Goal: Task Accomplishment & Management: Complete application form

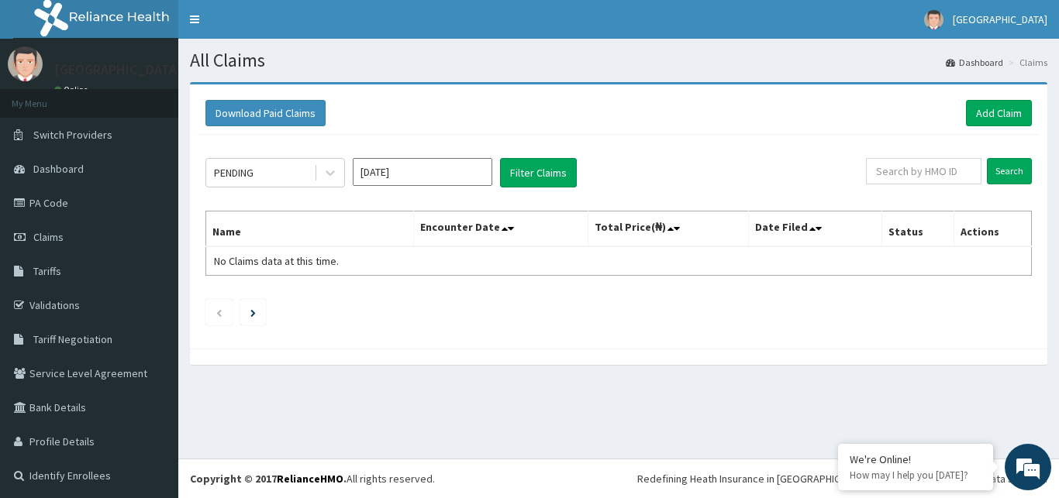
click at [329, 172] on icon at bounding box center [329, 172] width 15 height 15
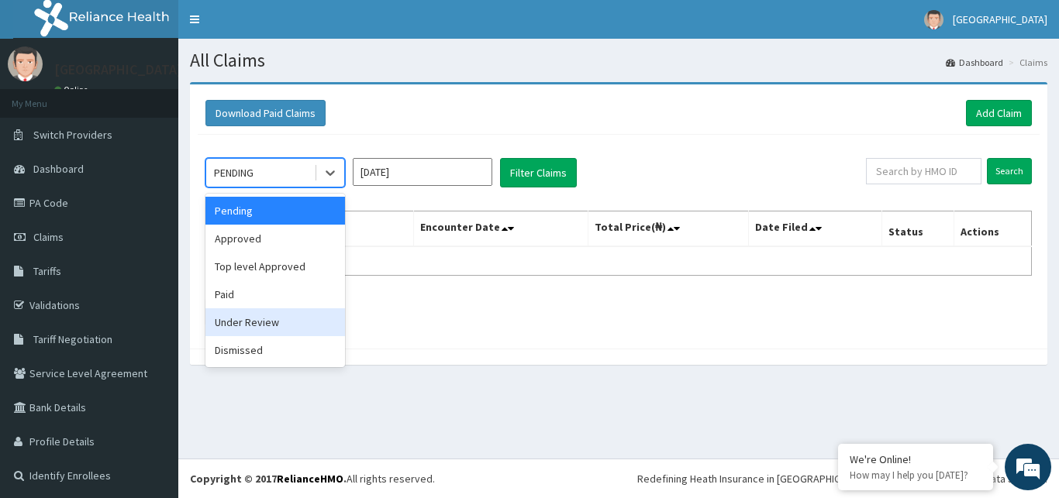
click at [249, 318] on div "Under Review" at bounding box center [274, 322] width 139 height 28
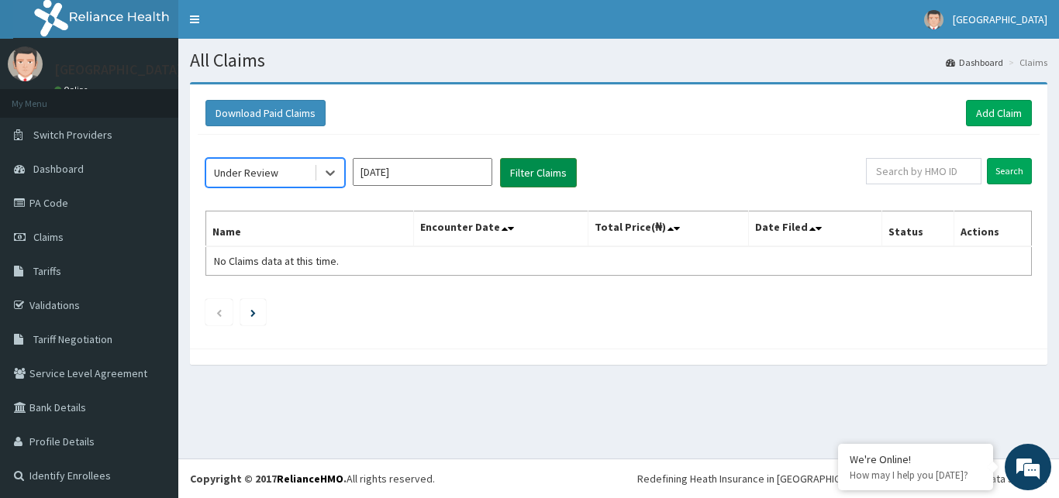
click at [538, 170] on button "Filter Claims" at bounding box center [538, 172] width 77 height 29
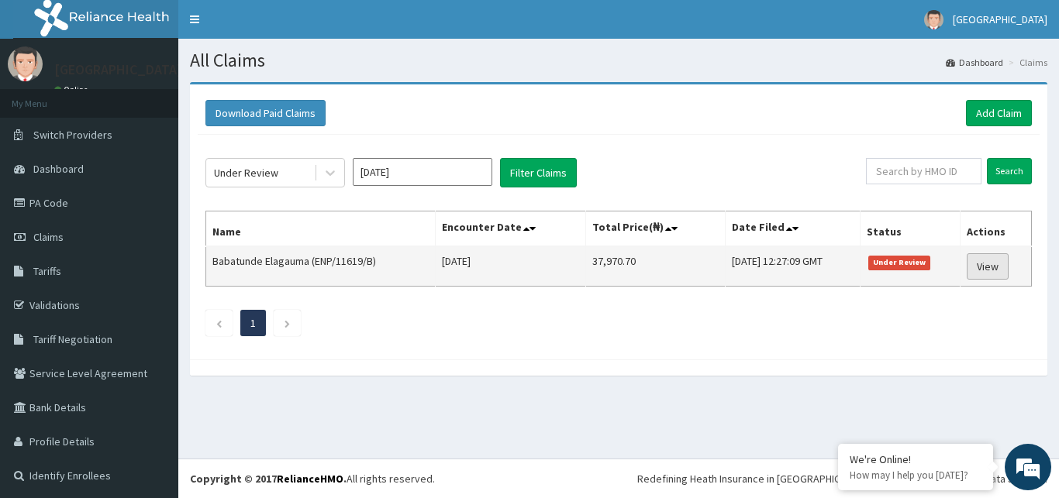
click at [982, 269] on link "View" at bounding box center [987, 266] width 42 height 26
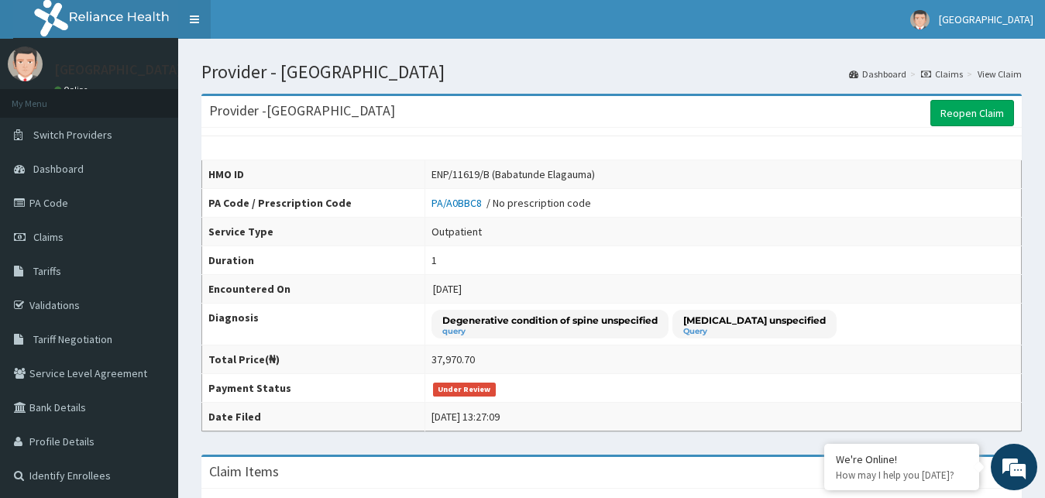
click at [198, 14] on link "Toggle navigation" at bounding box center [194, 19] width 33 height 39
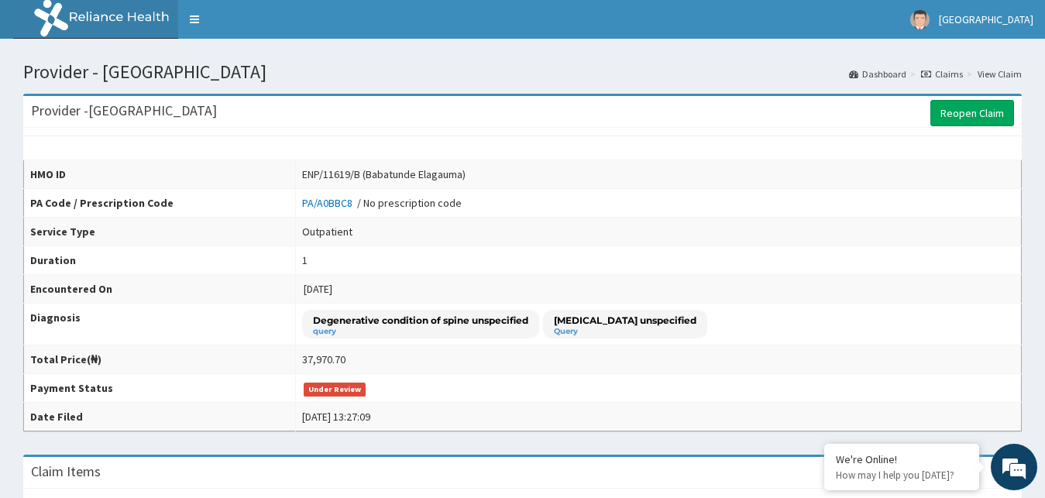
click at [931, 73] on icon at bounding box center [926, 74] width 10 height 9
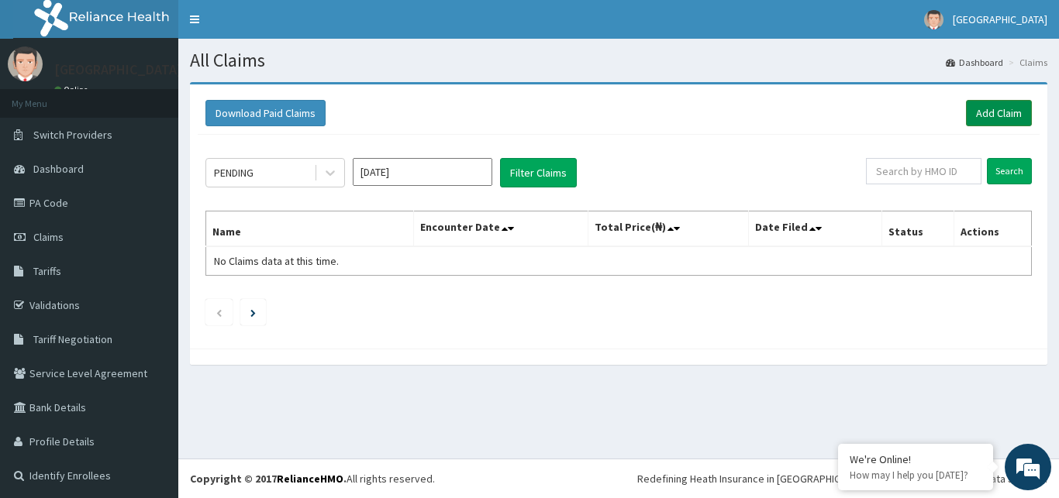
click at [978, 112] on link "Add Claim" at bounding box center [999, 113] width 66 height 26
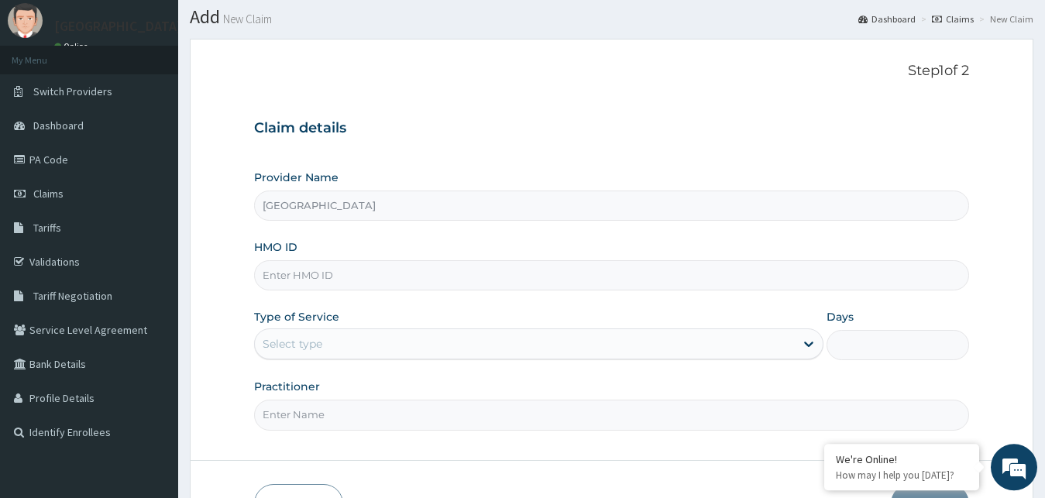
scroll to position [145, 0]
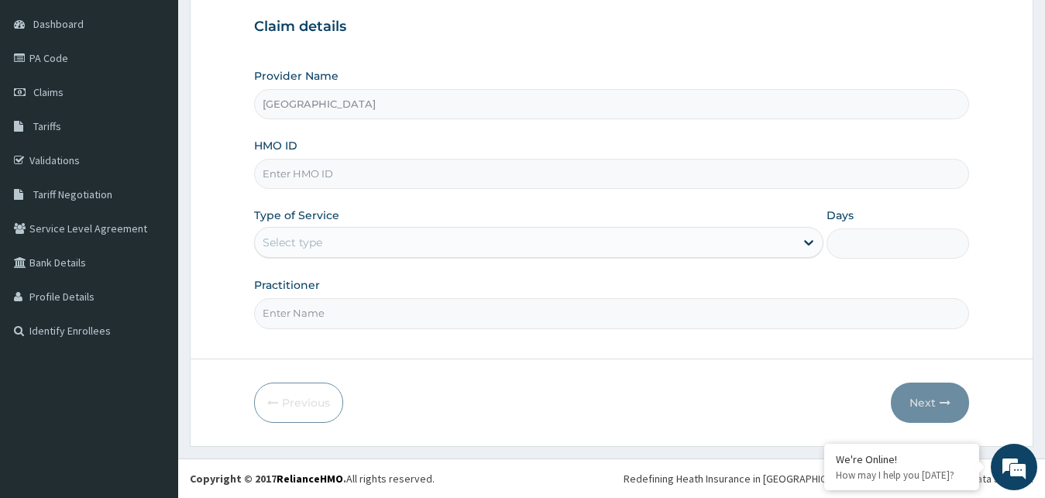
click at [395, 169] on input "HMO ID" at bounding box center [612, 174] width 716 height 30
type input "SWG/10087/A"
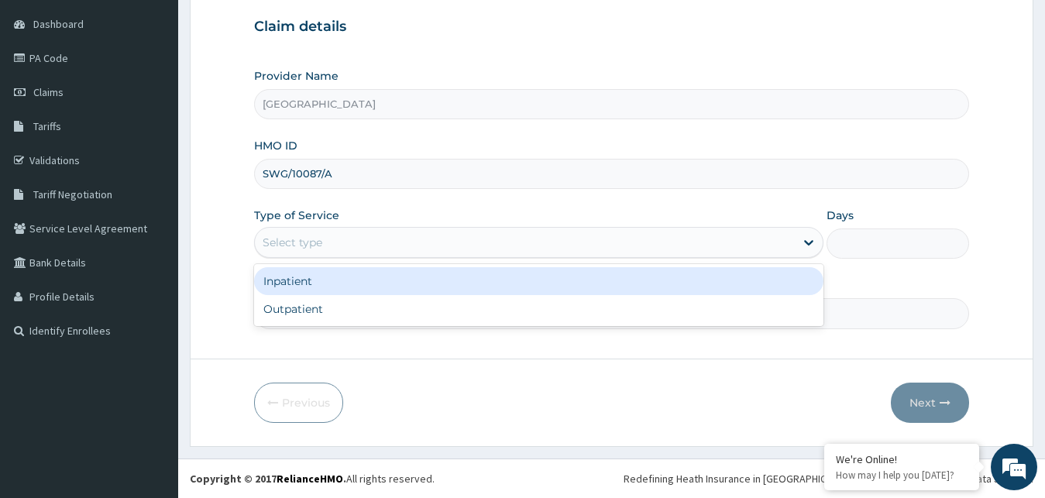
click at [318, 243] on div "Select type" at bounding box center [293, 242] width 60 height 15
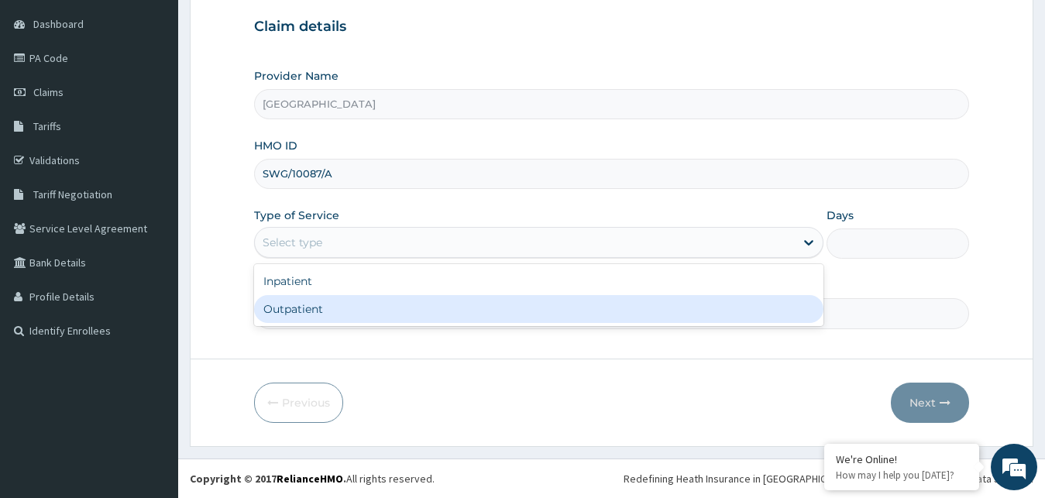
click at [294, 310] on div "Outpatient" at bounding box center [539, 309] width 570 height 28
type input "1"
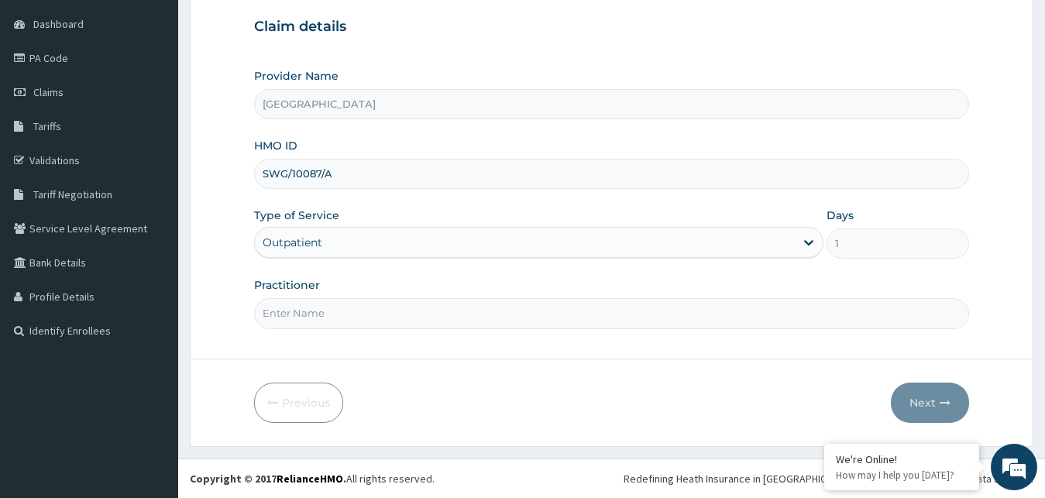
click at [309, 313] on input "Practitioner" at bounding box center [612, 313] width 716 height 30
type input "GOPD"
click at [1023, 447] on div "We're Online! How may I help you today?" at bounding box center [1014, 467] width 46 height 46
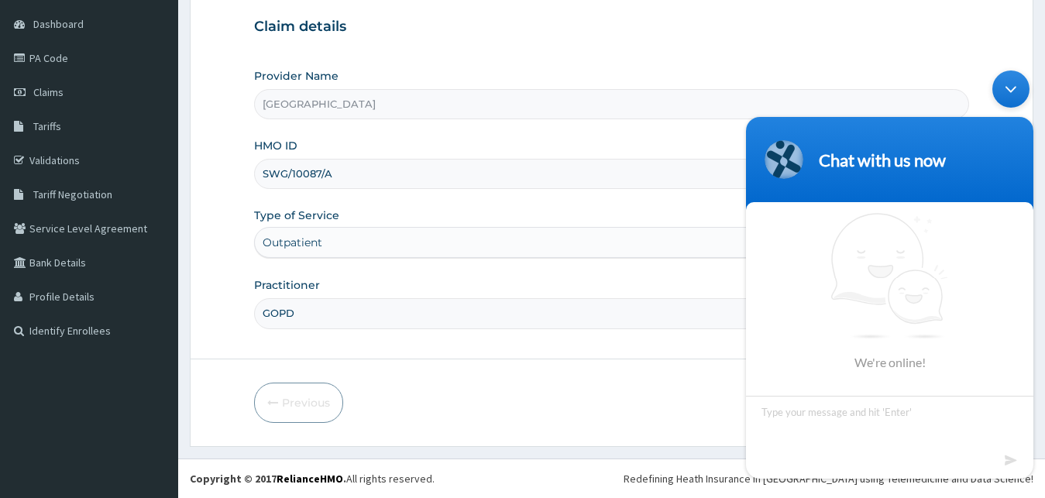
drag, startPoint x: 1011, startPoint y: 89, endPoint x: 1749, endPoint y: 153, distance: 741.2
click at [1011, 89] on div "Minimize live chat window" at bounding box center [1011, 89] width 37 height 37
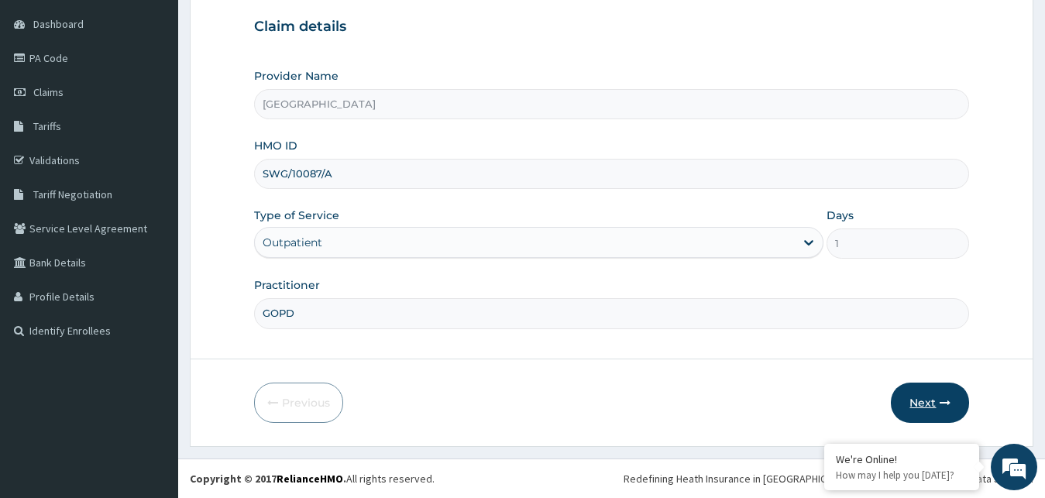
click at [919, 401] on button "Next" at bounding box center [930, 403] width 78 height 40
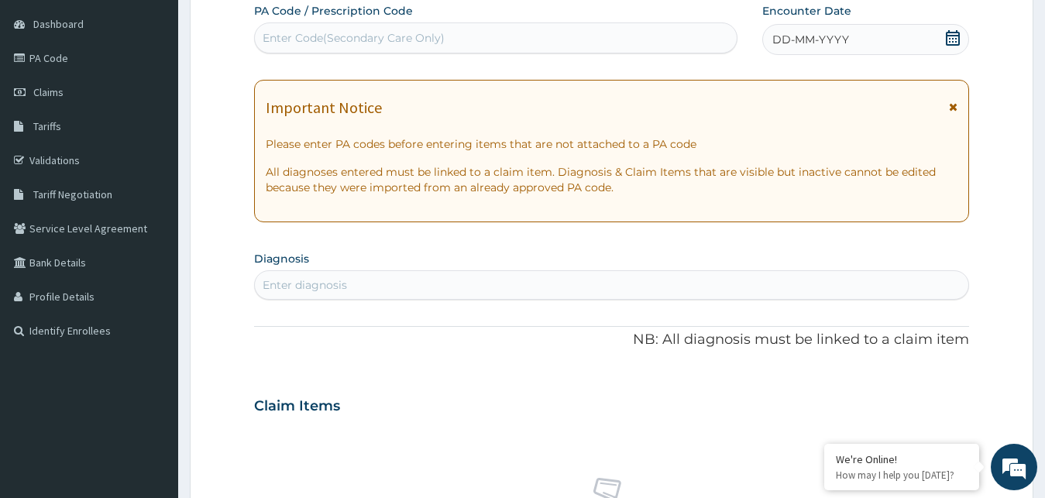
click at [952, 37] on icon at bounding box center [952, 37] width 15 height 15
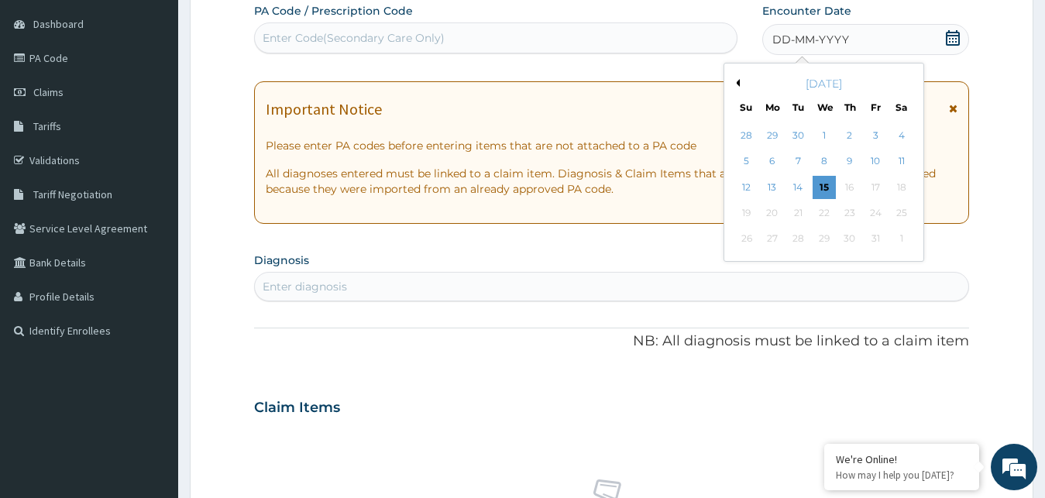
click at [405, 35] on div "Enter Code(Secondary Care Only)" at bounding box center [354, 37] width 182 height 15
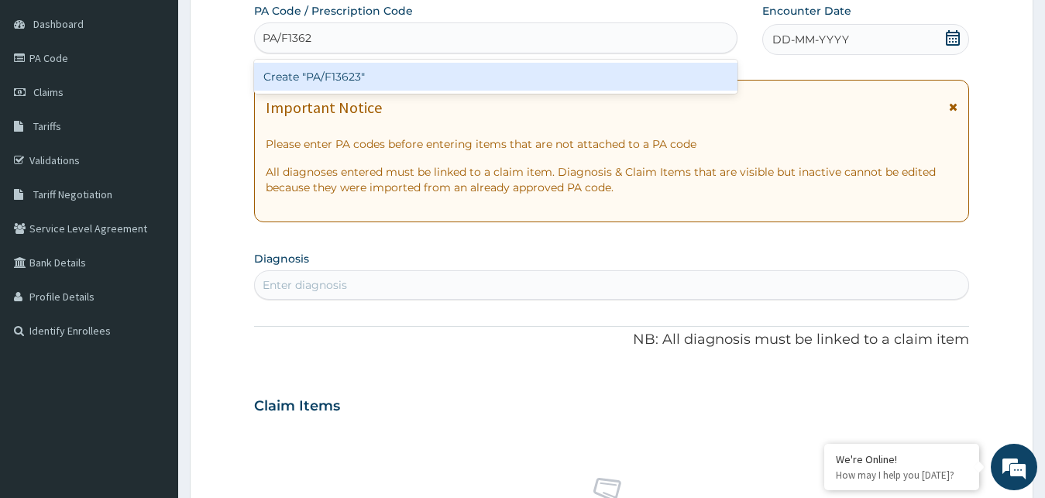
type input "PA/F13623"
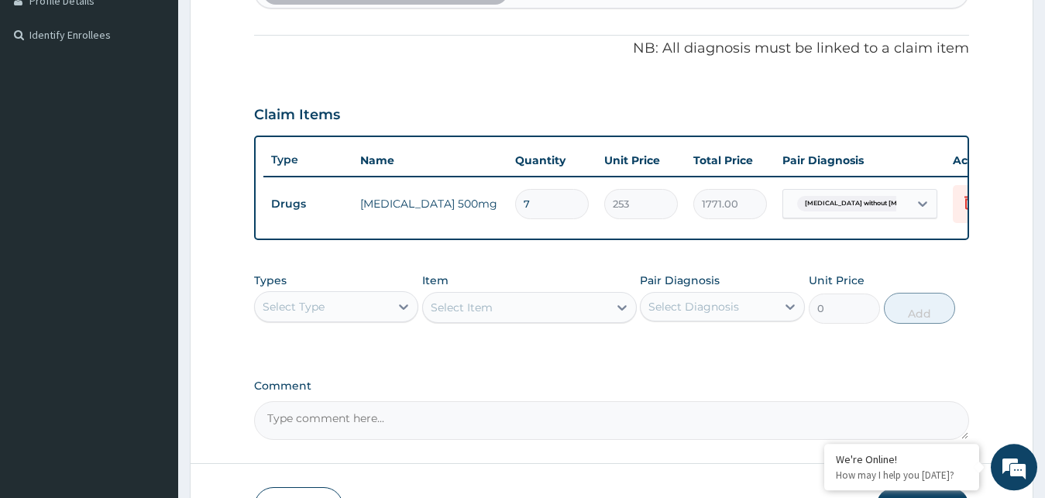
scroll to position [461, 0]
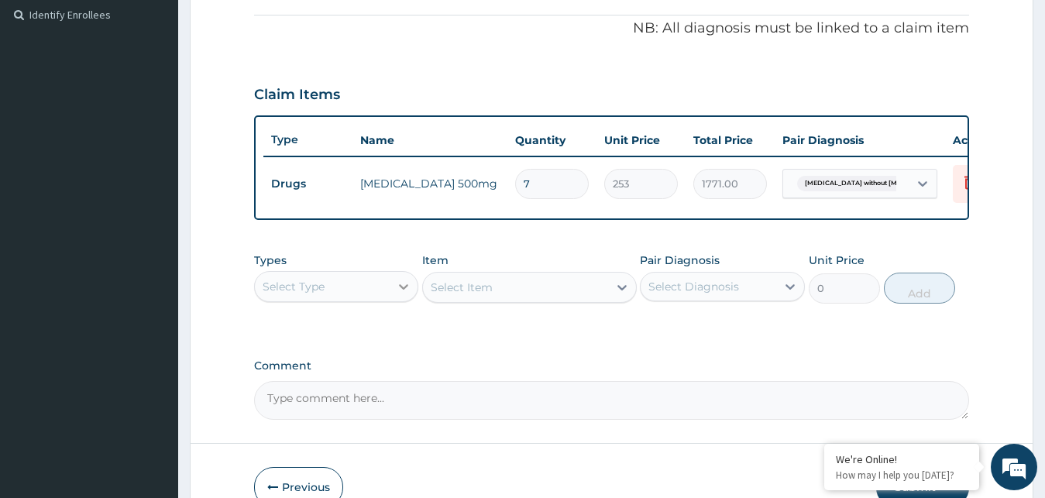
click at [407, 294] on icon at bounding box center [403, 286] width 15 height 15
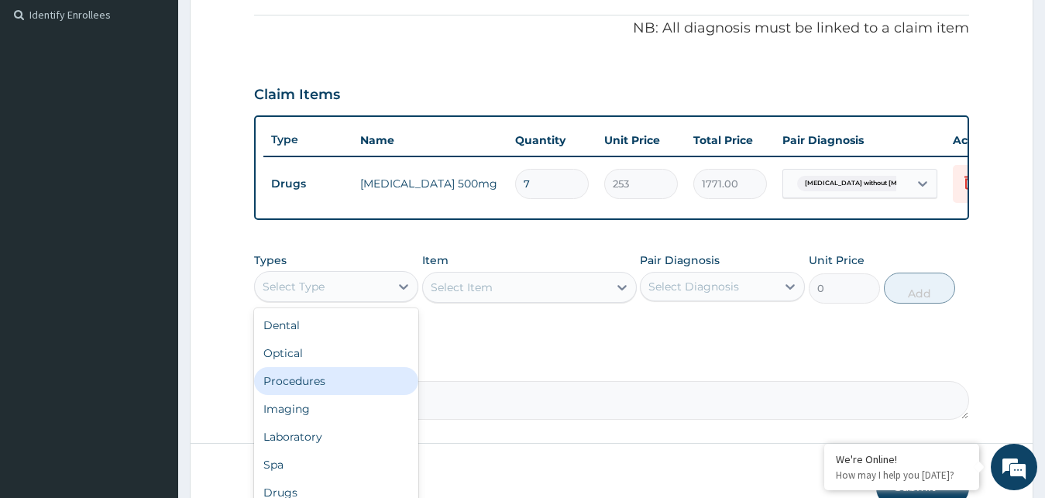
click at [325, 388] on div "Procedures" at bounding box center [336, 381] width 165 height 28
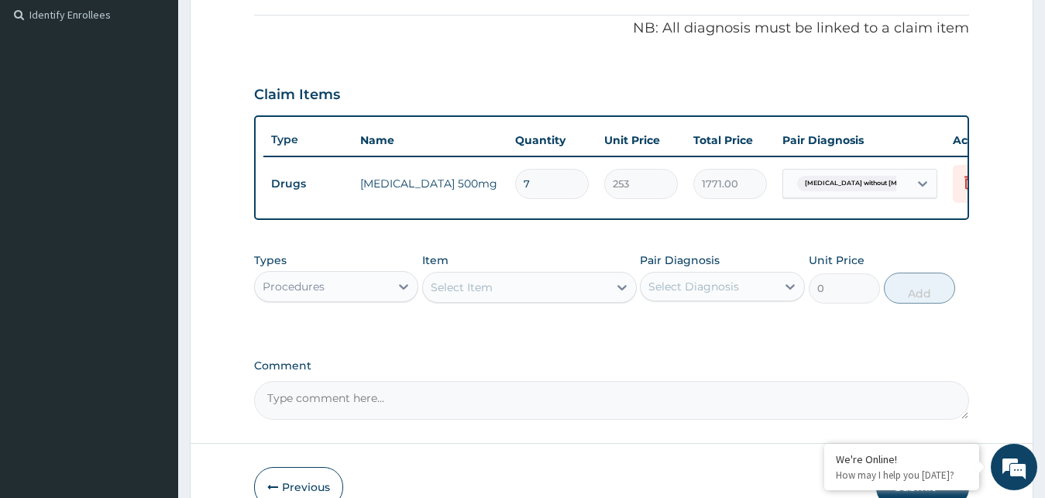
scroll to position [540, 0]
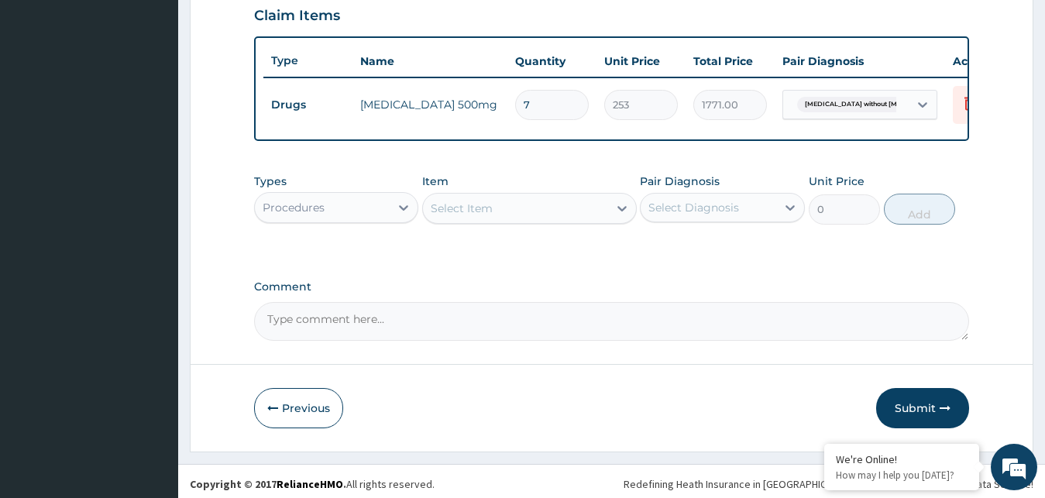
click at [536, 221] on div "Select Item" at bounding box center [515, 208] width 185 height 25
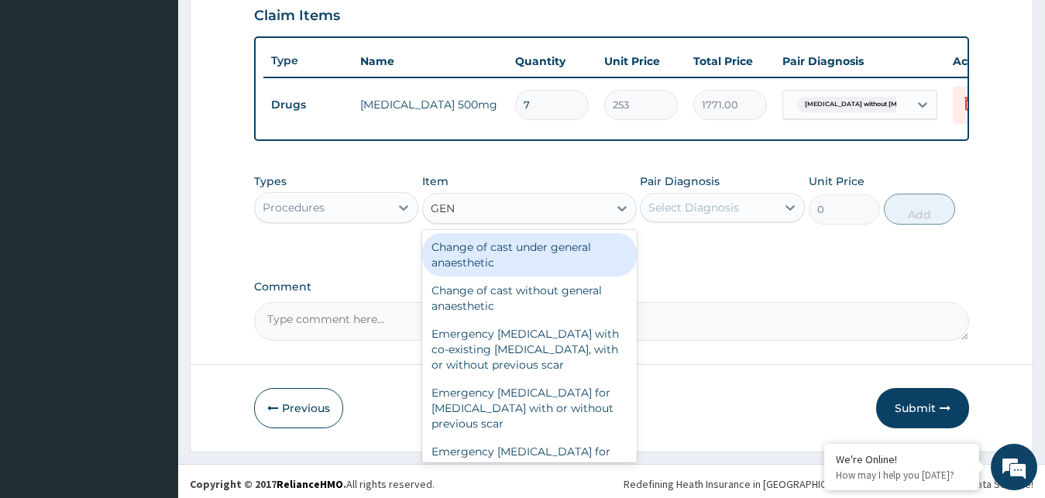
type input "GENE"
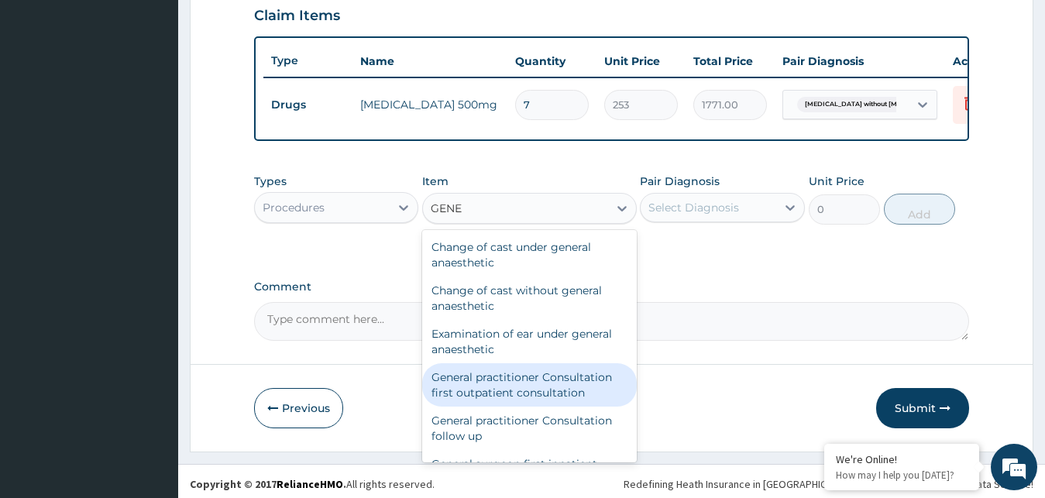
click at [493, 397] on div "General practitioner Consultation first outpatient consultation" at bounding box center [529, 384] width 215 height 43
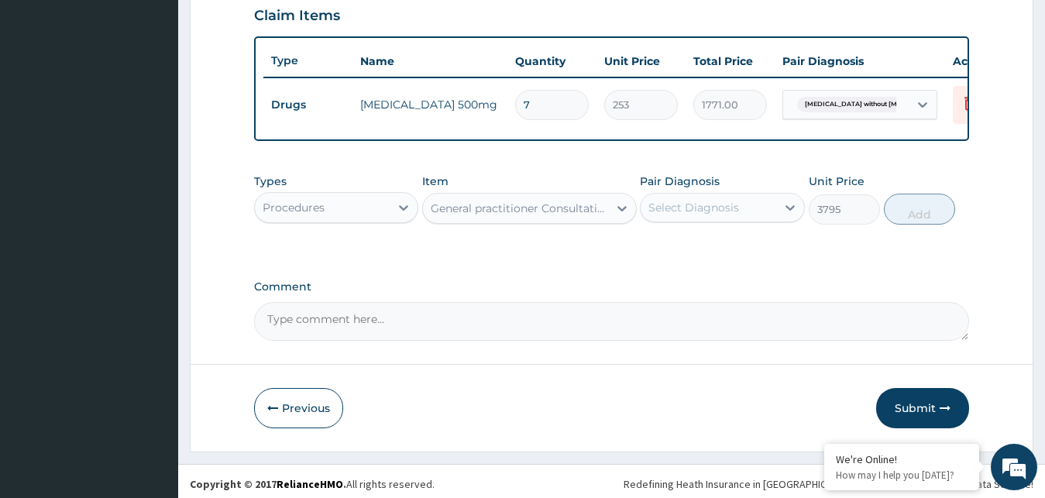
type input "3795"
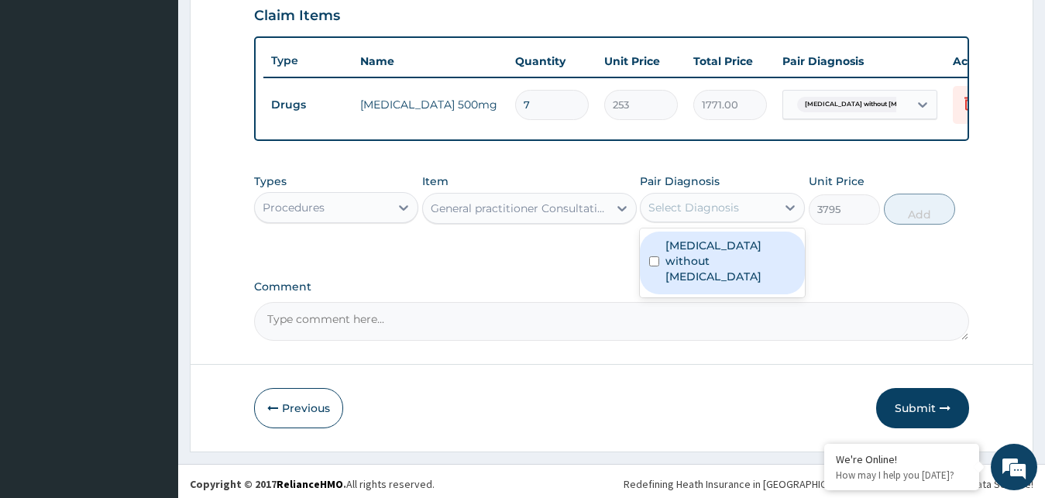
click at [718, 211] on div "Select Diagnosis" at bounding box center [709, 207] width 136 height 25
click at [700, 268] on label "[MEDICAL_DATA] without [MEDICAL_DATA]" at bounding box center [731, 261] width 130 height 46
checkbox input "true"
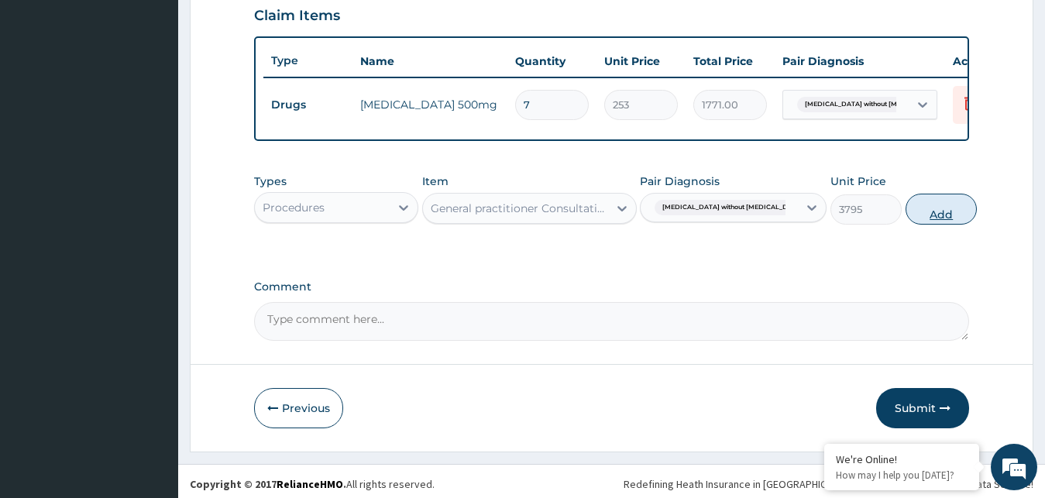
click at [916, 225] on button "Add" at bounding box center [941, 209] width 71 height 31
type input "0"
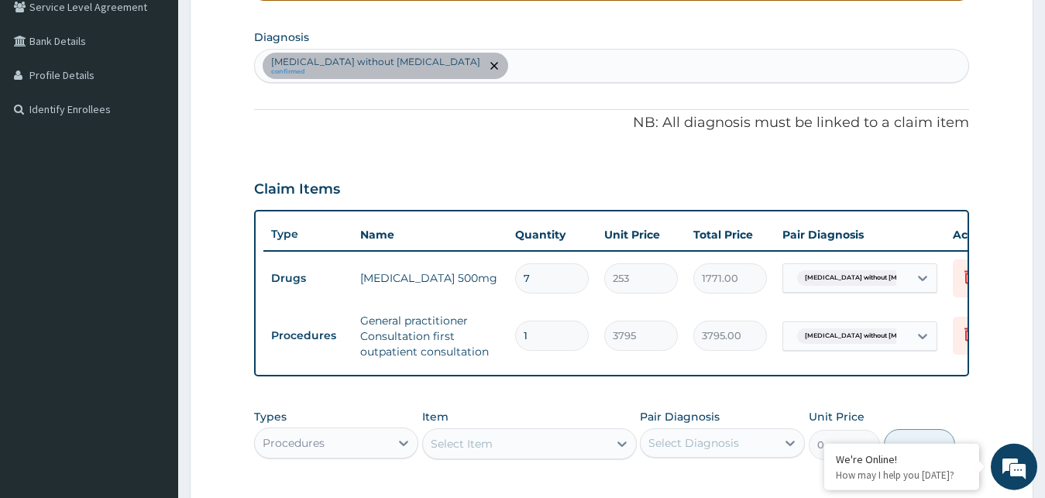
scroll to position [395, 0]
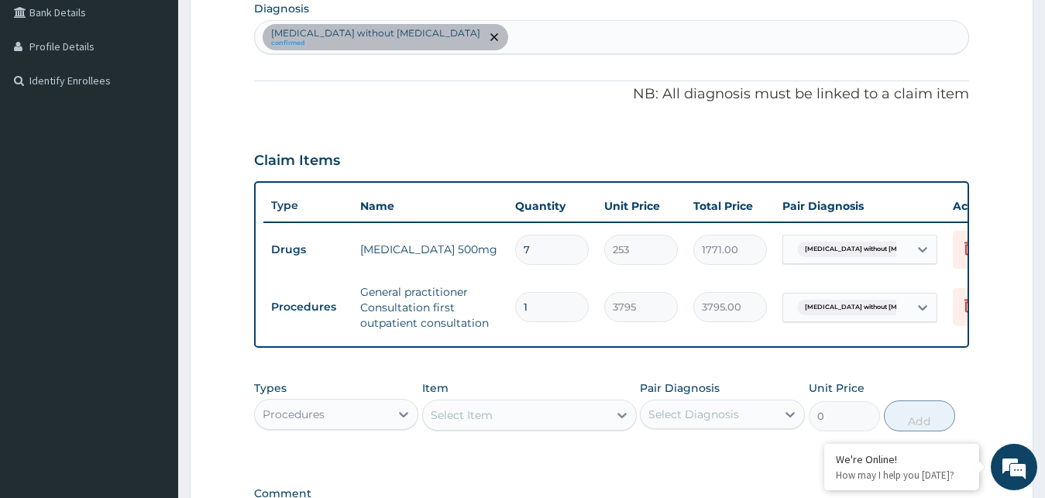
click at [550, 252] on input "7" at bounding box center [552, 250] width 74 height 30
type input "0.00"
type input "8"
type input "2024.00"
type input "0.00"
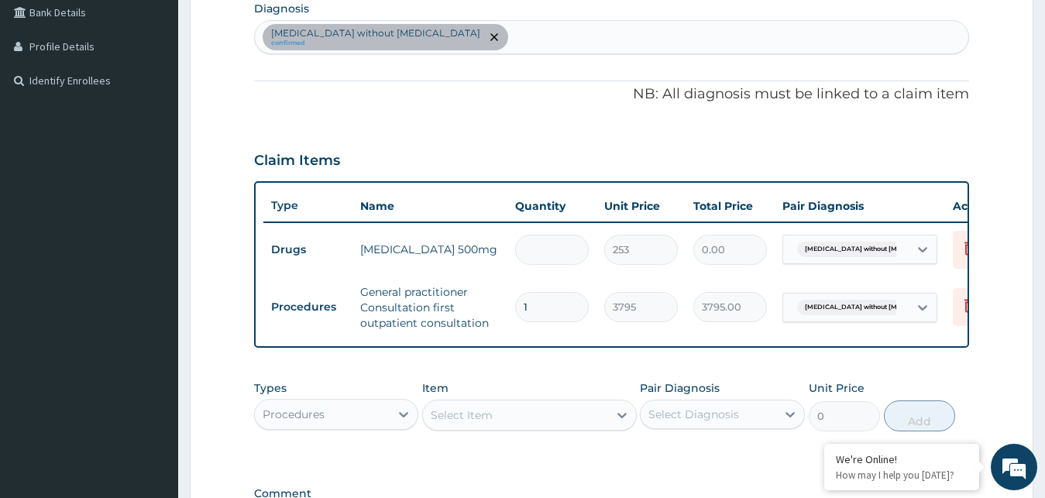
type input "7"
type input "1771.00"
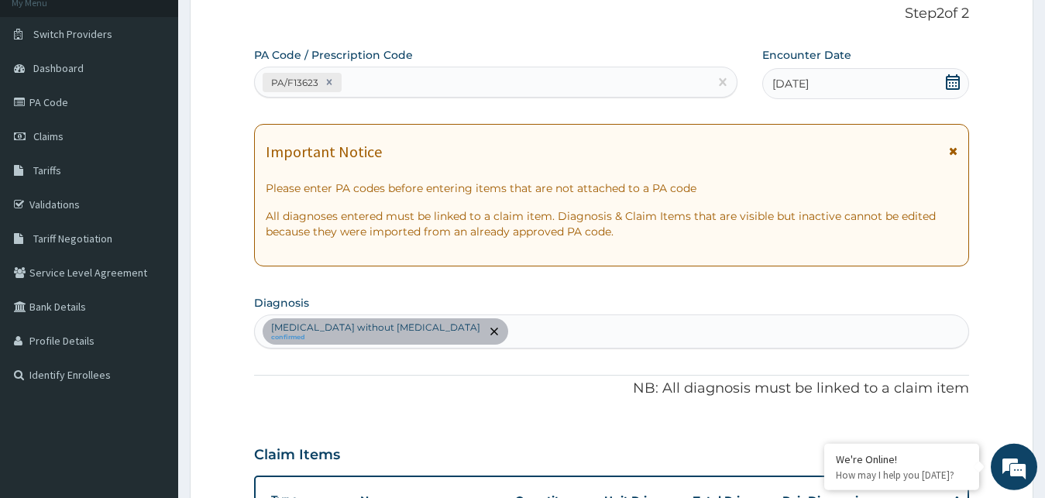
scroll to position [0, 0]
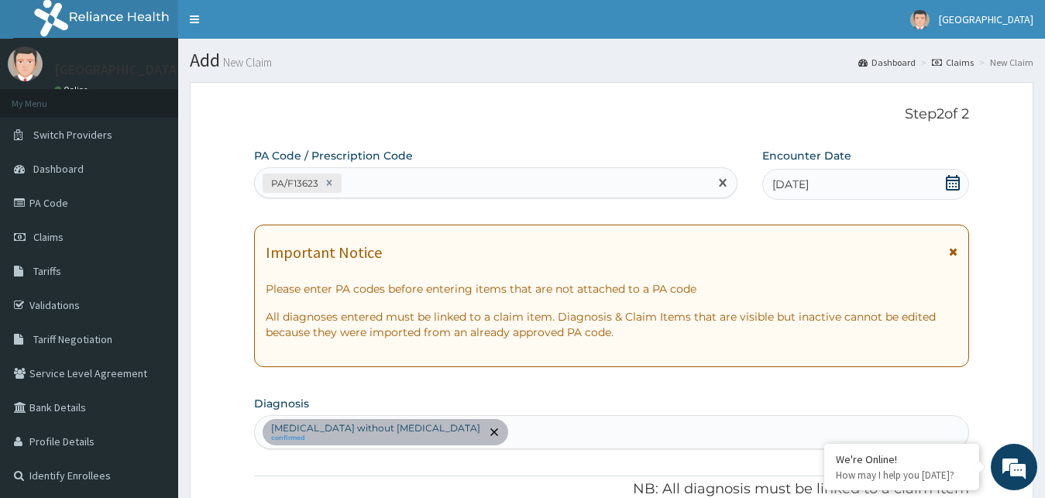
click at [368, 178] on div "PA/F13623" at bounding box center [482, 183] width 454 height 26
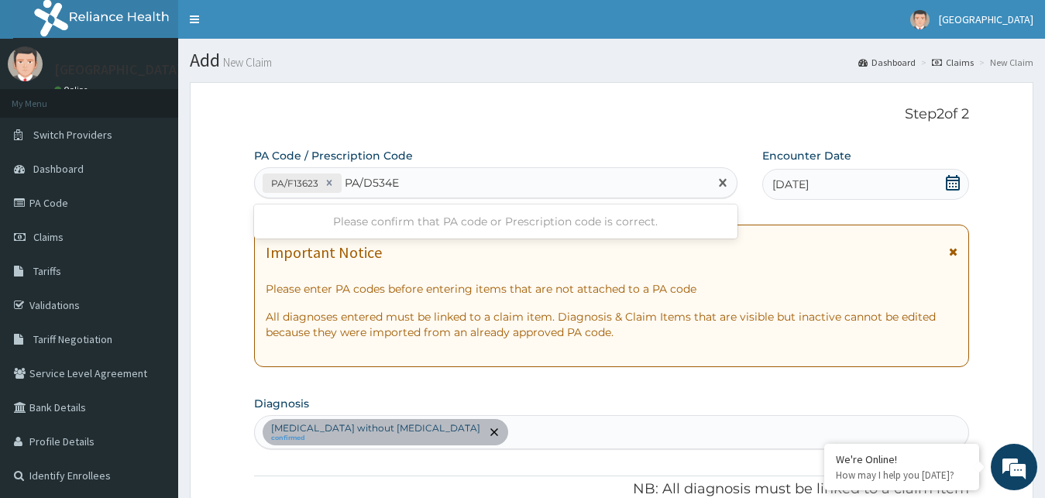
type input "PA/D534E1"
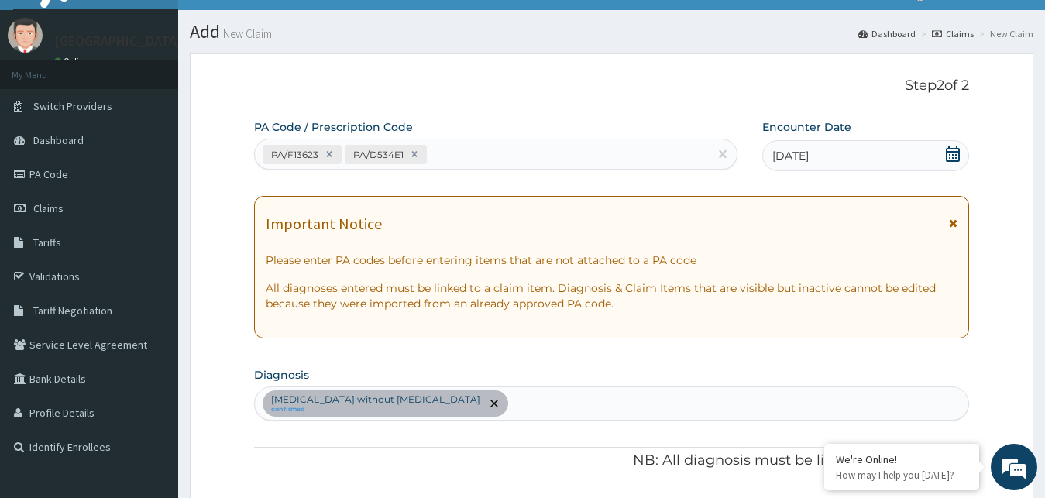
scroll to position [158, 0]
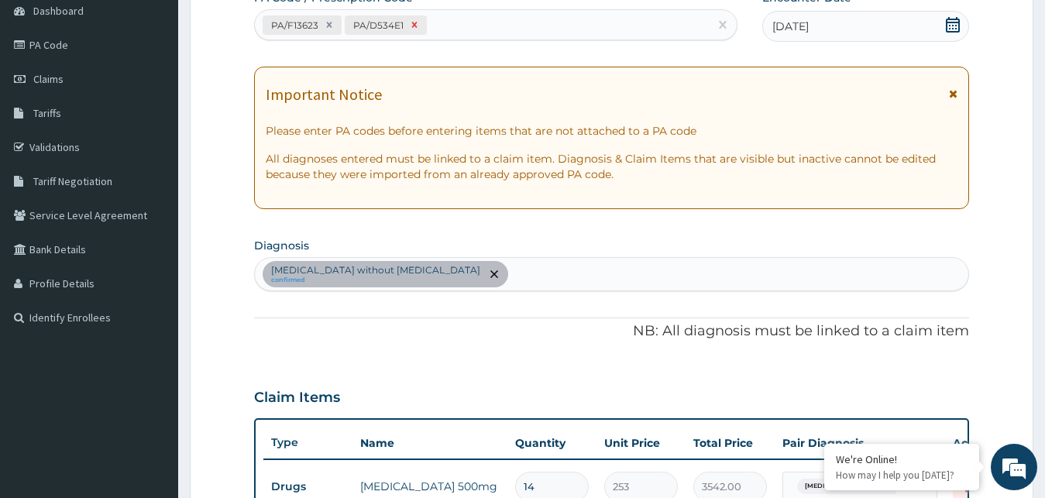
click at [414, 23] on icon at bounding box center [413, 24] width 5 height 5
type input "7"
type input "1771.00"
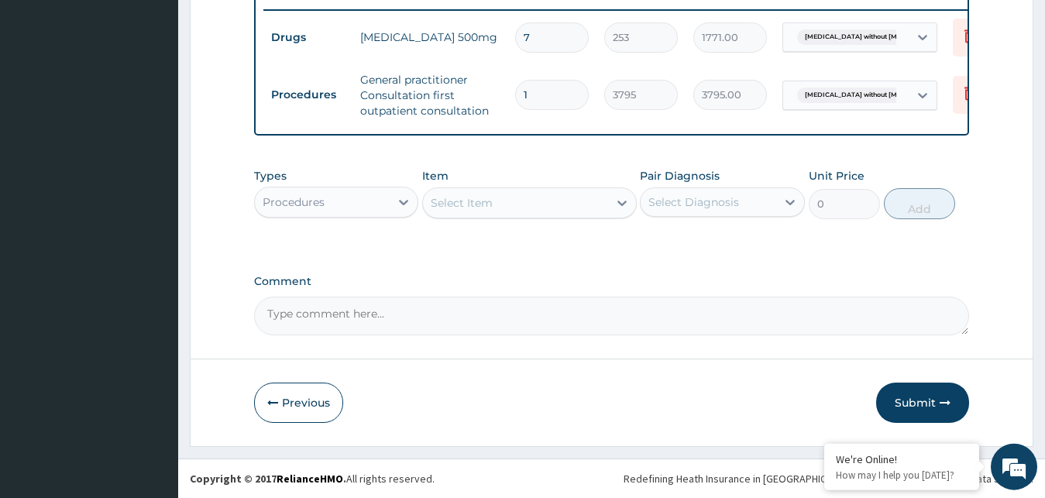
scroll to position [621, 0]
click at [928, 400] on button "Submit" at bounding box center [922, 403] width 93 height 40
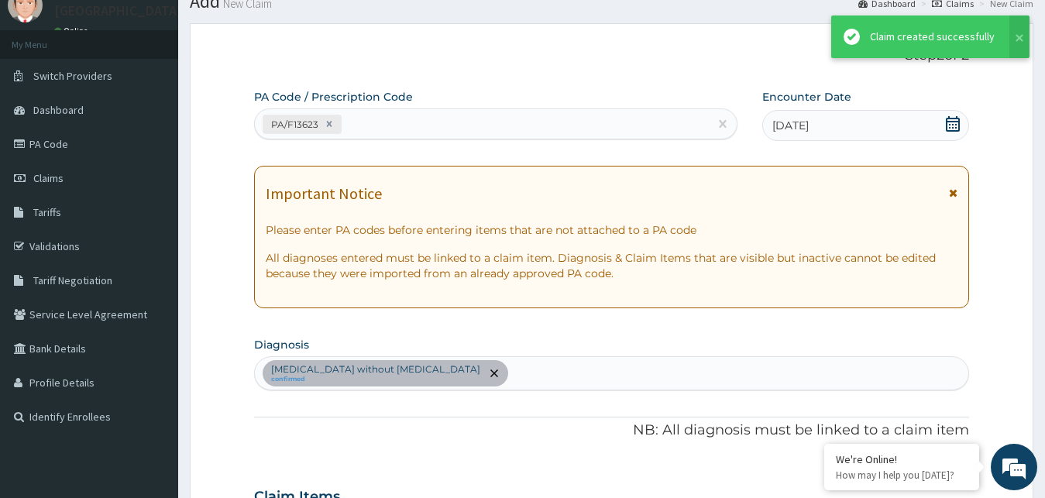
scroll to position [0, 0]
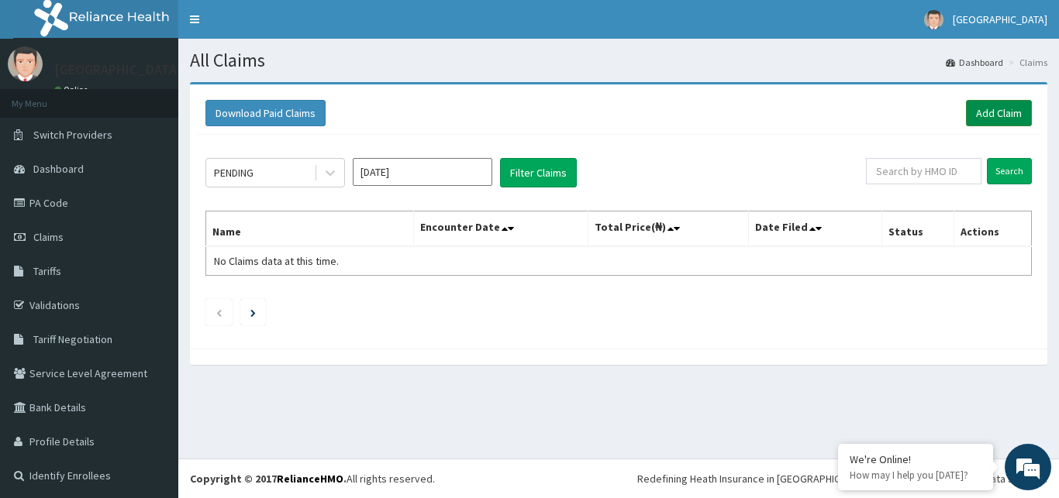
click at [985, 116] on link "Add Claim" at bounding box center [999, 113] width 66 height 26
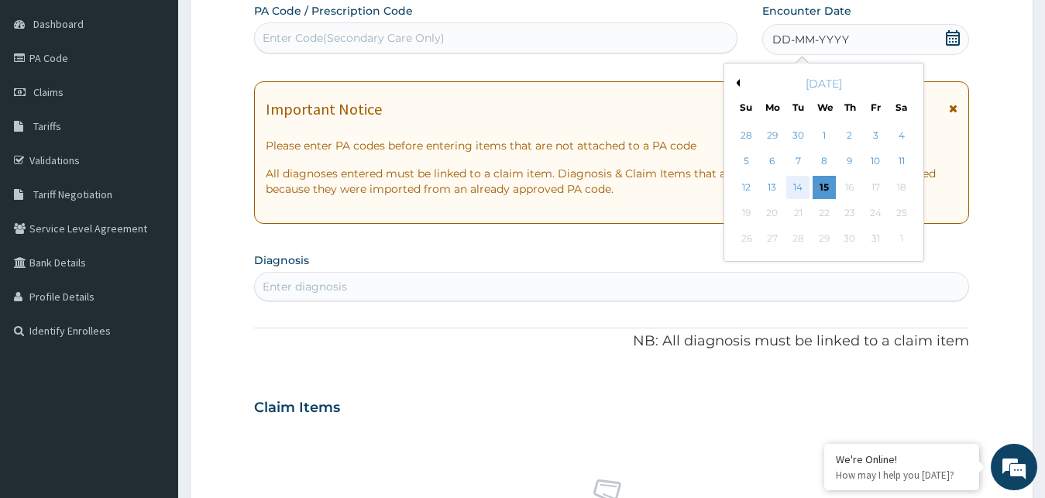
scroll to position [145, 0]
click at [795, 187] on div "14" at bounding box center [798, 187] width 23 height 23
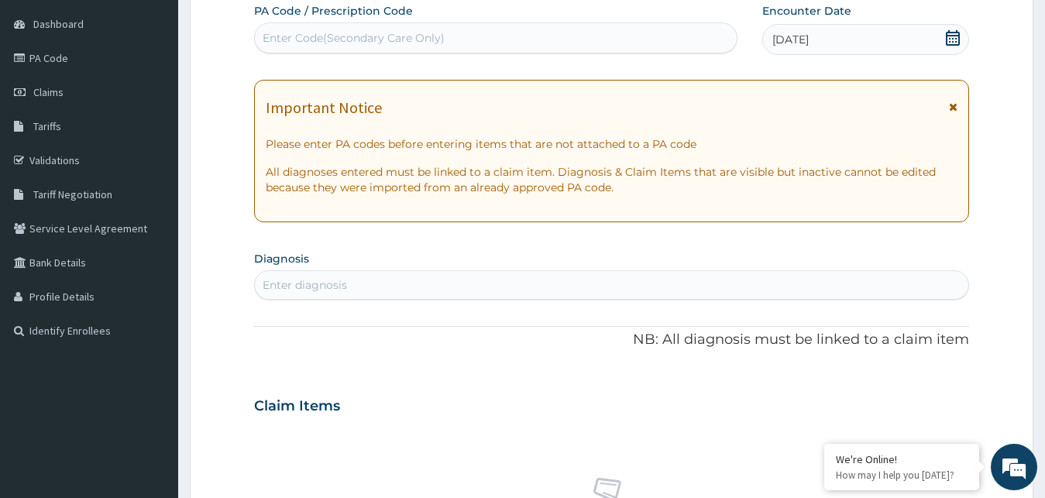
scroll to position [0, 0]
click at [302, 288] on div "Enter diagnosis" at bounding box center [305, 284] width 84 height 15
type input "recto"
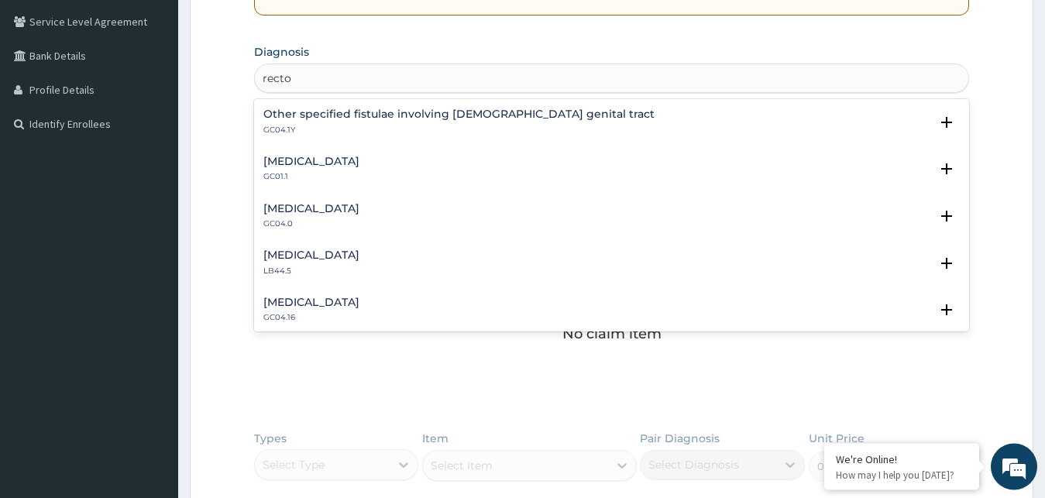
scroll to position [367, 0]
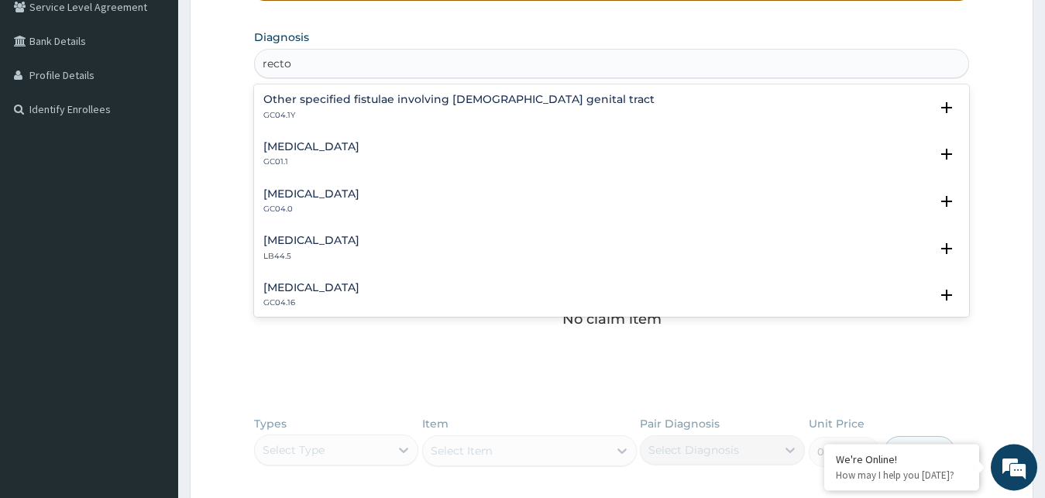
click at [331, 294] on h4 "Rectovaginal fistula" at bounding box center [311, 288] width 96 height 12
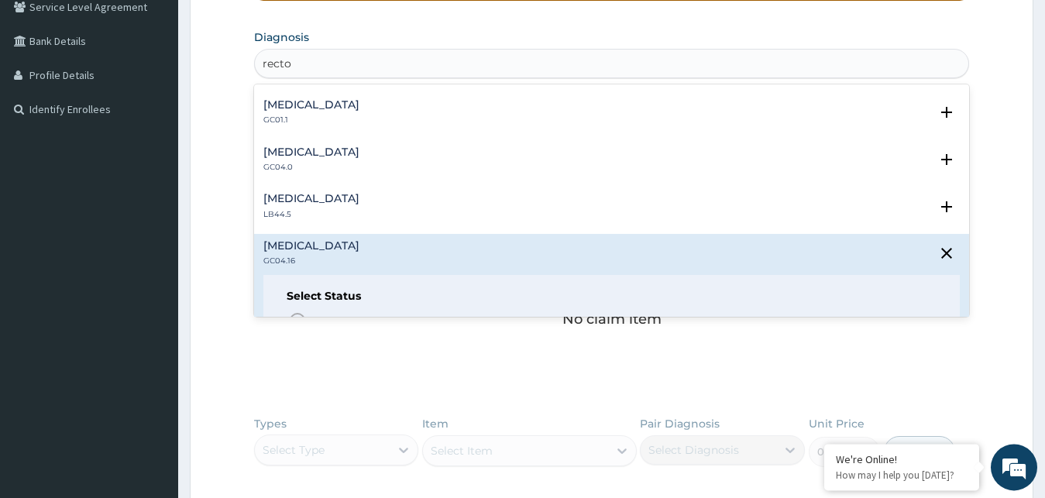
scroll to position [84, 0]
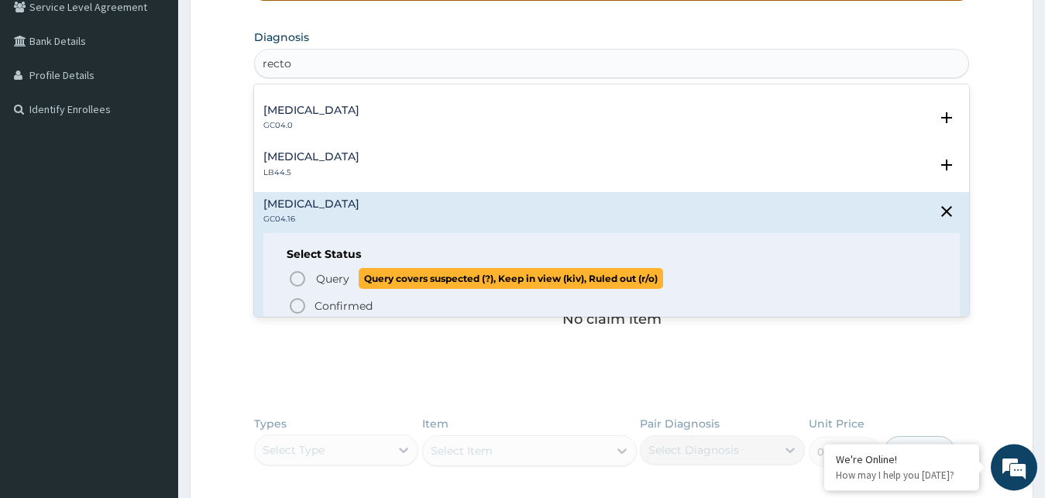
click at [320, 283] on span "Query" at bounding box center [332, 278] width 33 height 15
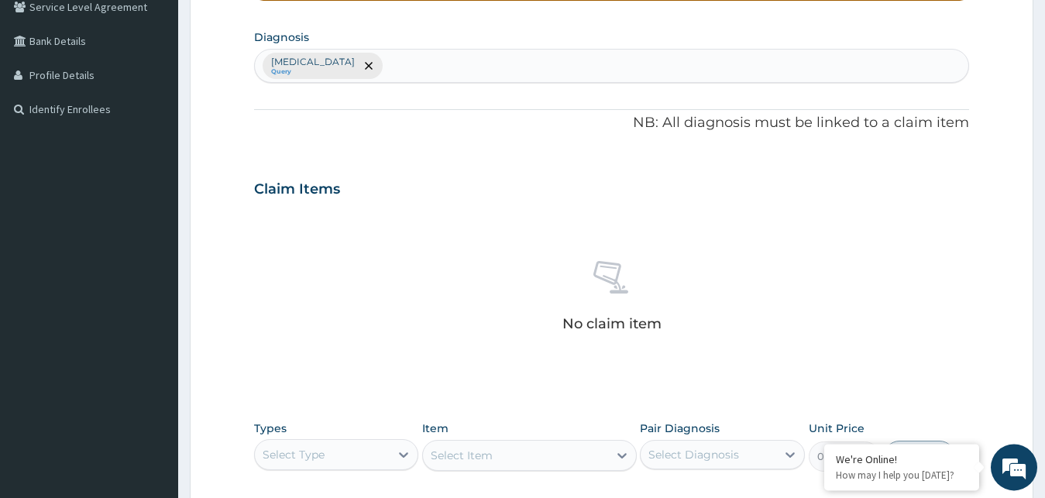
scroll to position [525, 0]
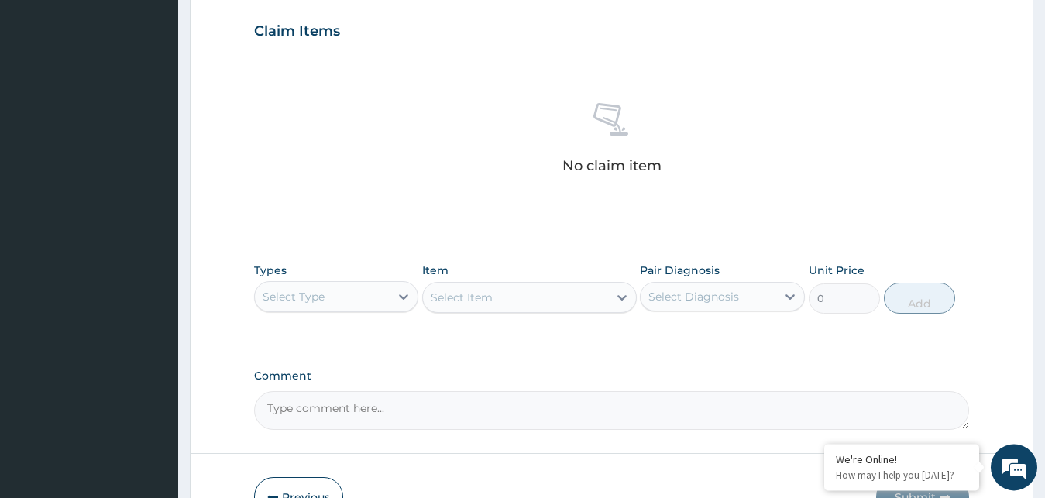
click at [343, 304] on div "Select Type" at bounding box center [323, 296] width 136 height 25
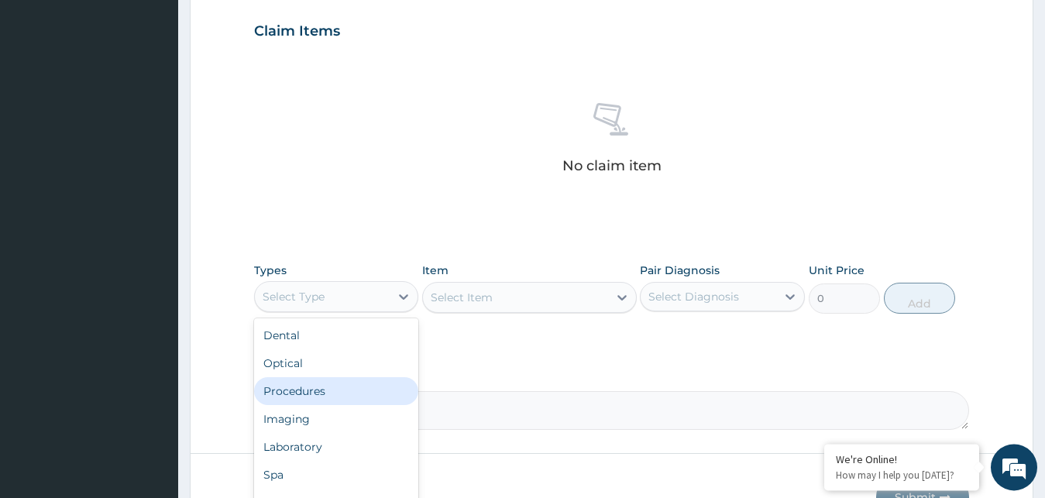
click at [306, 388] on div "Procedures" at bounding box center [336, 391] width 165 height 28
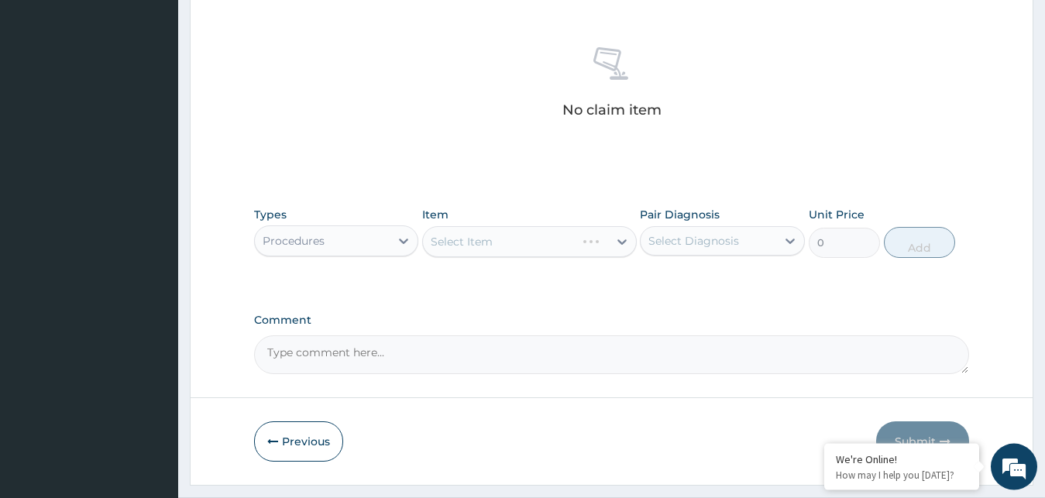
scroll to position [619, 0]
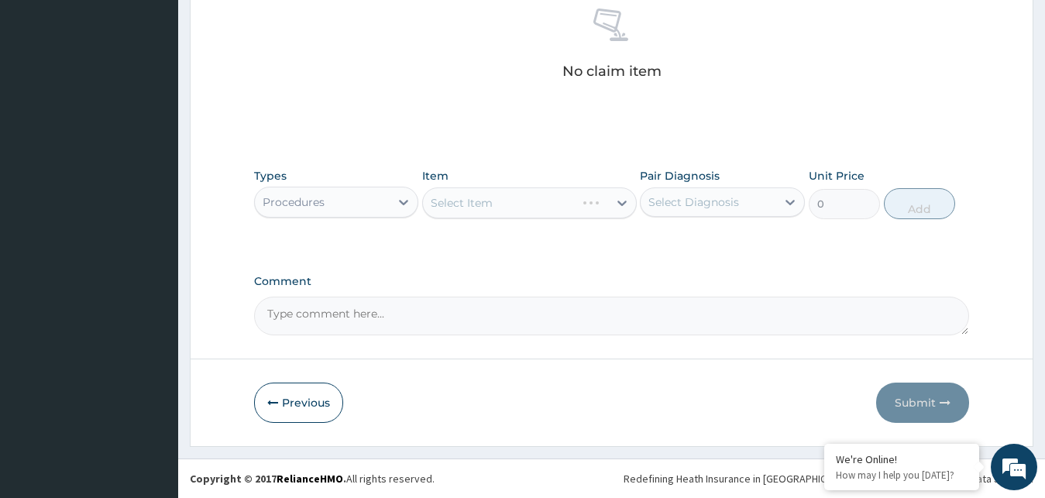
click at [398, 318] on textarea "Comment" at bounding box center [612, 316] width 716 height 39
click at [558, 206] on div "Select Item" at bounding box center [529, 203] width 215 height 31
click at [542, 198] on div "Select Item" at bounding box center [515, 203] width 185 height 25
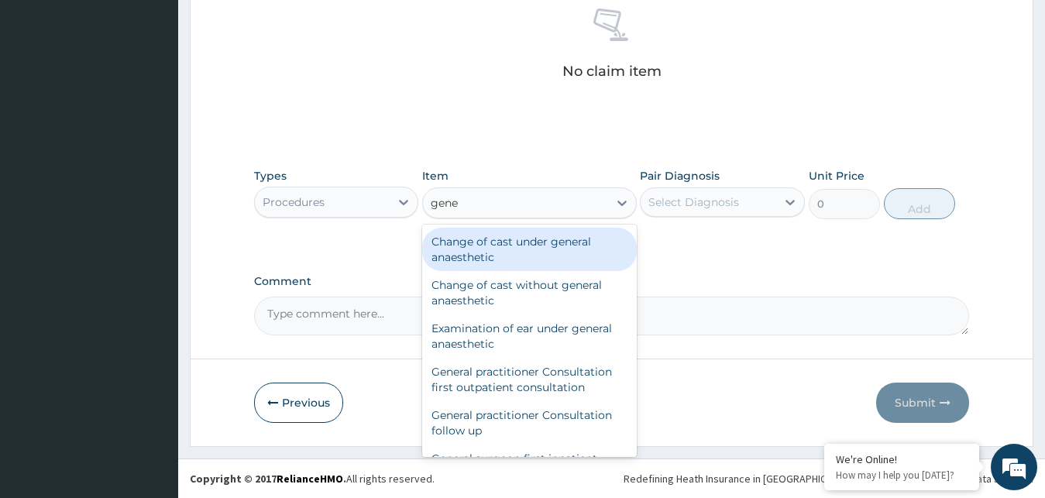
type input "gener"
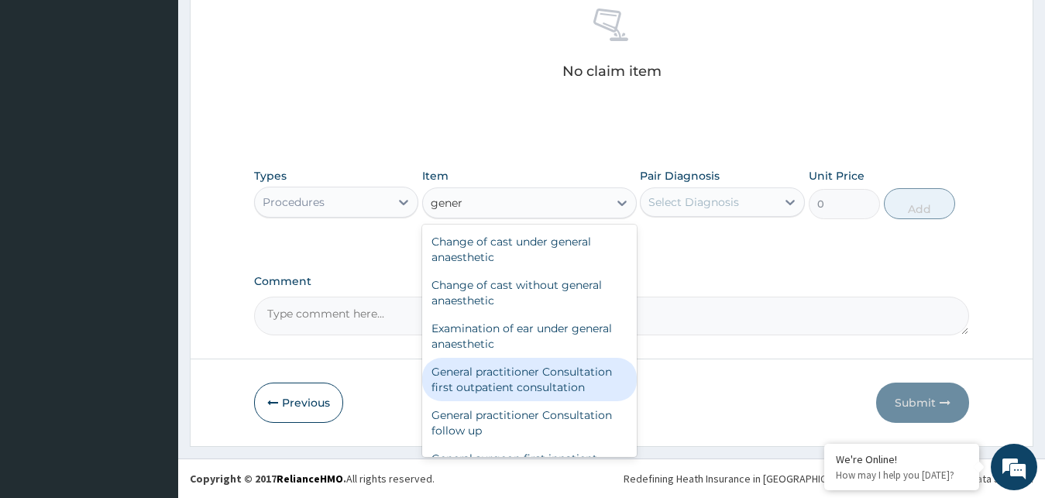
click at [487, 390] on div "General practitioner Consultation first outpatient consultation" at bounding box center [529, 379] width 215 height 43
type input "3795"
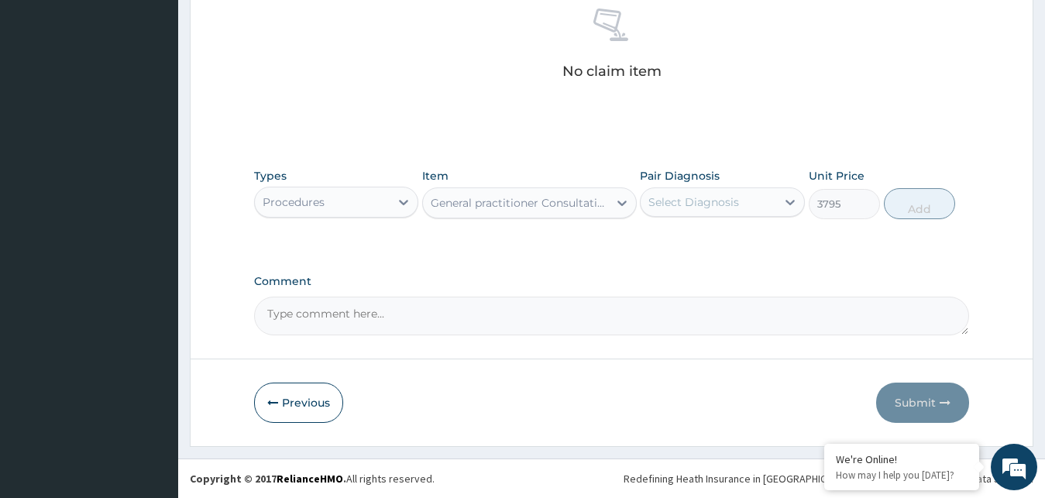
click at [739, 195] on div "Select Diagnosis" at bounding box center [709, 202] width 136 height 25
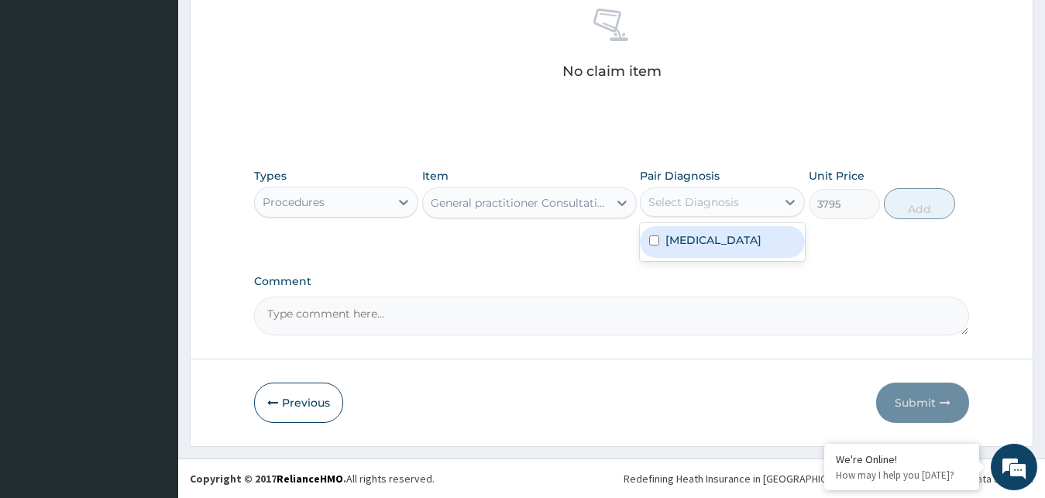
click at [729, 244] on label "Rectovaginal fistula" at bounding box center [714, 239] width 96 height 15
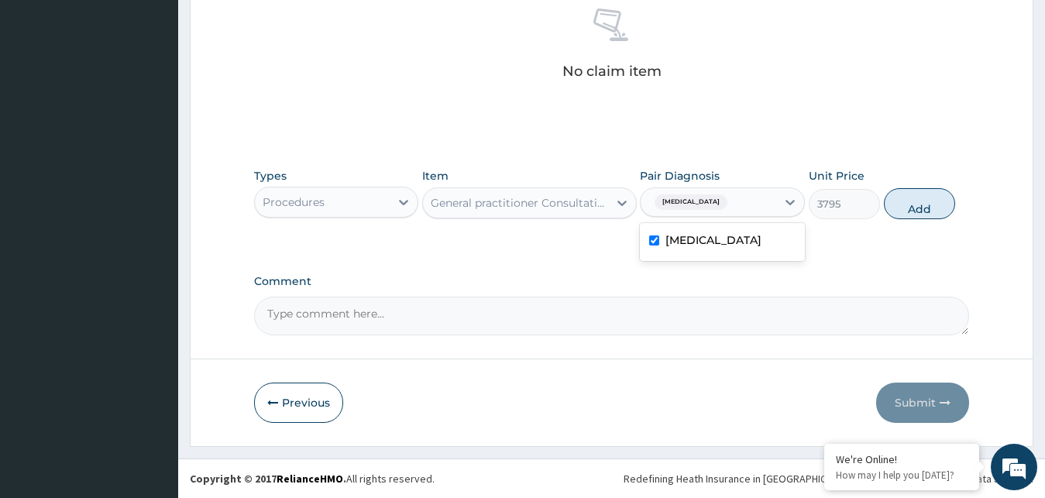
checkbox input "true"
click at [924, 205] on button "Add" at bounding box center [919, 203] width 71 height 31
type input "0"
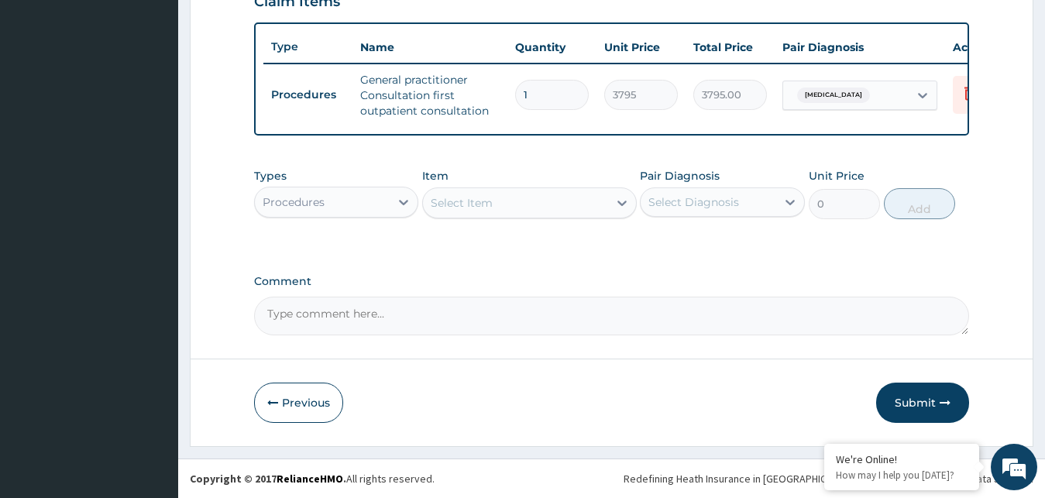
scroll to position [567, 0]
click at [627, 325] on textarea "Comment" at bounding box center [612, 316] width 716 height 39
type textarea "referred to see a gynaecologist"
click at [941, 395] on button "Submit" at bounding box center [922, 403] width 93 height 40
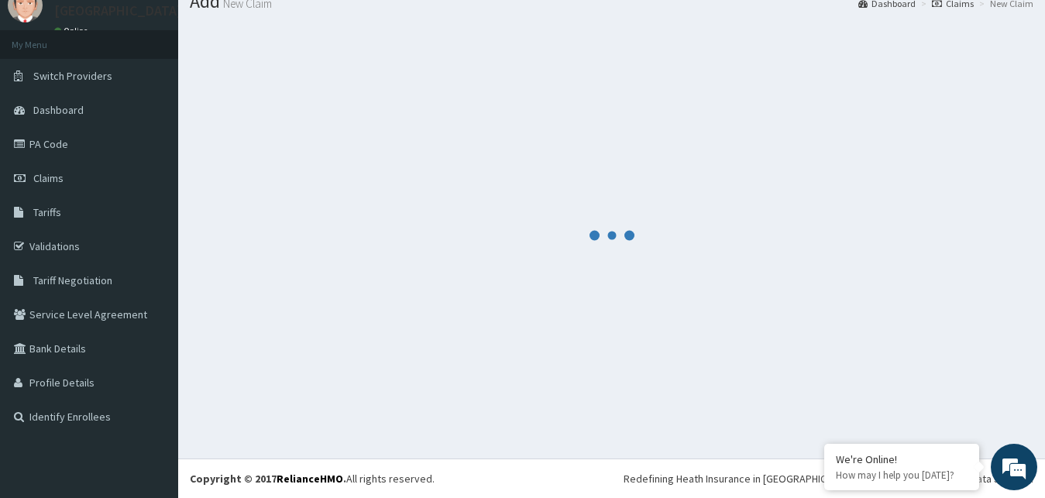
scroll to position [59, 0]
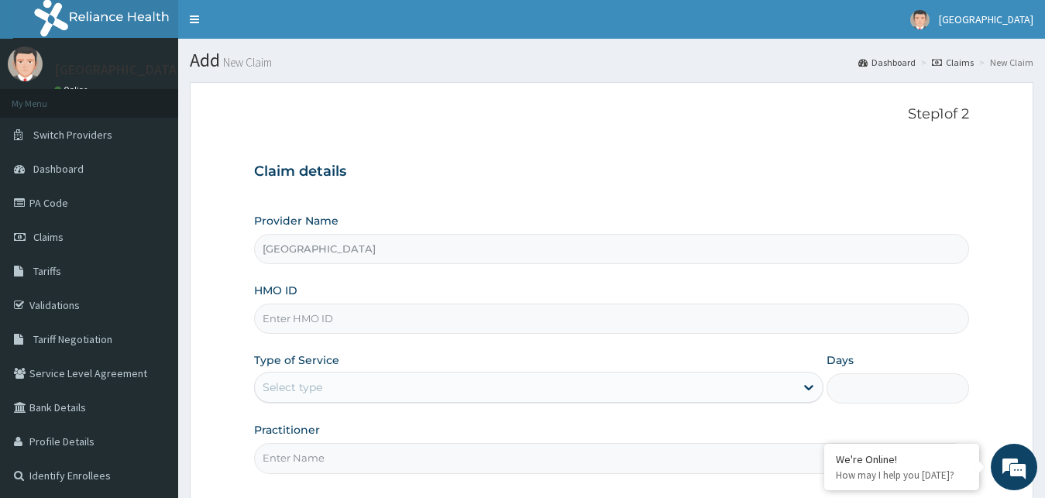
type input "[GEOGRAPHIC_DATA]"
click at [420, 304] on input "HMO ID" at bounding box center [612, 319] width 716 height 30
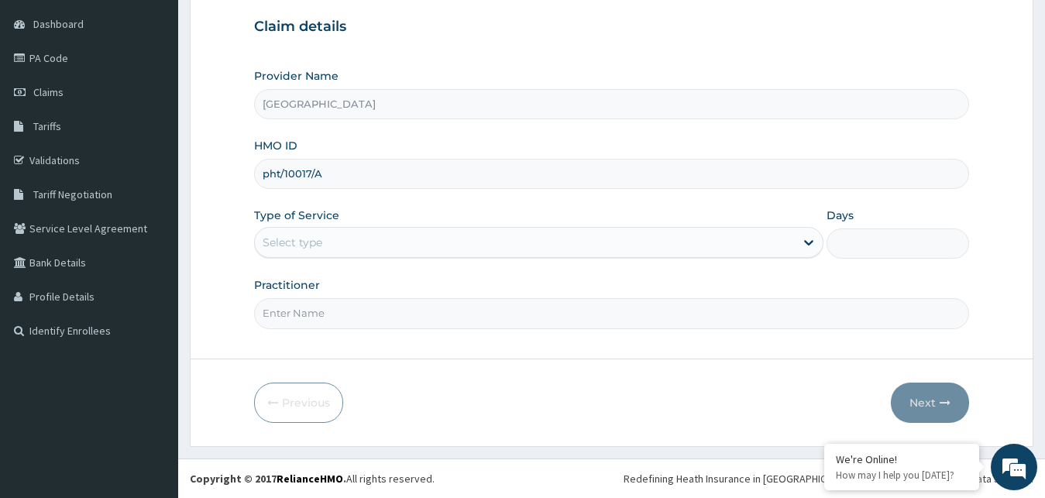
click at [277, 175] on input "pht/10017/A" at bounding box center [612, 174] width 716 height 30
click at [281, 178] on input "pht/10017/A" at bounding box center [612, 174] width 716 height 30
type input "PHT/10017/A"
click at [285, 242] on div "Select type" at bounding box center [293, 242] width 60 height 15
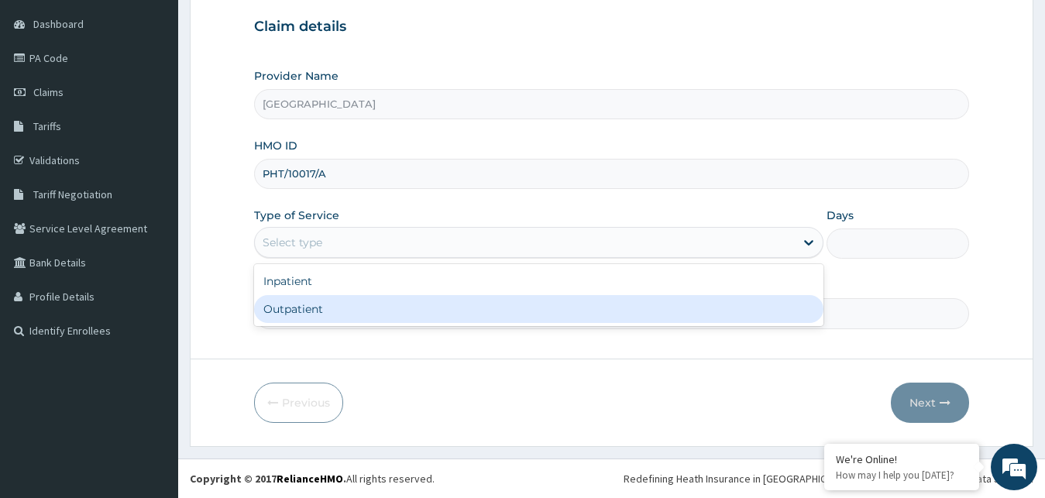
click at [390, 317] on div "Outpatient" at bounding box center [539, 309] width 570 height 28
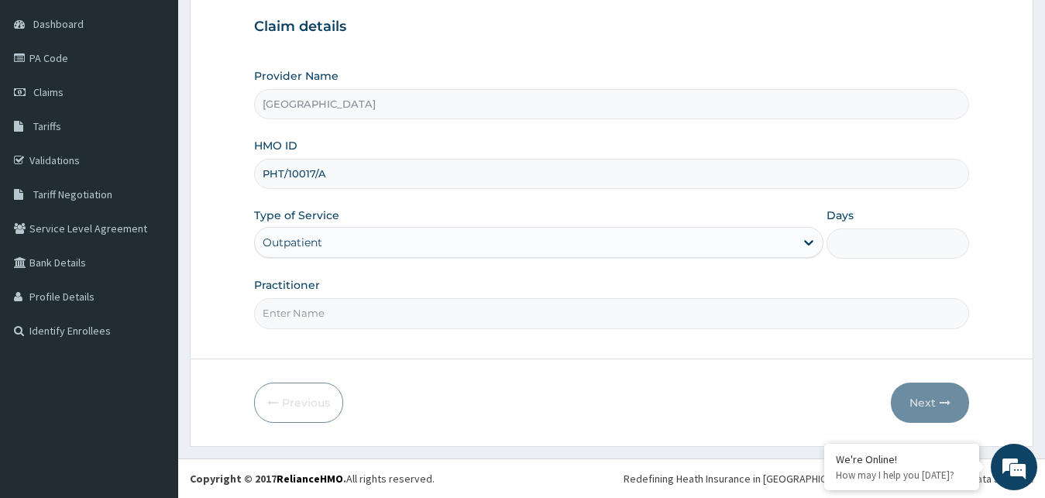
type input "1"
click at [318, 317] on input "Practitioner" at bounding box center [612, 313] width 716 height 30
type input "GOPD"
click at [945, 405] on icon "button" at bounding box center [945, 403] width 11 height 11
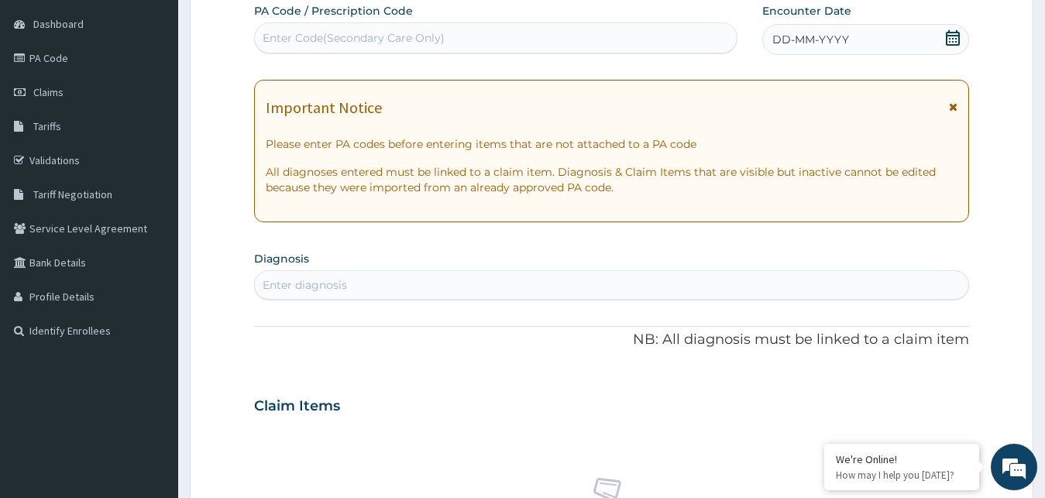
click at [447, 39] on div "Enter Code(Secondary Care Only)" at bounding box center [496, 38] width 482 height 25
type input "PA/6D4A9F"
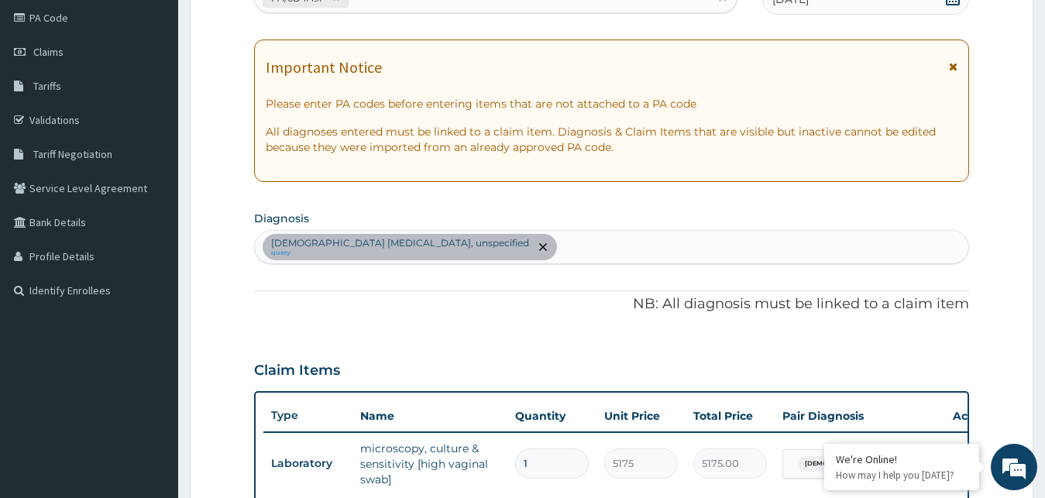
scroll to position [224, 0]
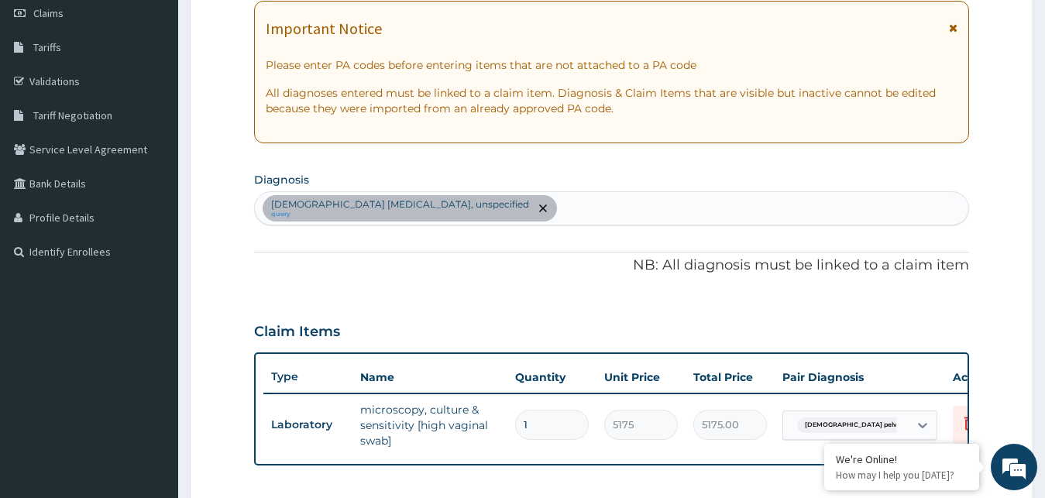
click at [553, 210] on div "[DEMOGRAPHIC_DATA] [MEDICAL_DATA], unspecified query" at bounding box center [612, 208] width 714 height 33
type input "[MEDICAL_DATA]"
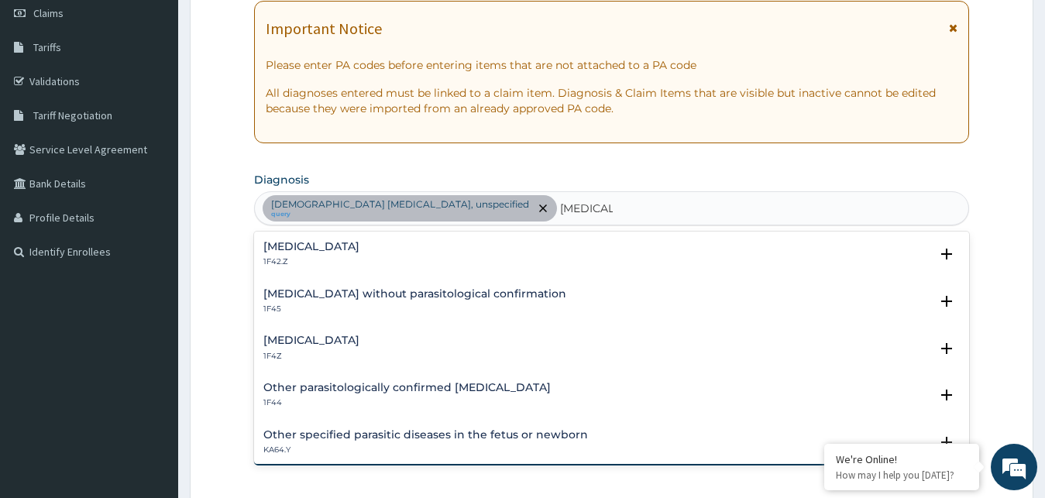
click at [317, 338] on h4 "[MEDICAL_DATA]" at bounding box center [311, 341] width 96 height 12
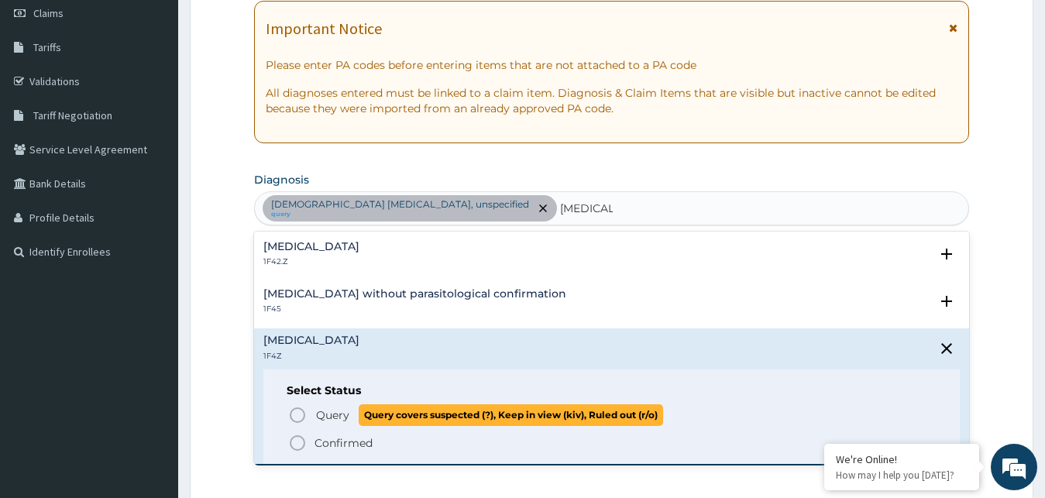
click at [360, 420] on span "Query covers suspected (?), Keep in view (kiv), Ruled out (r/o)" at bounding box center [511, 415] width 305 height 21
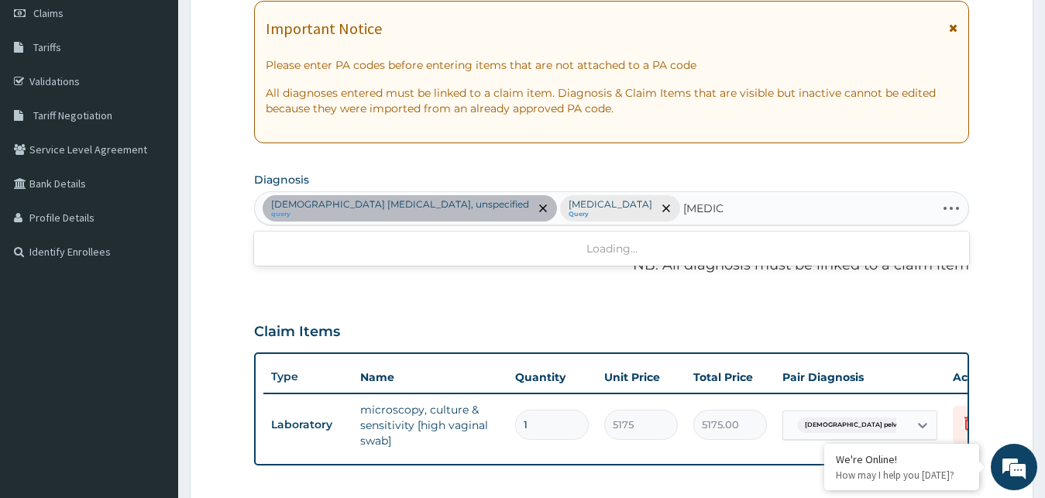
type input "[MEDICAL_DATA]"
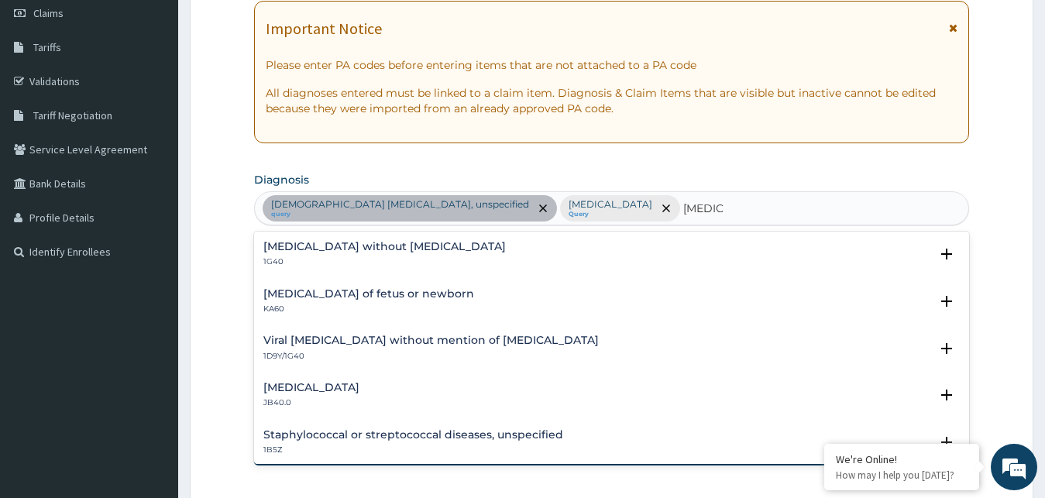
click at [353, 246] on h4 "[MEDICAL_DATA] without [MEDICAL_DATA]" at bounding box center [384, 247] width 243 height 12
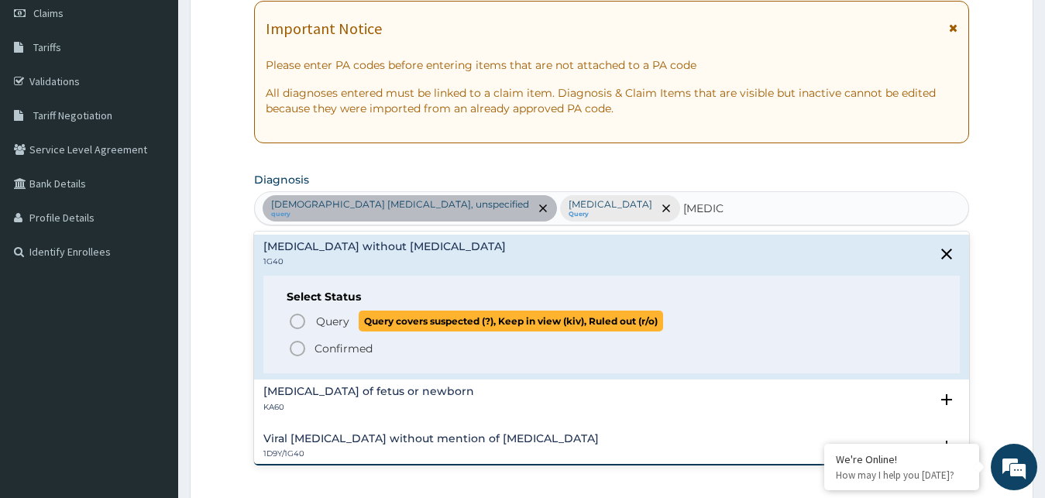
click at [333, 325] on span "Query" at bounding box center [332, 321] width 33 height 15
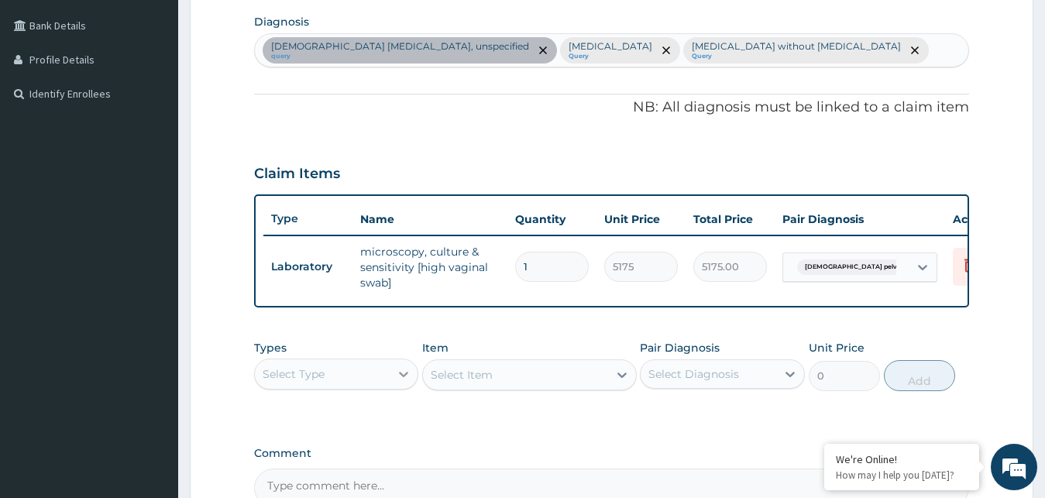
scroll to position [567, 0]
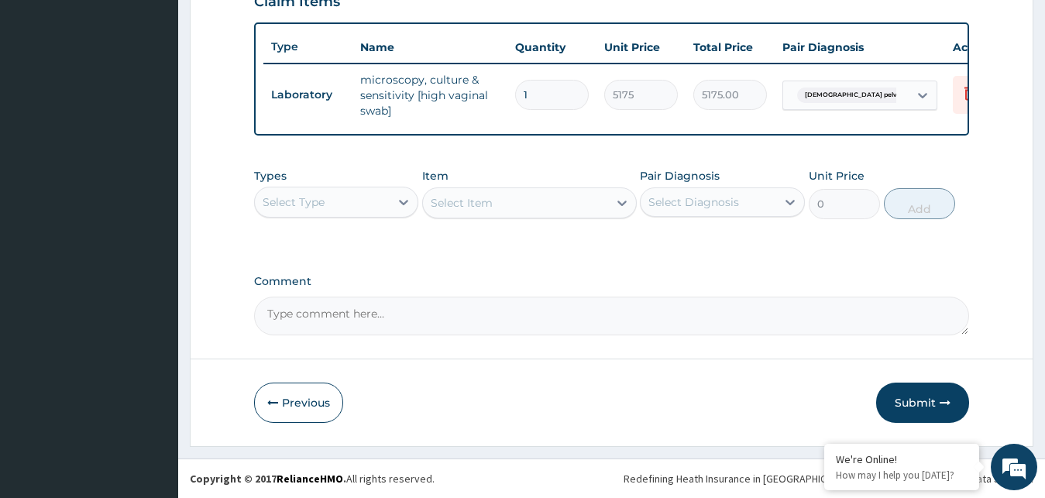
click at [349, 203] on div "Select Type" at bounding box center [323, 202] width 136 height 25
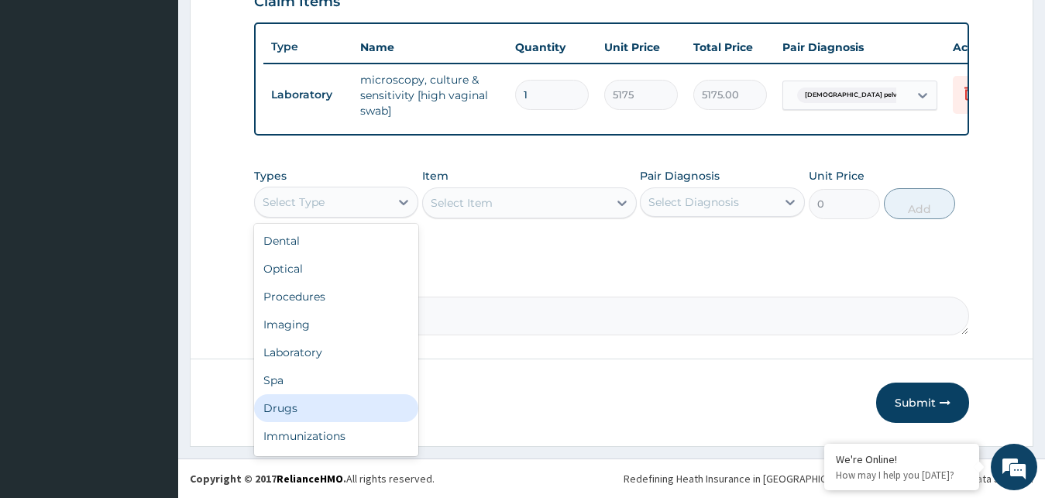
click at [304, 405] on div "Drugs" at bounding box center [336, 408] width 165 height 28
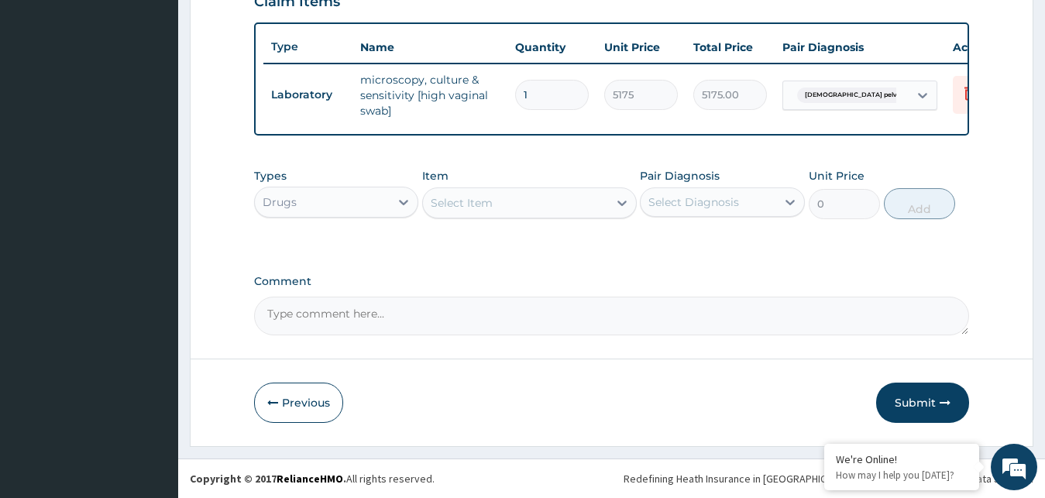
click at [487, 204] on div "Select Item" at bounding box center [462, 202] width 62 height 15
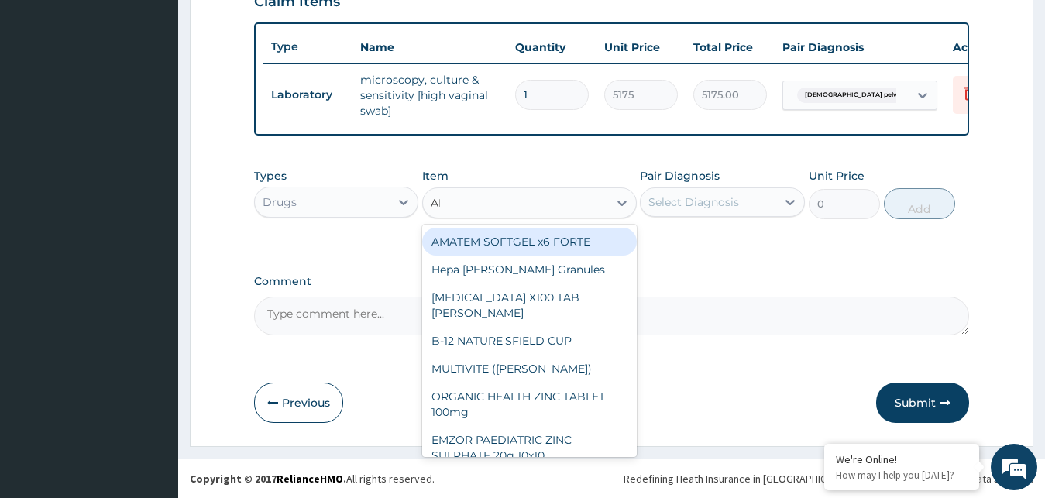
type input "ARTE"
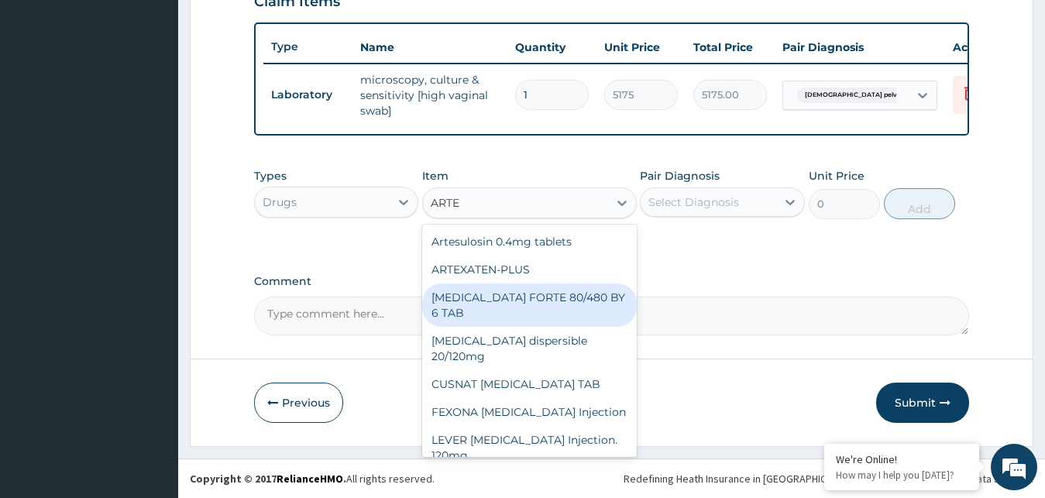
click at [588, 298] on div "[MEDICAL_DATA] FORTE 80/480 BY 6 TAB" at bounding box center [529, 305] width 215 height 43
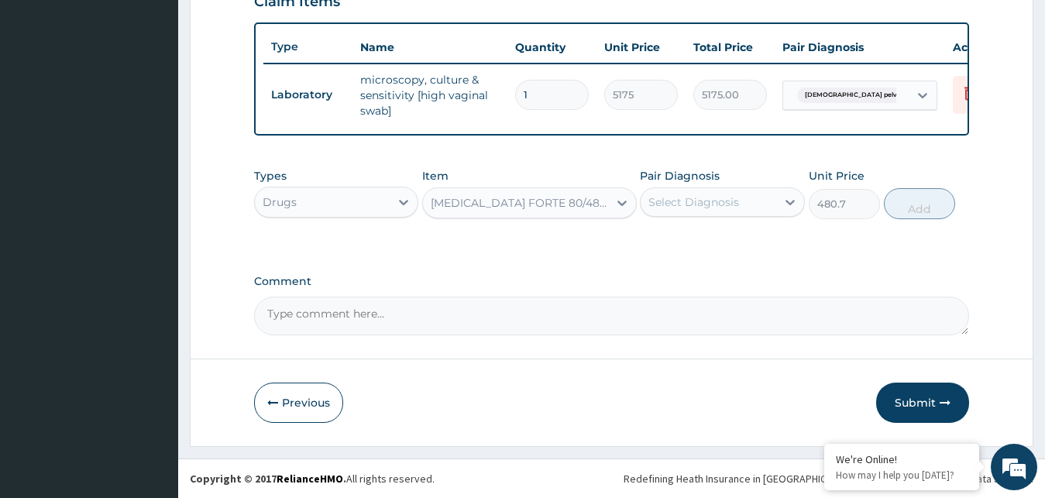
type input "480.7"
click at [721, 198] on div "Select Diagnosis" at bounding box center [694, 202] width 91 height 15
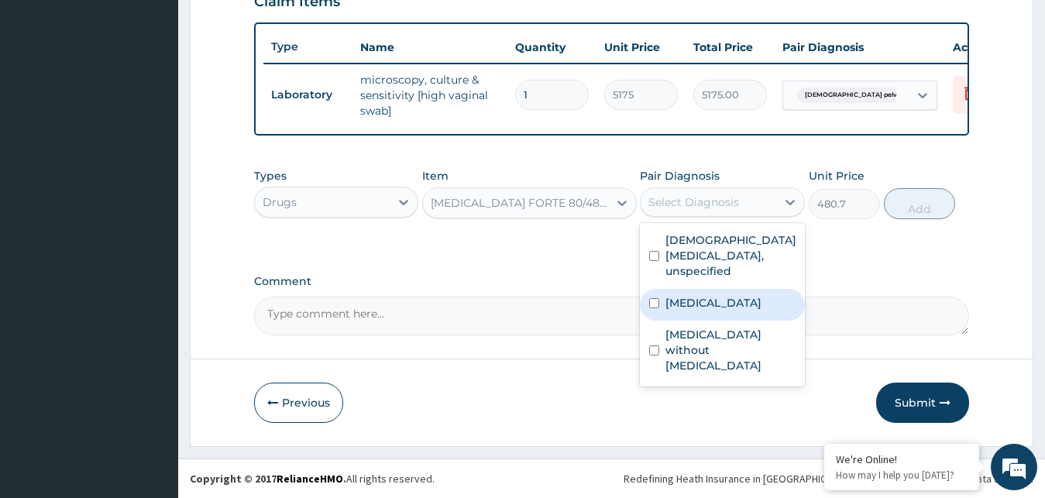
click at [692, 312] on div "[MEDICAL_DATA]" at bounding box center [722, 305] width 165 height 32
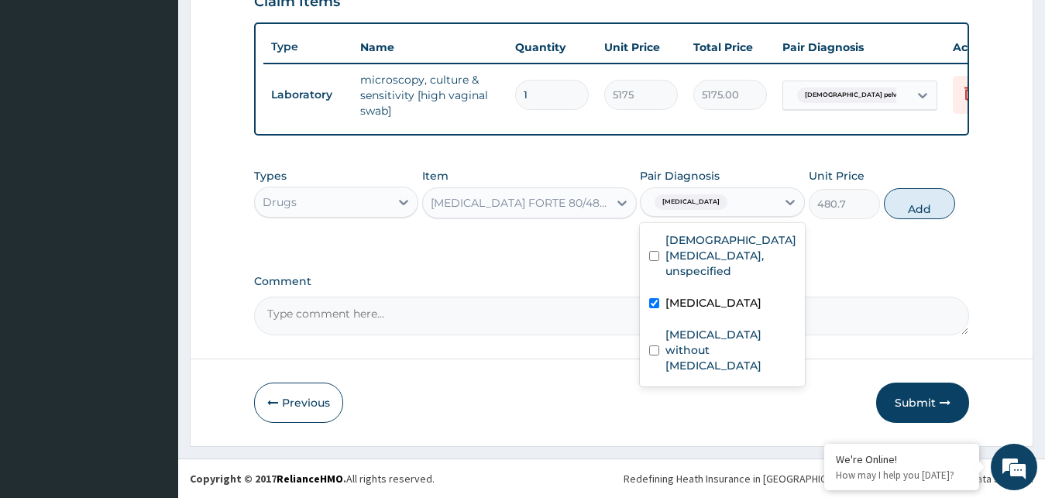
checkbox input "true"
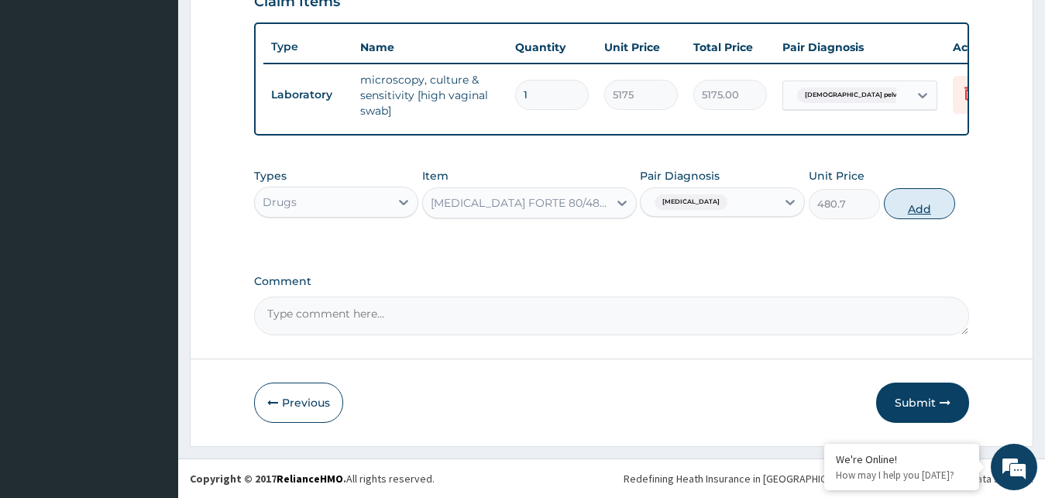
click at [902, 203] on button "Add" at bounding box center [919, 203] width 71 height 31
type input "0"
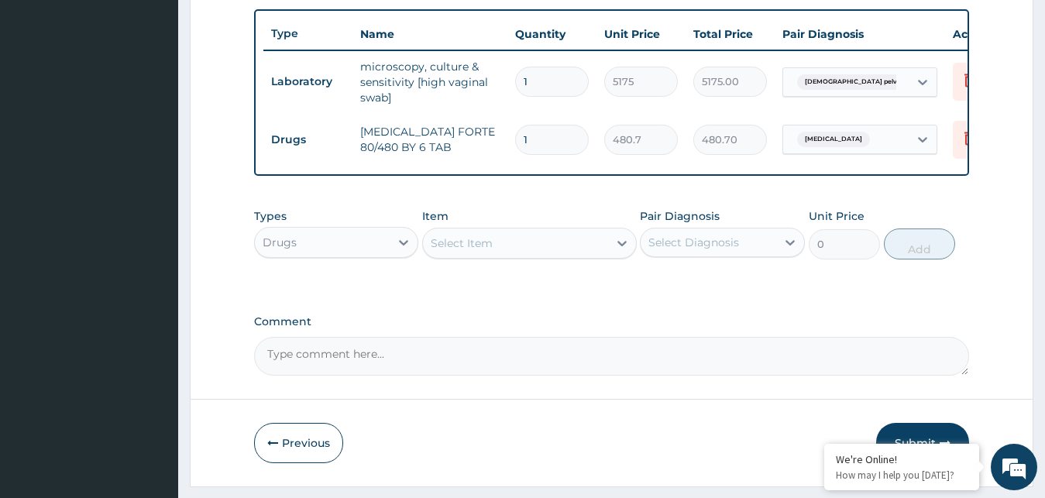
click at [557, 256] on div "Select Item" at bounding box center [515, 243] width 185 height 25
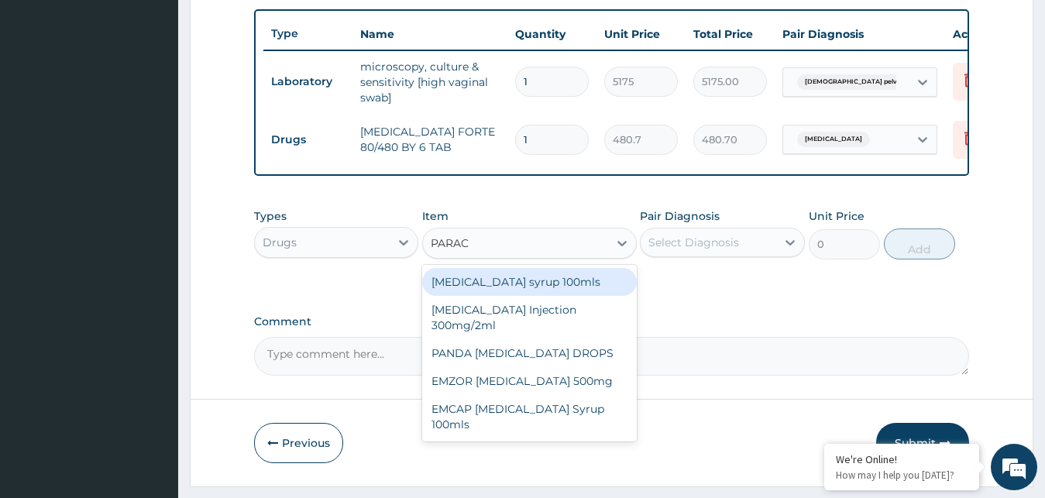
type input "PARACE"
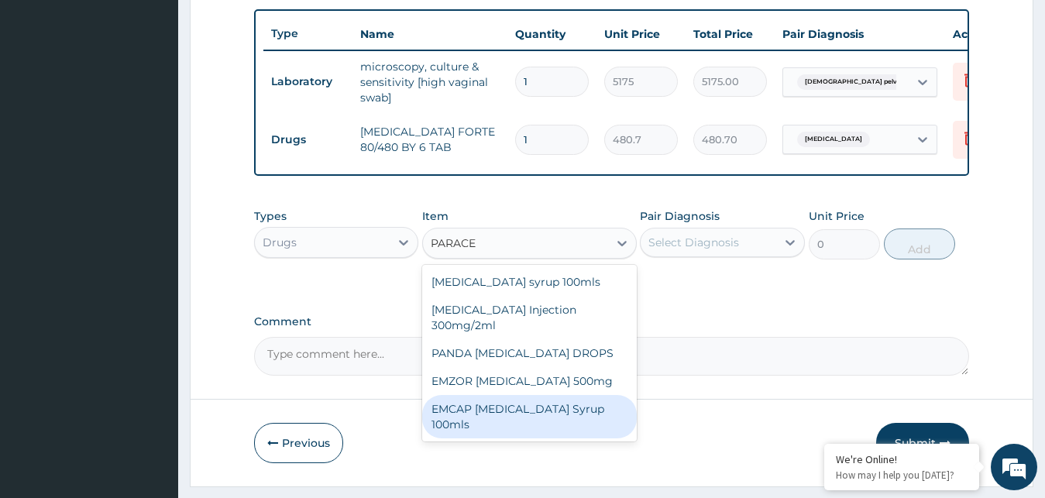
click at [449, 418] on div "EMCAP [MEDICAL_DATA] Syrup 100mls" at bounding box center [529, 416] width 215 height 43
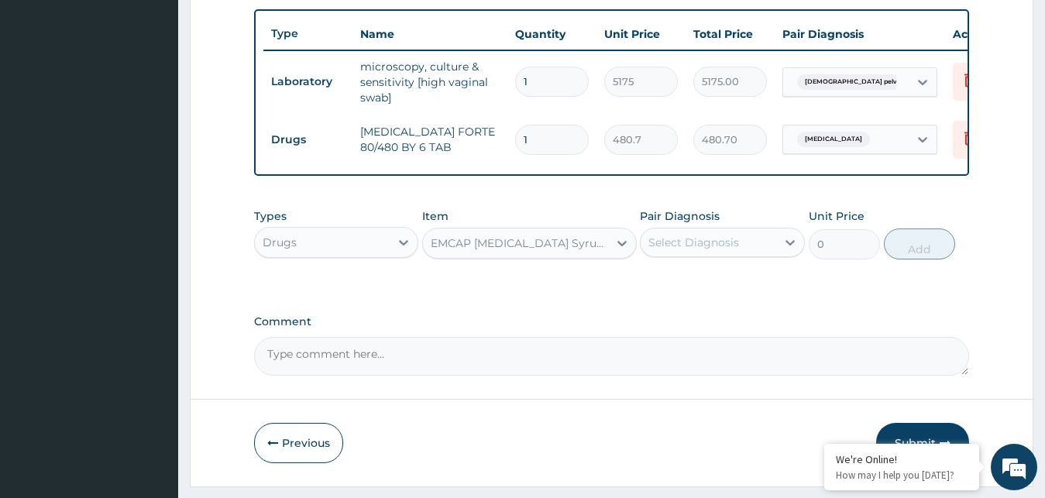
type input "632.5"
click at [615, 251] on icon at bounding box center [622, 243] width 15 height 15
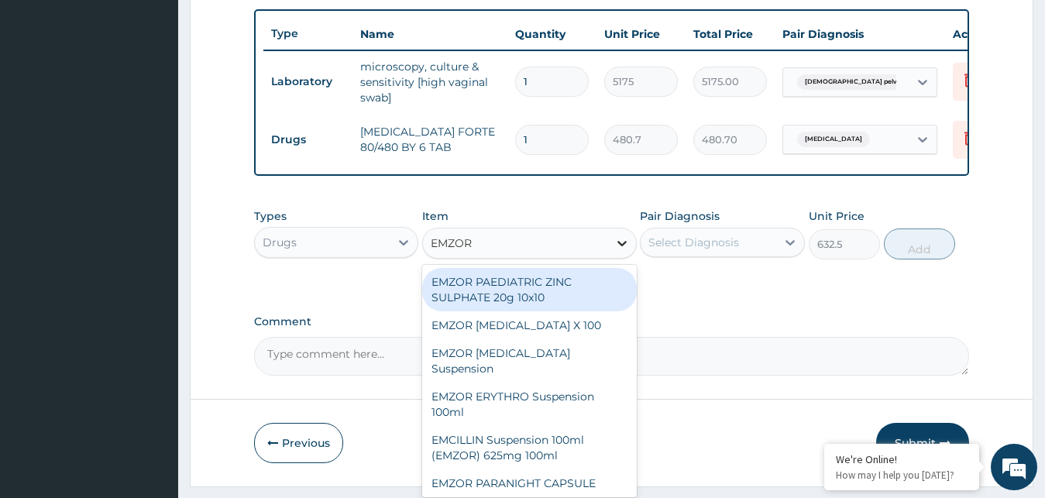
type input "EMZOR P"
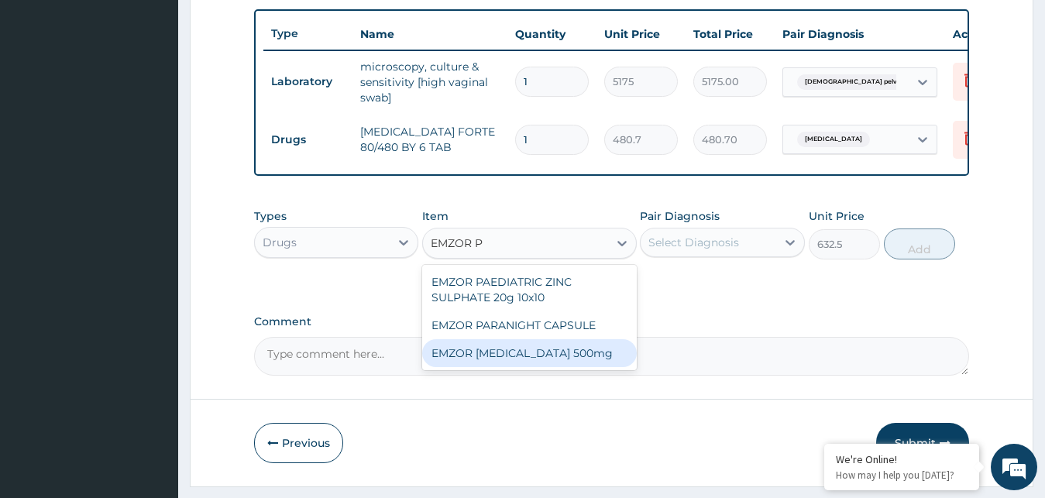
click at [465, 367] on div "EMZOR [MEDICAL_DATA] 500mg" at bounding box center [529, 353] width 215 height 28
type input "25.3"
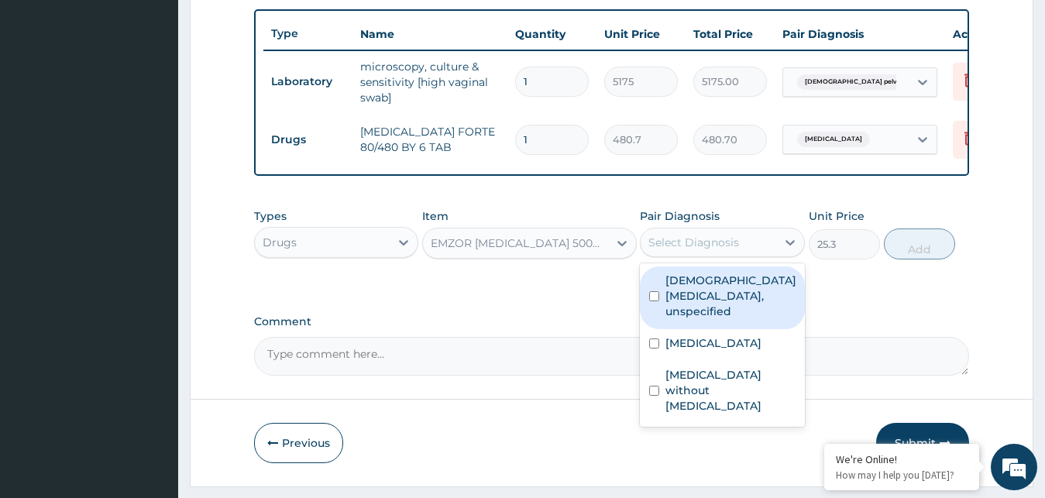
click at [697, 250] on div "Select Diagnosis" at bounding box center [694, 242] width 91 height 15
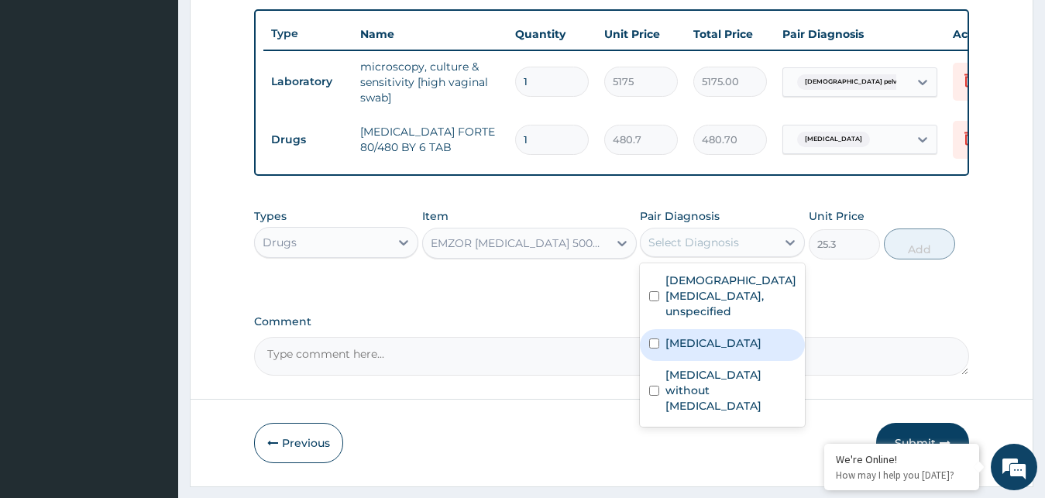
click at [687, 351] on label "[MEDICAL_DATA]" at bounding box center [714, 343] width 96 height 15
checkbox input "true"
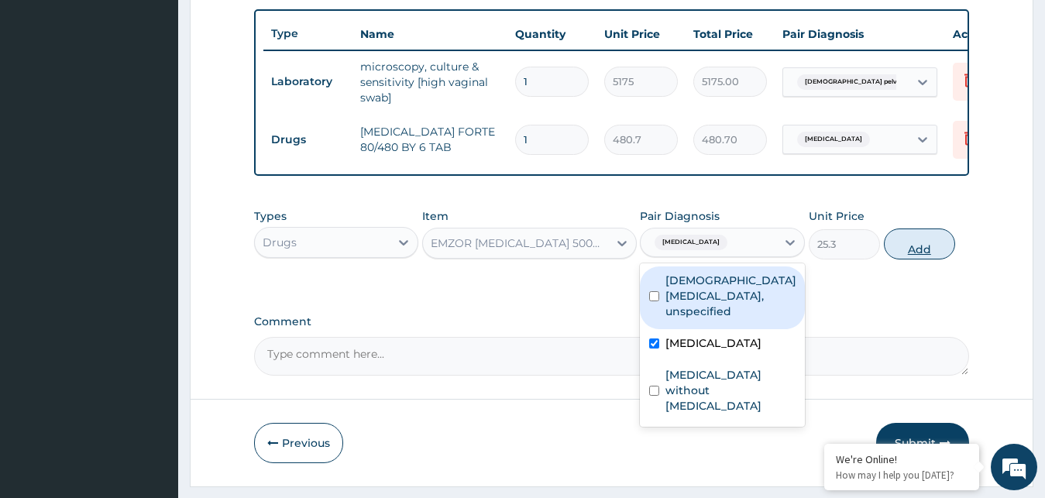
click at [913, 256] on button "Add" at bounding box center [919, 244] width 71 height 31
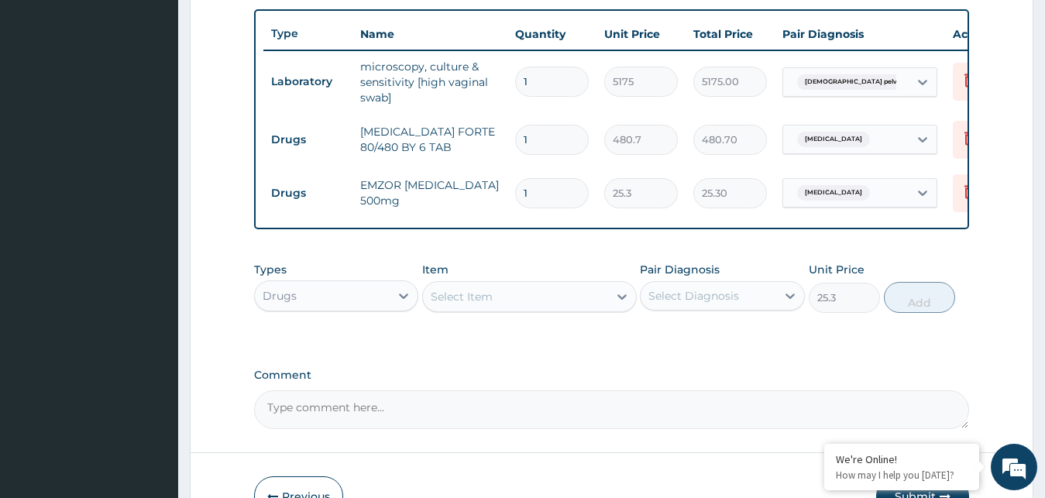
type input "0"
type input "18"
type input "455.40"
type input "18"
click at [539, 136] on input "1" at bounding box center [552, 140] width 74 height 30
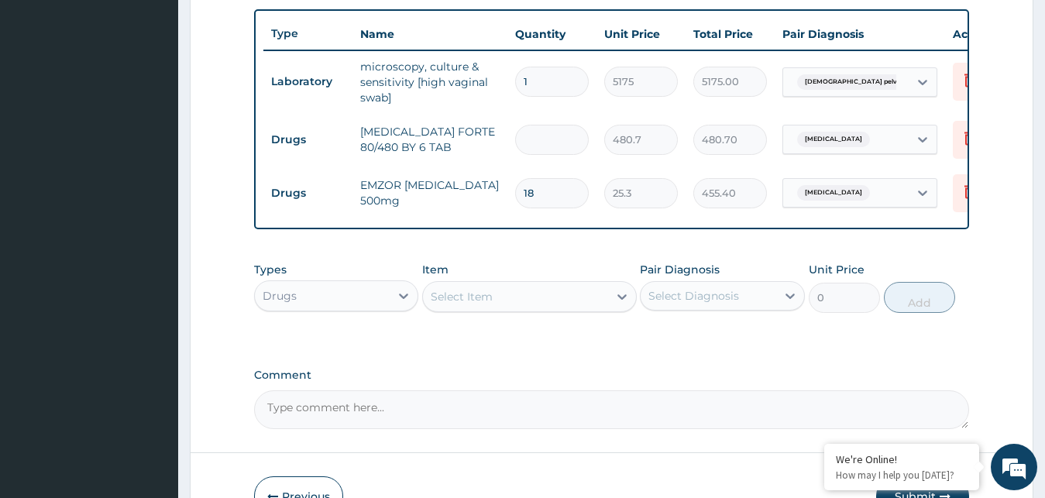
type input "0.00"
type input "6"
type input "2884.20"
type input "6"
click at [471, 305] on div "Select Item" at bounding box center [462, 296] width 62 height 15
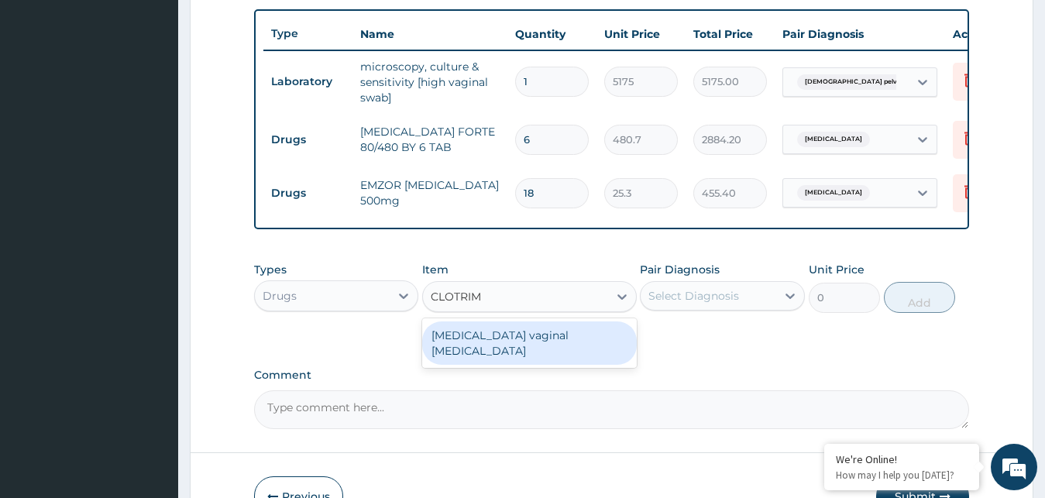
type input "CLOTRIMA"
click at [549, 353] on div "Clotrimazole vaginal pessary" at bounding box center [529, 343] width 215 height 43
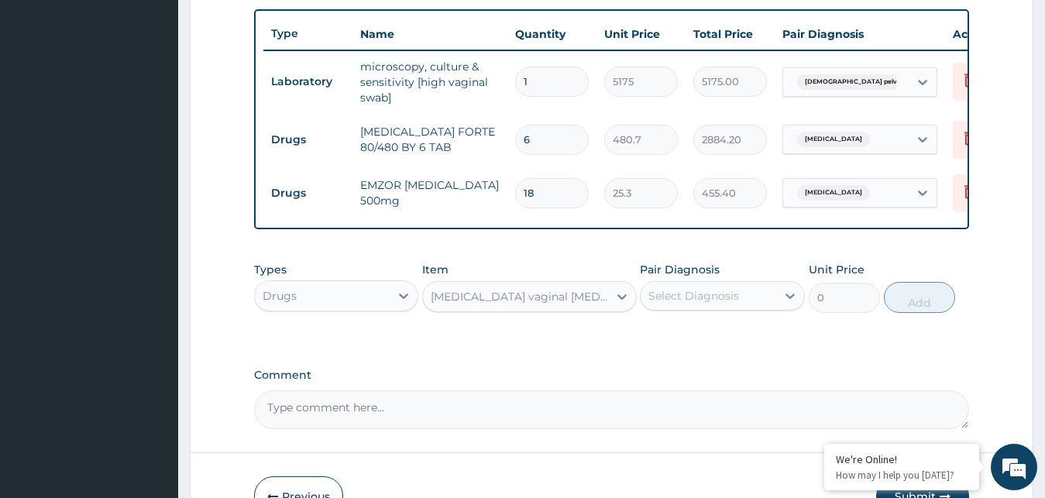
type input "632.5"
click at [749, 308] on div "Select Diagnosis" at bounding box center [709, 296] width 136 height 25
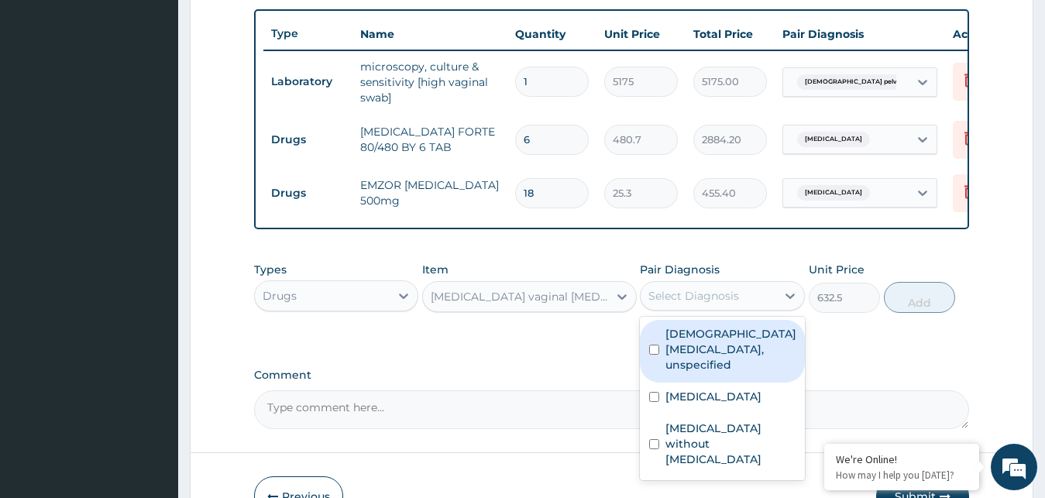
click at [719, 348] on label "Female pelvic inflammatory diseases, unspecified" at bounding box center [731, 349] width 131 height 46
checkbox input "true"
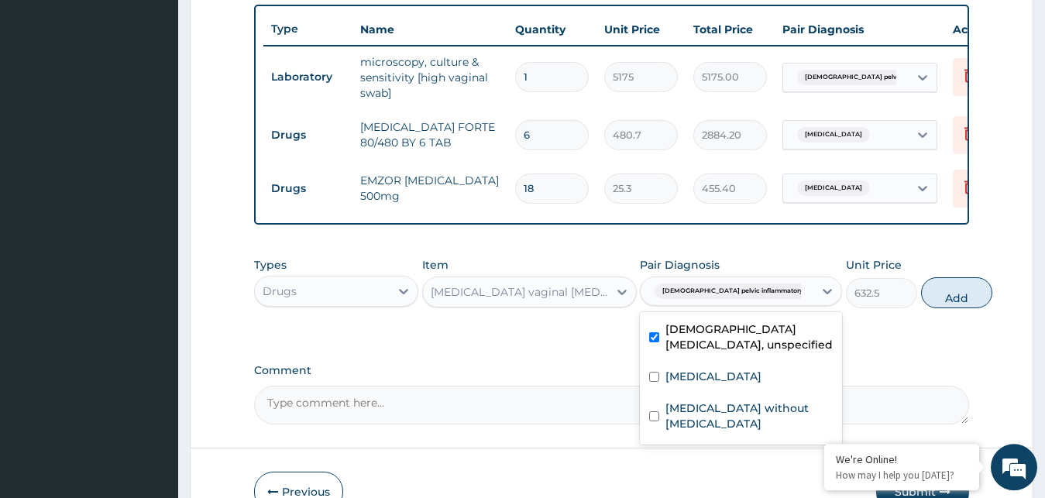
scroll to position [591, 0]
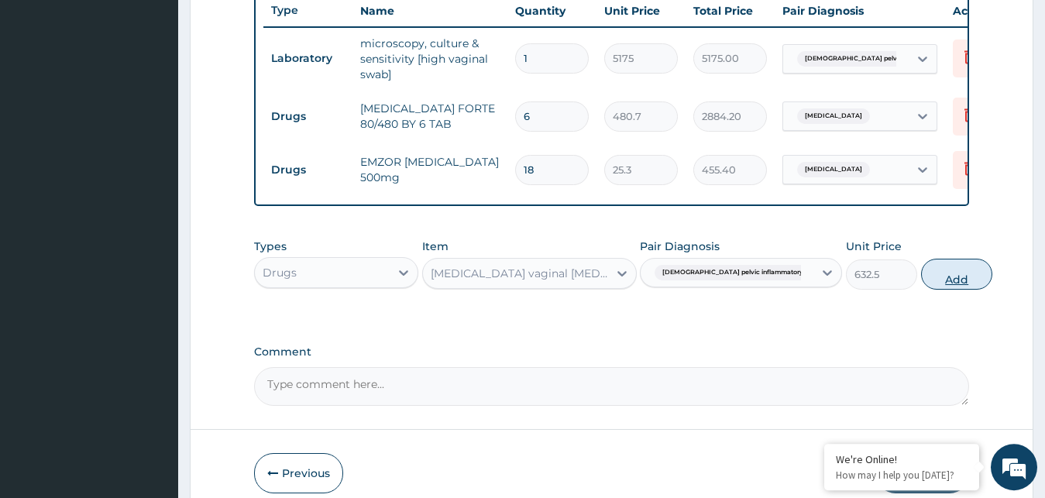
click at [921, 290] on button "Add" at bounding box center [956, 274] width 71 height 31
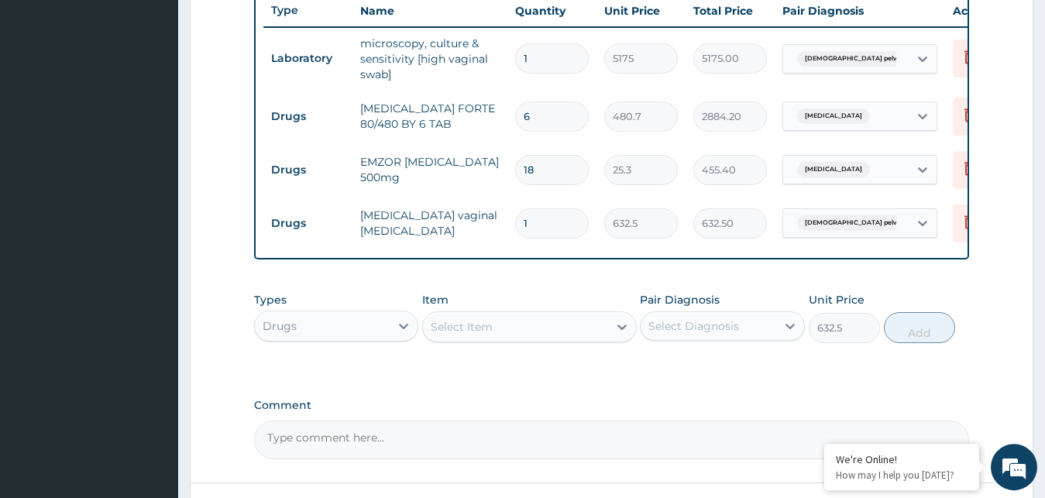
type input "0"
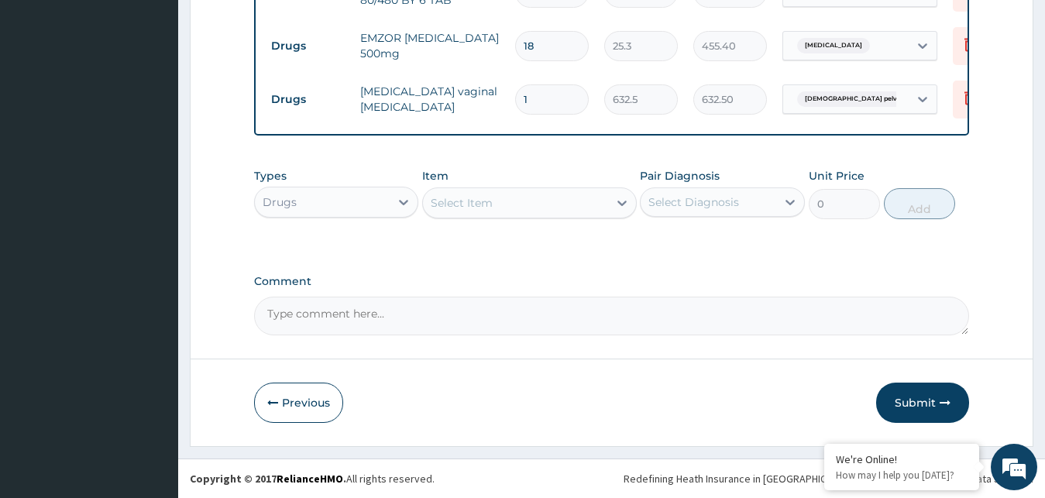
click at [518, 208] on div "Select Item" at bounding box center [515, 203] width 185 height 25
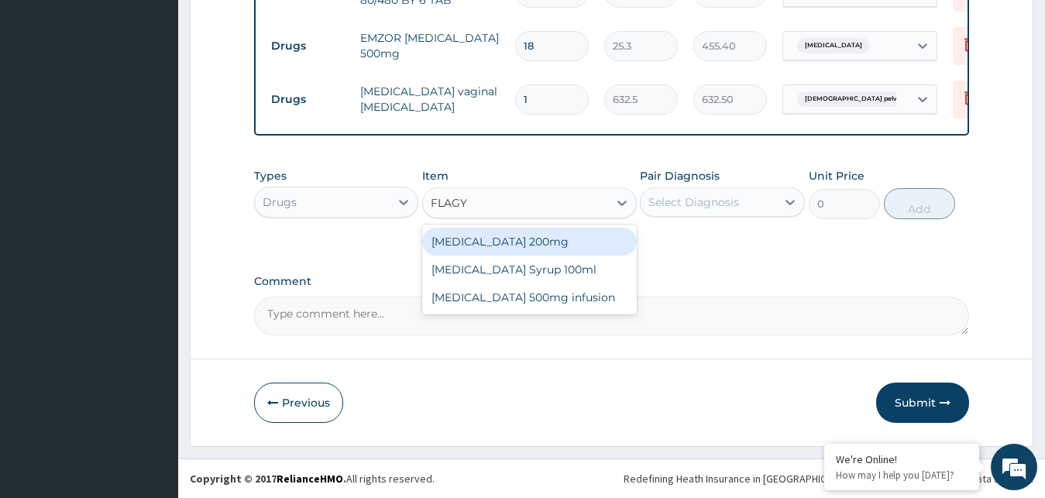
type input "FLAGYL"
click at [511, 243] on div "Flagyl 200mg" at bounding box center [529, 242] width 215 height 28
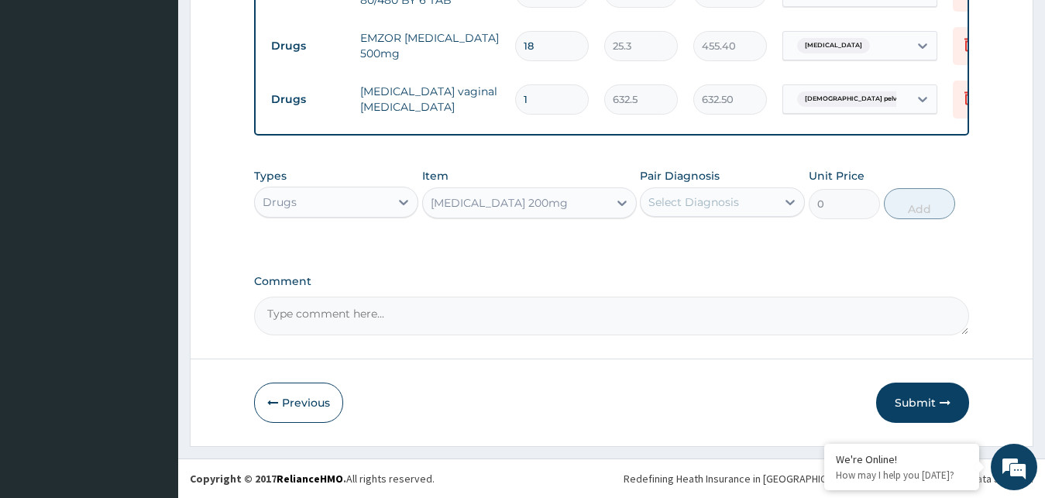
type input "50.6"
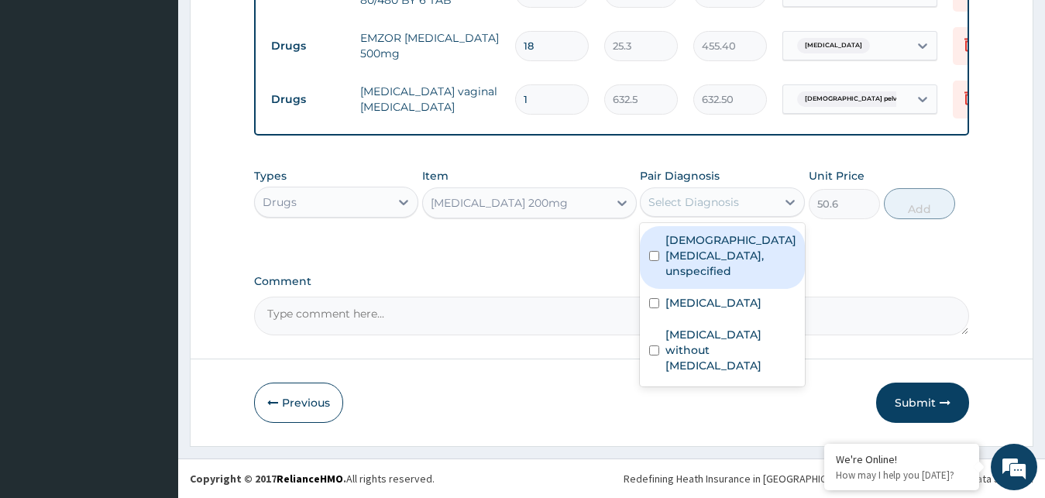
click at [710, 203] on div "Select Diagnosis" at bounding box center [694, 202] width 91 height 15
click at [525, 214] on div "Flagyl 200mg" at bounding box center [515, 203] width 185 height 25
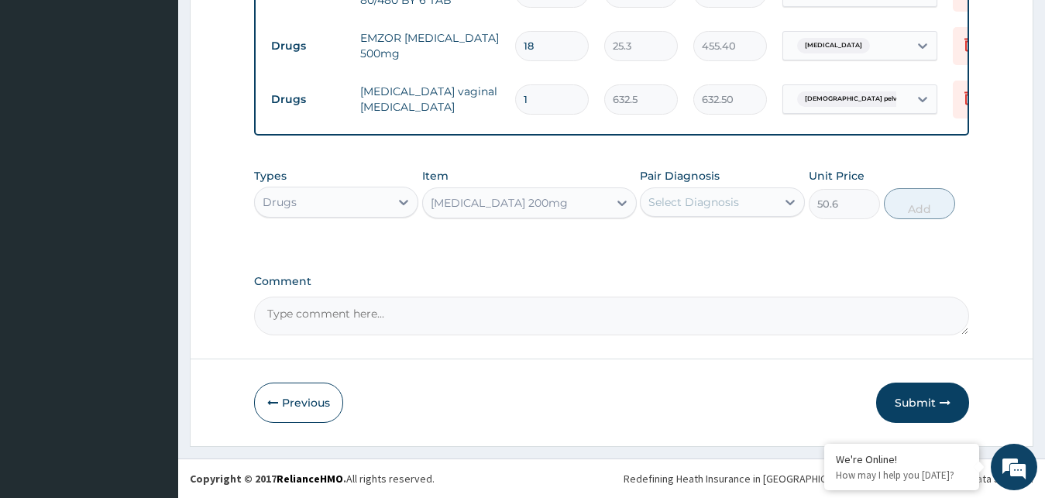
click at [526, 205] on div "Flagyl 200mg" at bounding box center [515, 203] width 185 height 25
click at [532, 205] on div "Flagyl 200mg" at bounding box center [515, 203] width 185 height 25
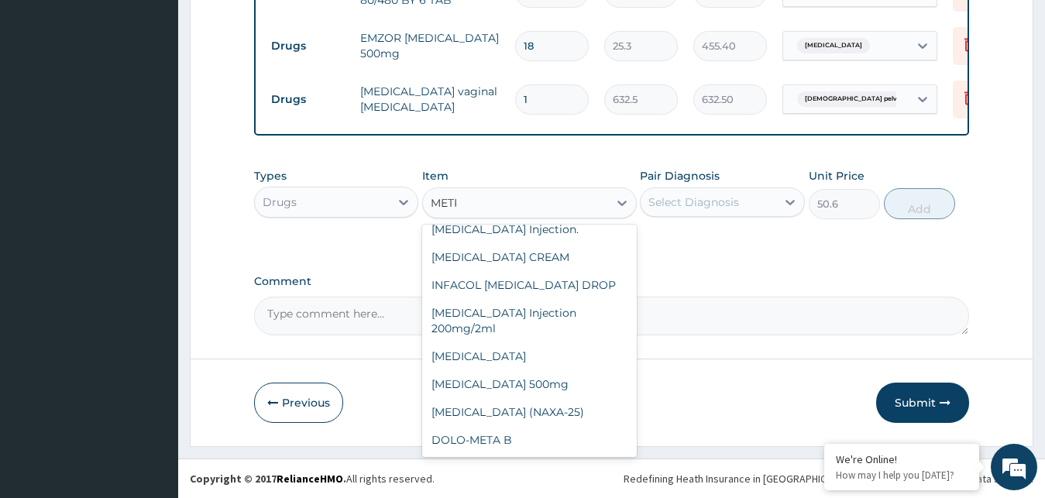
scroll to position [0, 0]
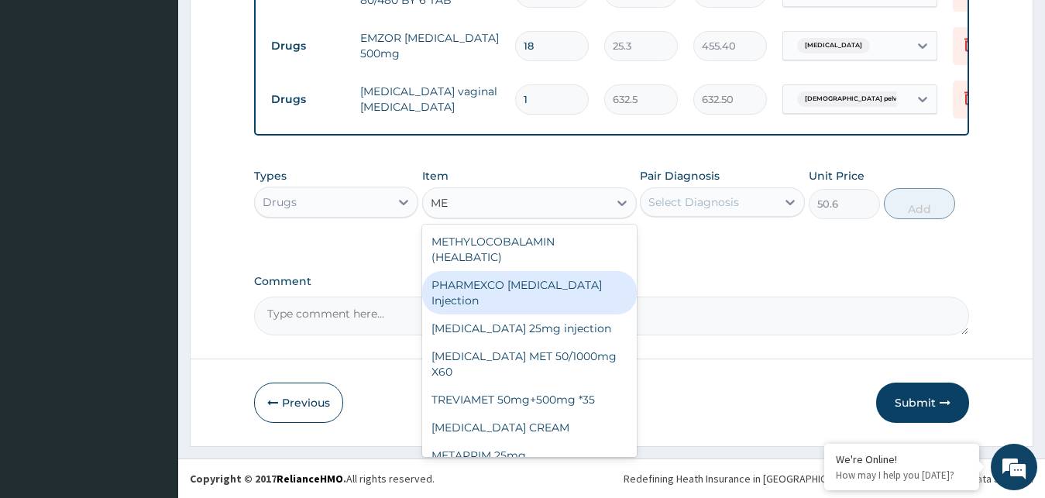
type input "M"
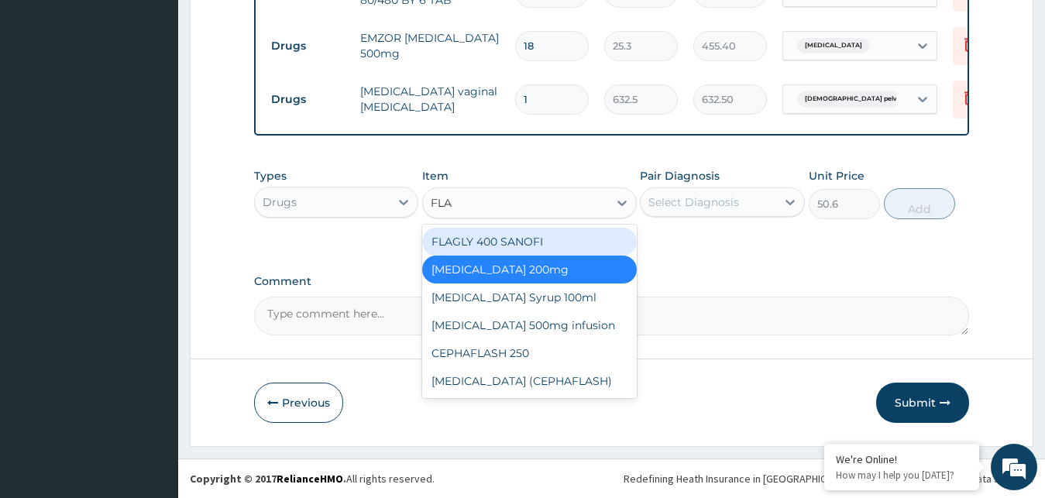
type input "FLAG"
click at [518, 245] on div "FLAGLY 400 SANOFI" at bounding box center [529, 242] width 215 height 28
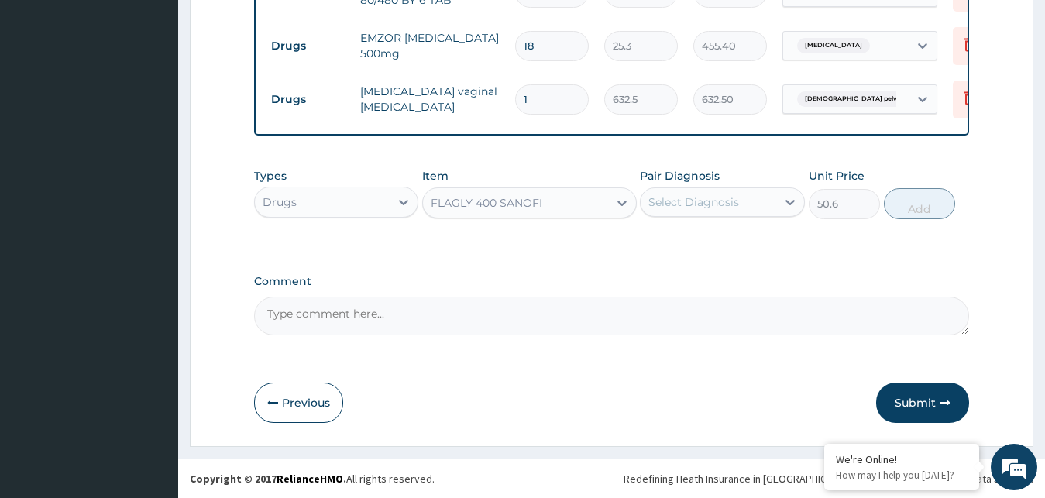
type input "75.9"
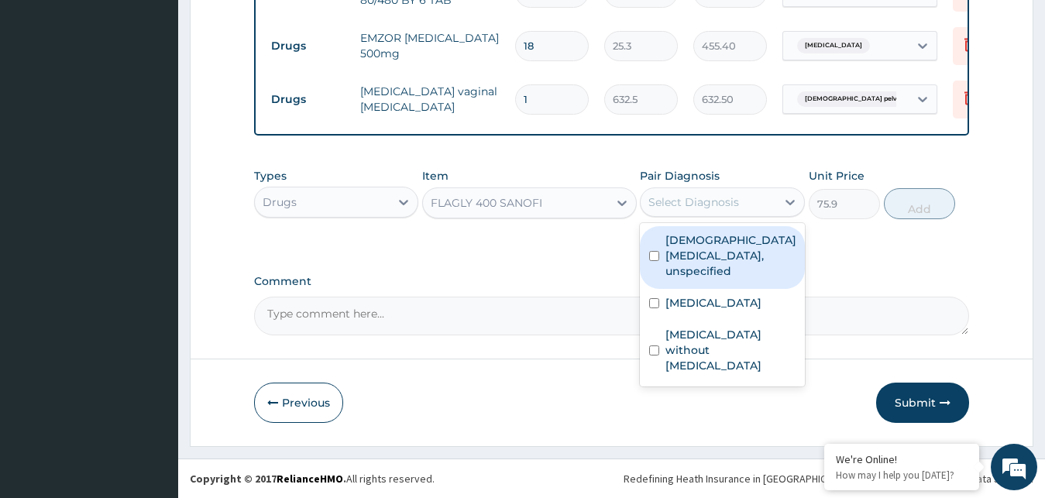
click at [679, 199] on div "Select Diagnosis" at bounding box center [694, 202] width 91 height 15
click at [685, 255] on label "Female pelvic inflammatory diseases, unspecified" at bounding box center [731, 255] width 131 height 46
checkbox input "true"
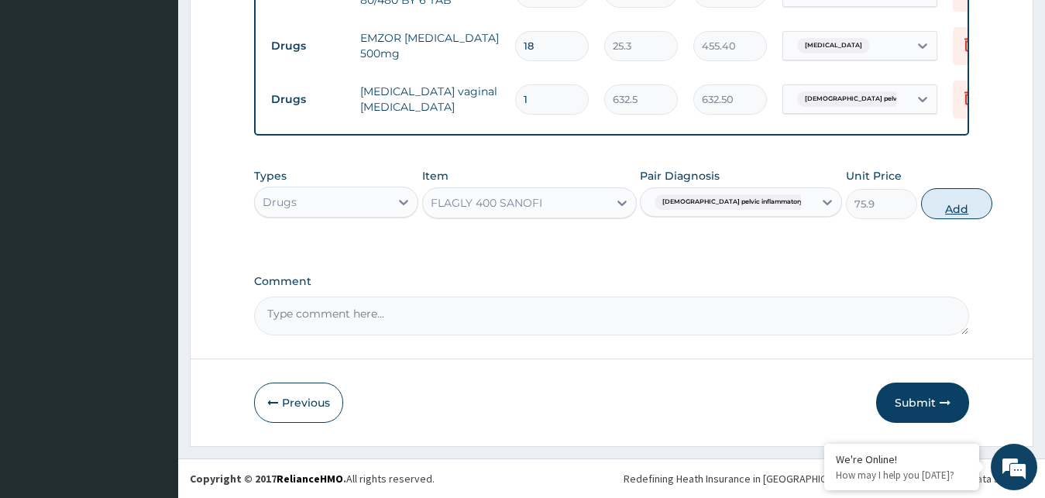
click at [938, 209] on button "Add" at bounding box center [956, 203] width 71 height 31
type input "0"
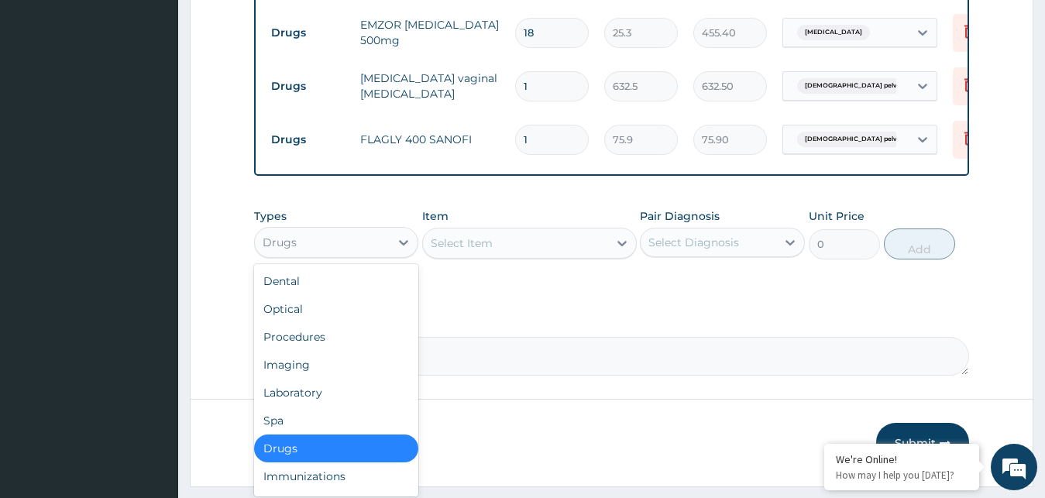
click at [384, 255] on div "Drugs" at bounding box center [323, 242] width 136 height 25
click at [318, 351] on div "Procedures" at bounding box center [336, 337] width 165 height 28
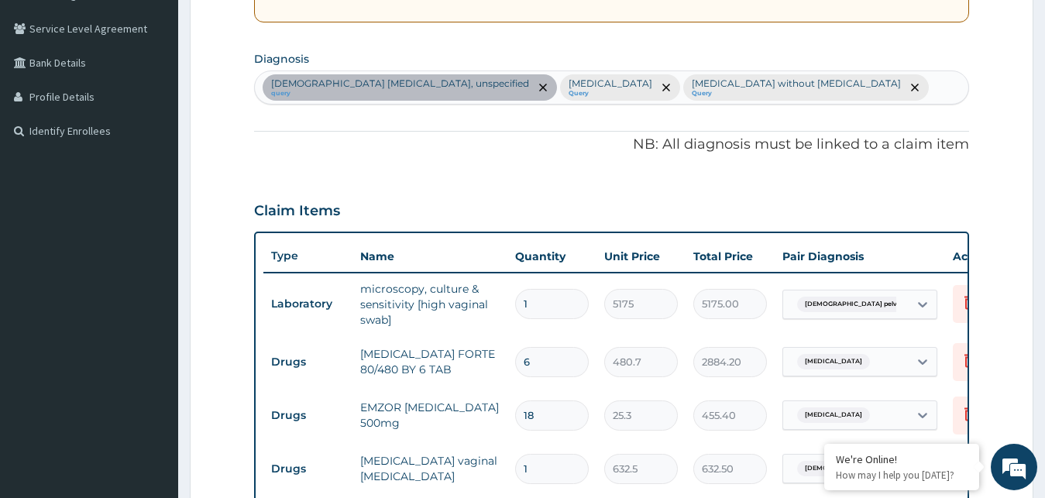
scroll to position [332, 0]
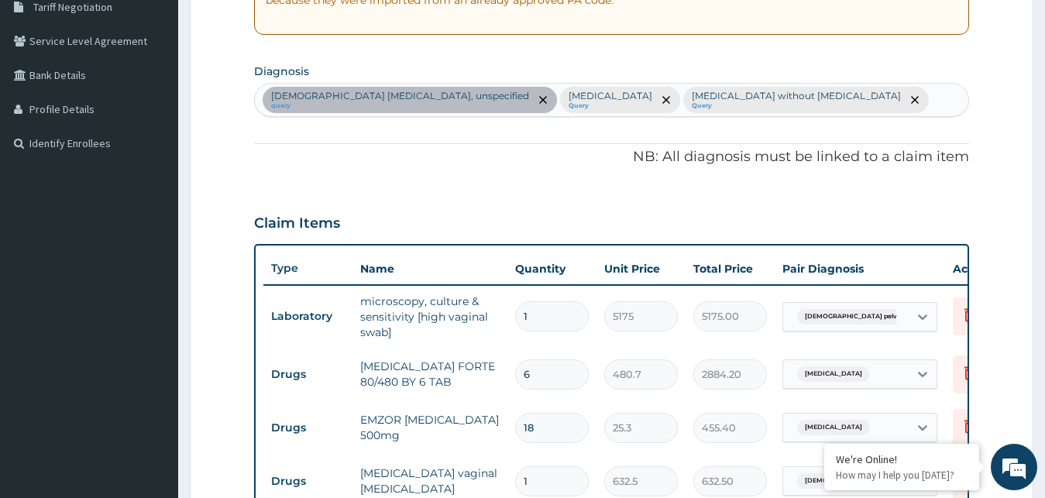
click at [863, 102] on div "Female pelvic inflammatory diseases, unspecified query Malaria, unspecified Que…" at bounding box center [612, 100] width 714 height 33
type input "B"
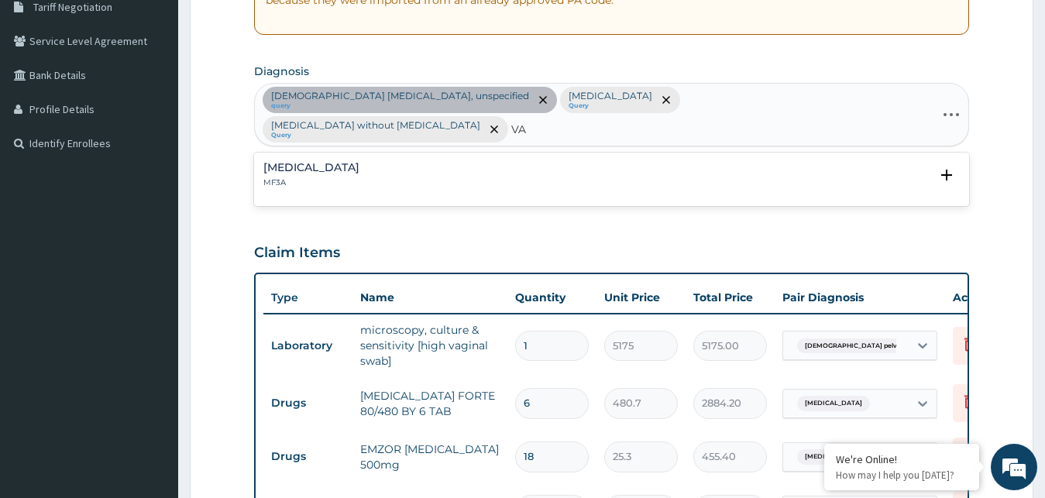
type input "V"
type input "BACTERIA"
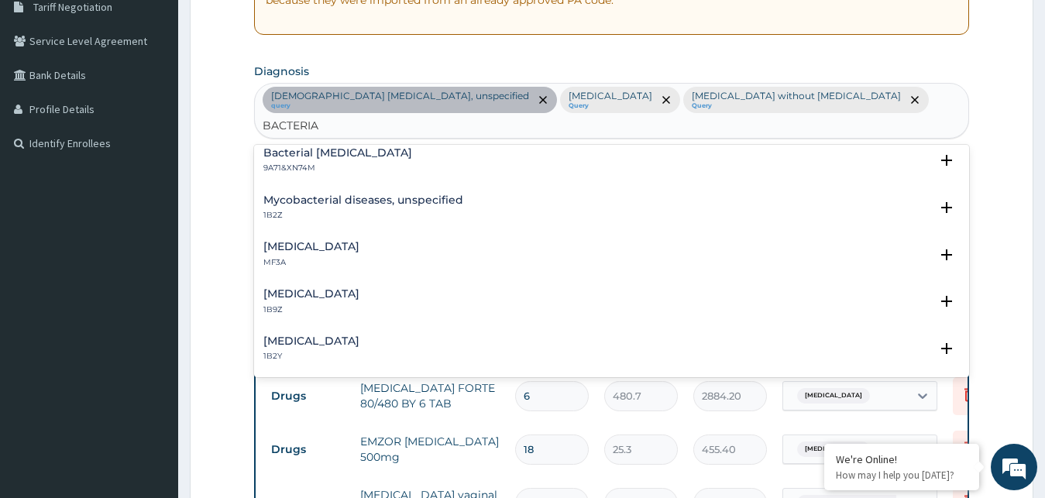
scroll to position [167, 0]
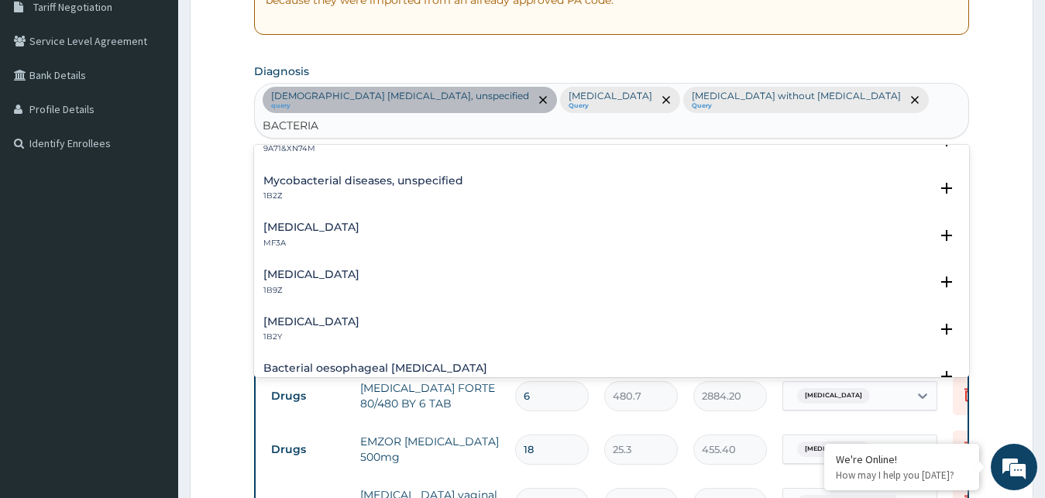
click at [402, 222] on div "Vaginal discharge MF3A" at bounding box center [611, 235] width 697 height 27
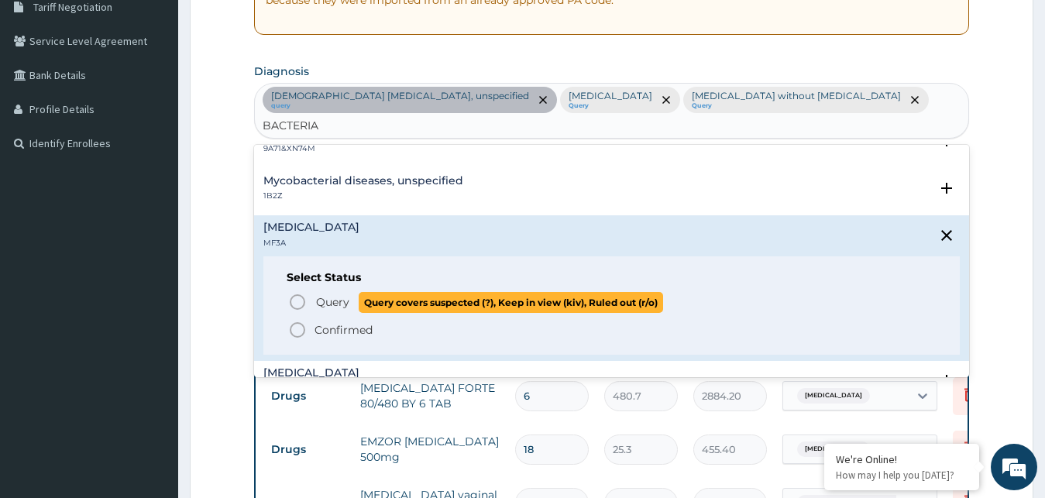
click at [321, 294] on span "Query" at bounding box center [332, 301] width 33 height 15
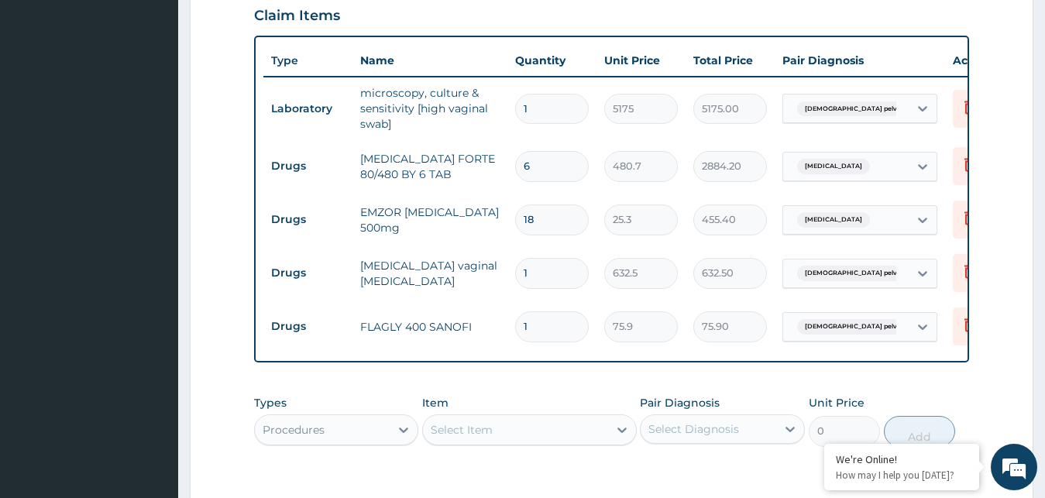
scroll to position [728, 0]
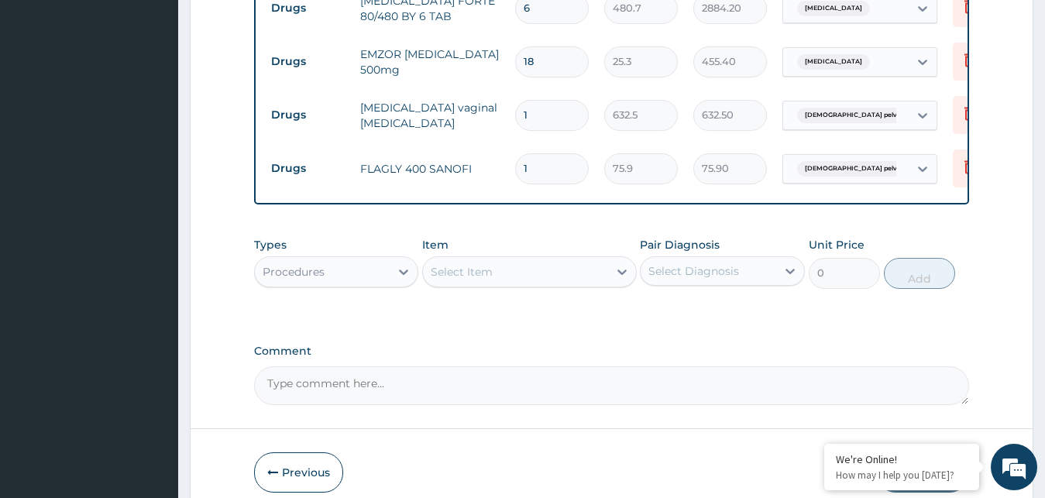
click at [542, 260] on div "Select Item" at bounding box center [515, 272] width 185 height 25
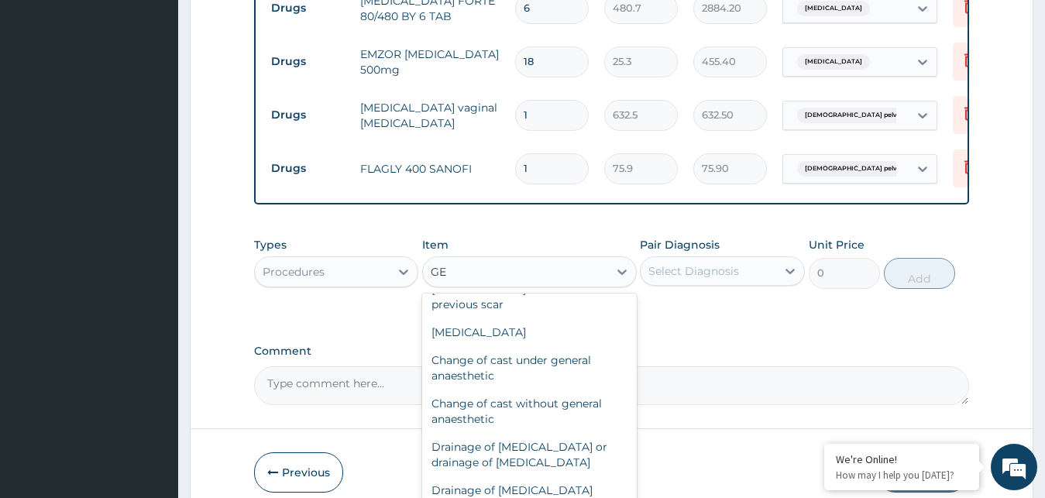
scroll to position [0, 0]
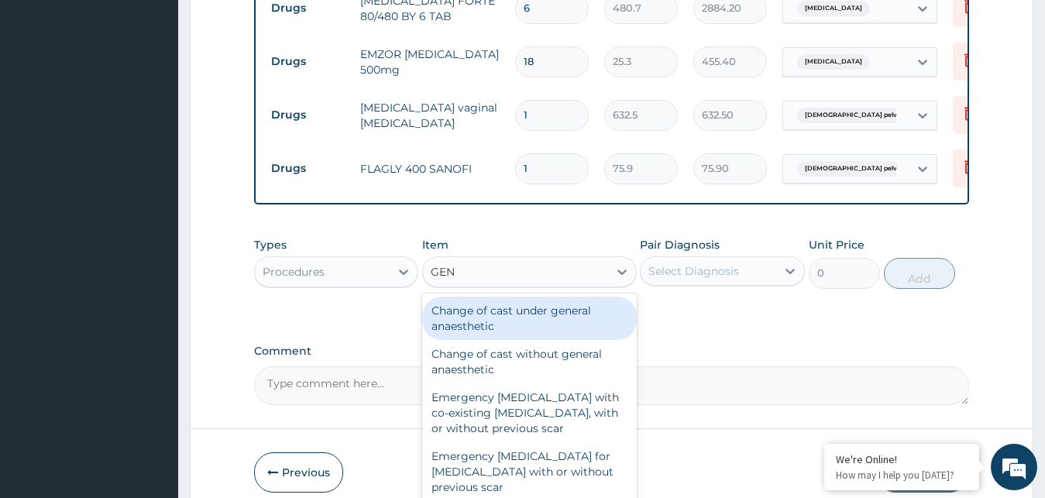
type input "GENE"
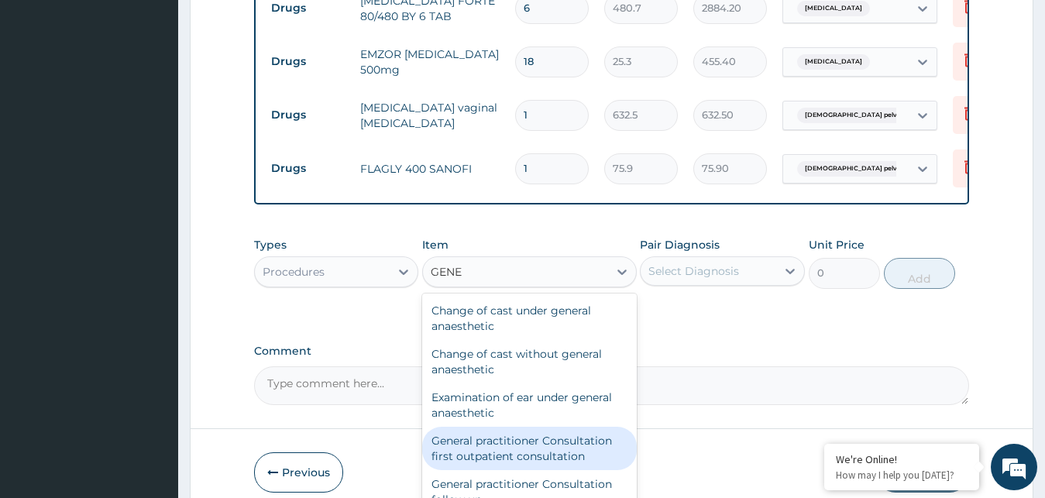
click at [499, 439] on div "General practitioner Consultation first outpatient consultation" at bounding box center [529, 448] width 215 height 43
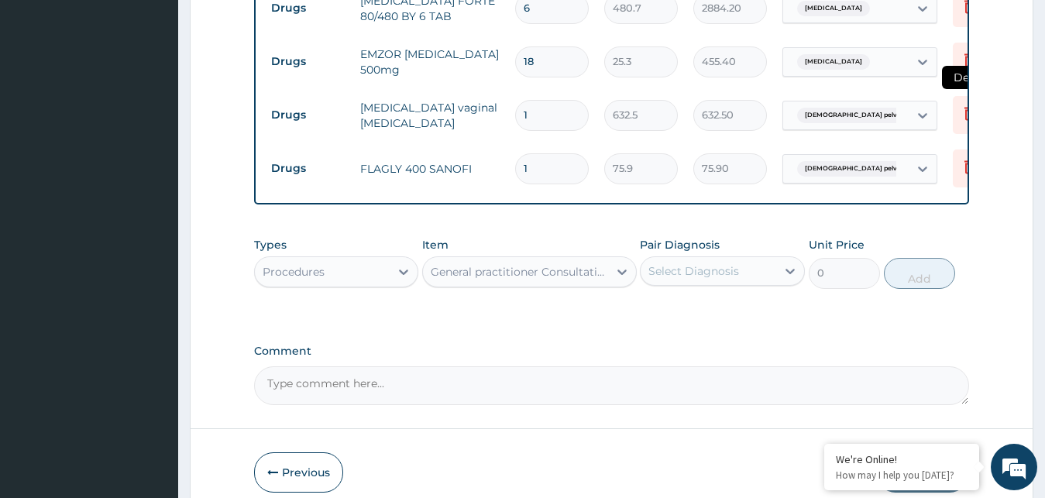
type input "3795"
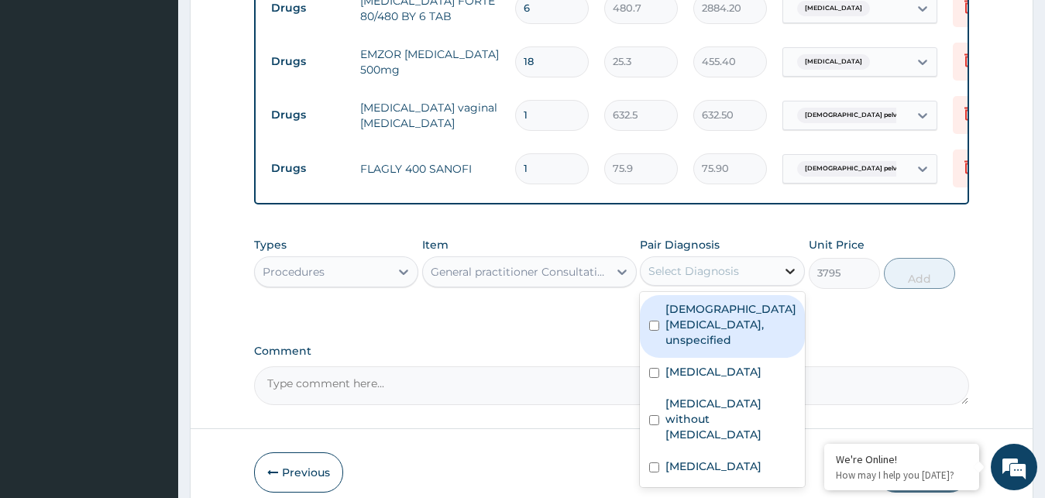
click at [780, 260] on div at bounding box center [790, 271] width 28 height 28
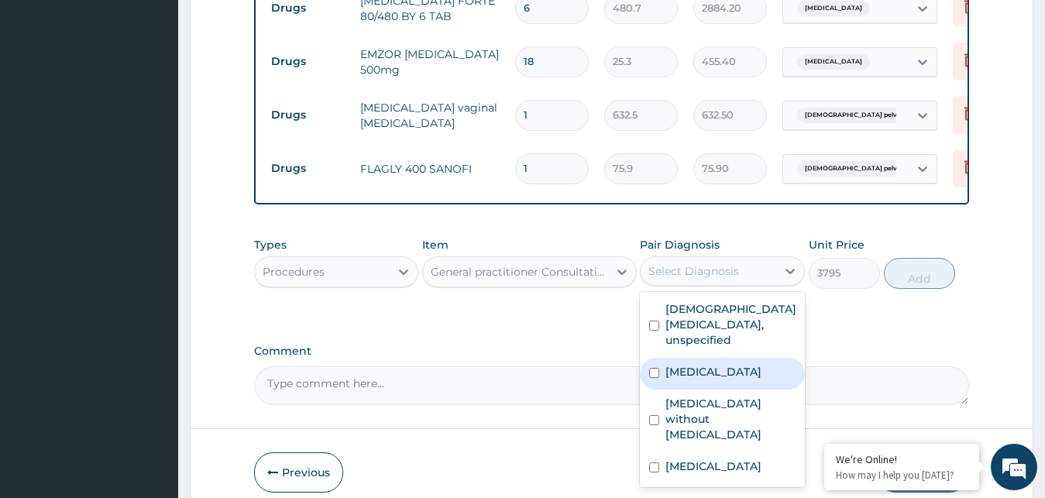
click at [716, 364] on label "Malaria, unspecified" at bounding box center [714, 371] width 96 height 15
checkbox input "true"
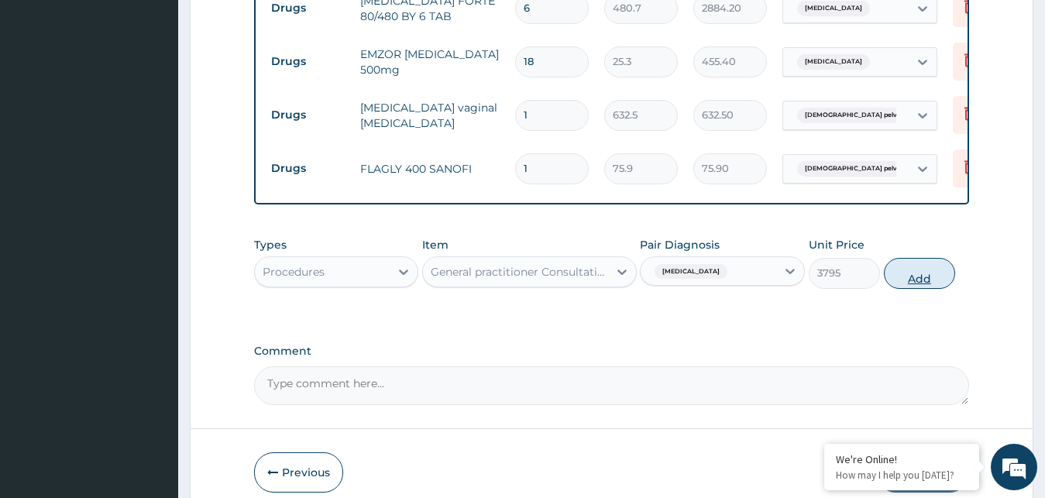
click at [913, 258] on button "Add" at bounding box center [919, 273] width 71 height 31
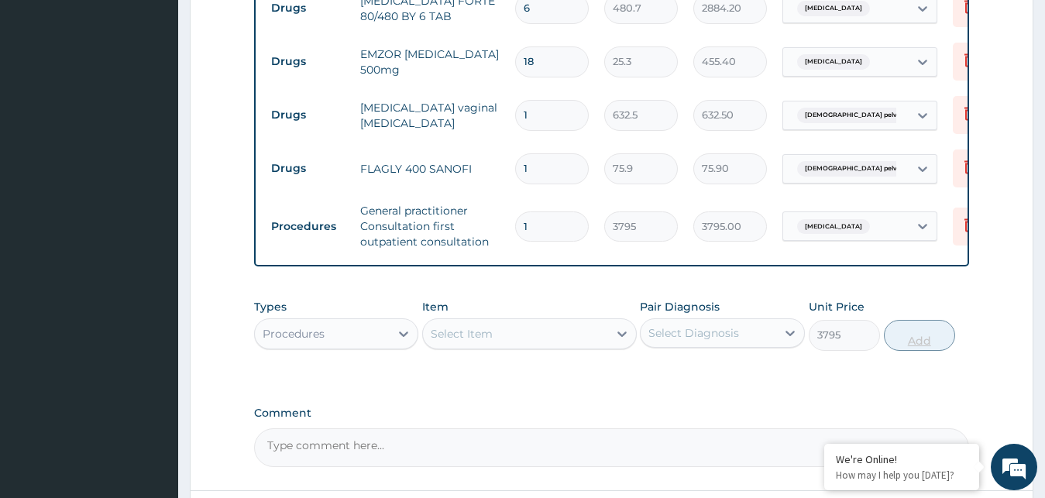
type input "0"
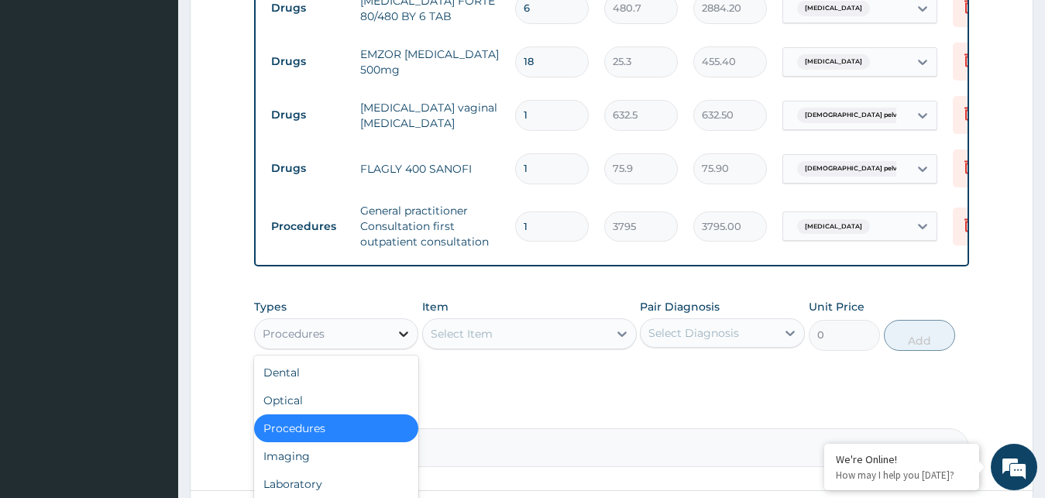
click at [408, 326] on icon at bounding box center [403, 333] width 15 height 15
click at [382, 470] on div "Laboratory" at bounding box center [336, 484] width 165 height 28
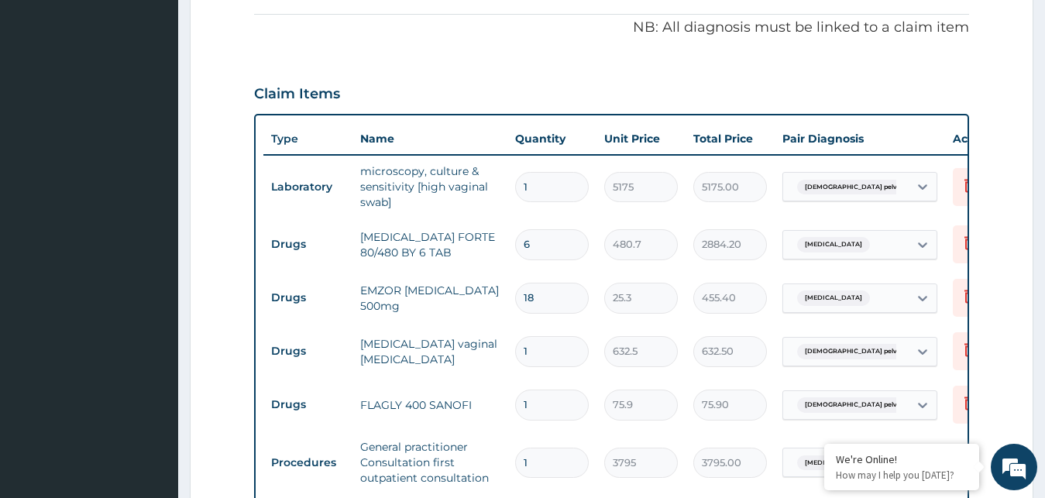
scroll to position [728, 0]
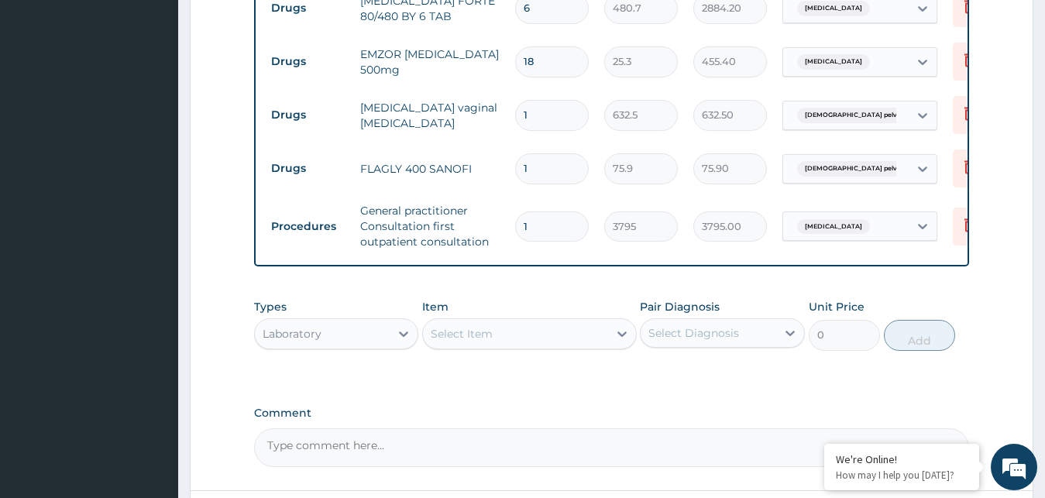
click at [563, 322] on div "Select Item" at bounding box center [515, 334] width 185 height 25
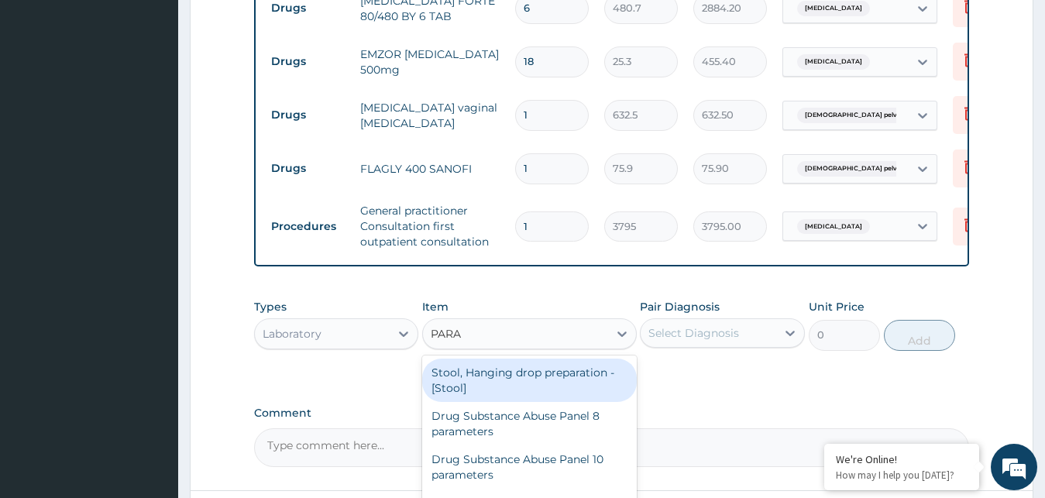
type input "PARAS"
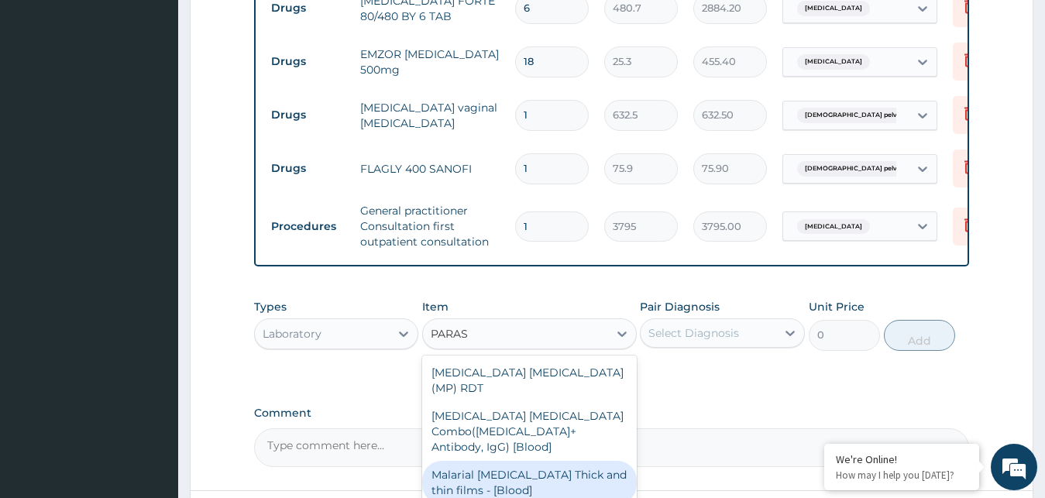
click at [503, 461] on div "Malarial [MEDICAL_DATA] Thick and thin films - [Blood]" at bounding box center [529, 482] width 215 height 43
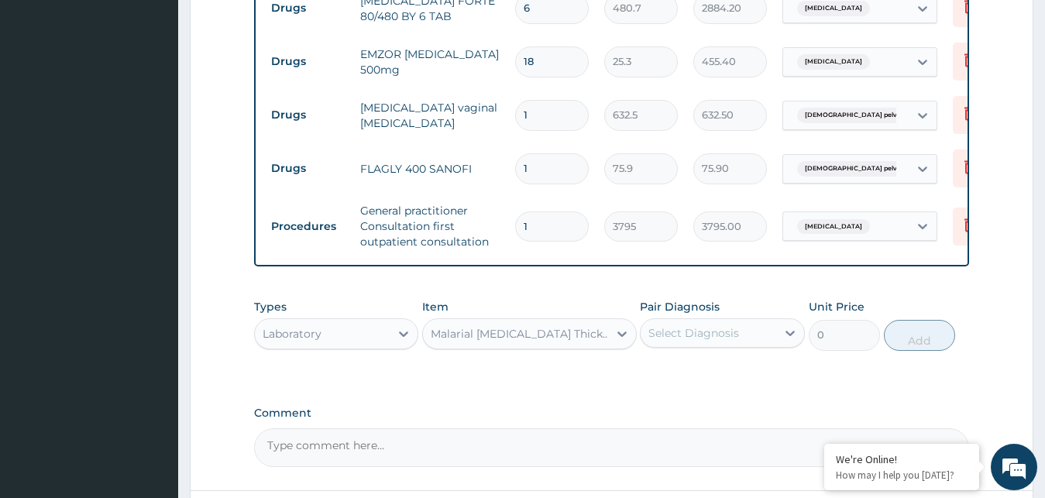
type input "1725"
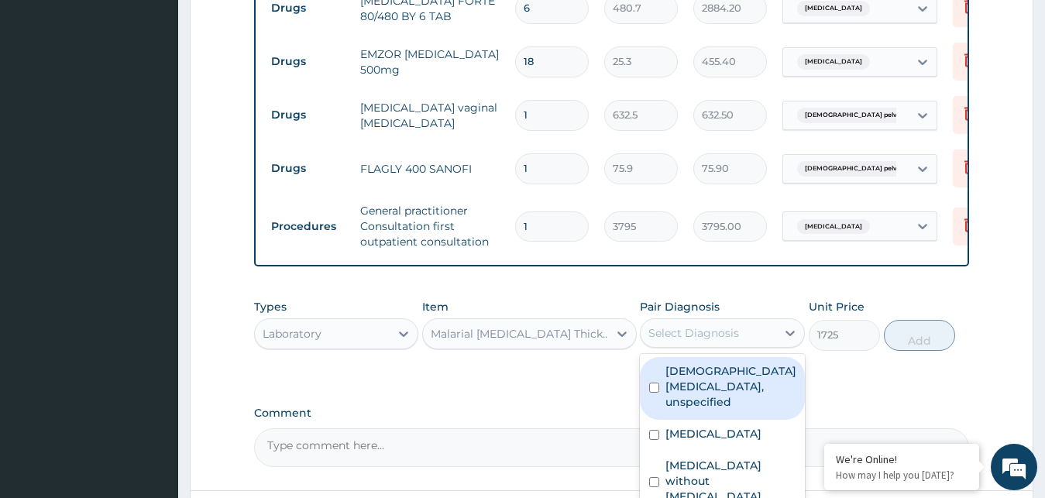
click at [695, 325] on div "Select Diagnosis" at bounding box center [694, 332] width 91 height 15
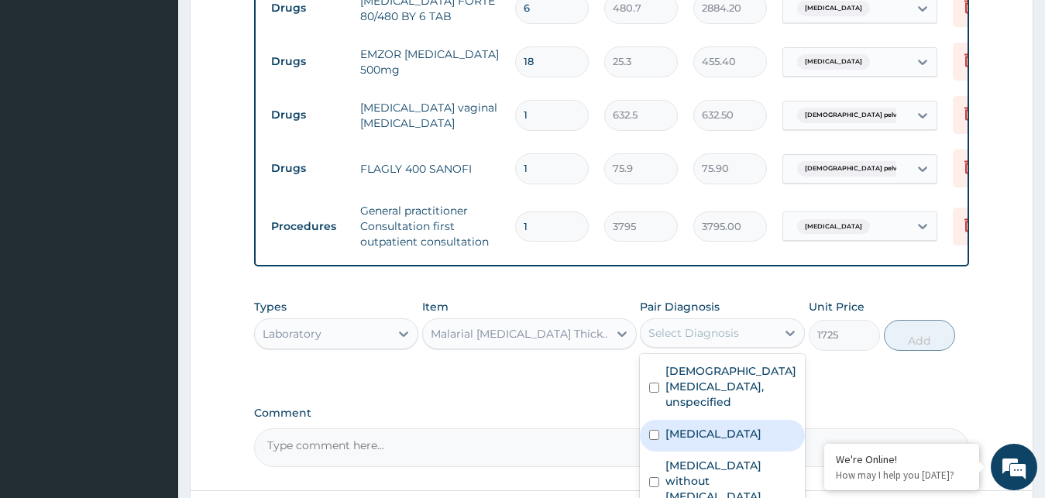
click at [718, 426] on label "Malaria, unspecified" at bounding box center [714, 433] width 96 height 15
checkbox input "true"
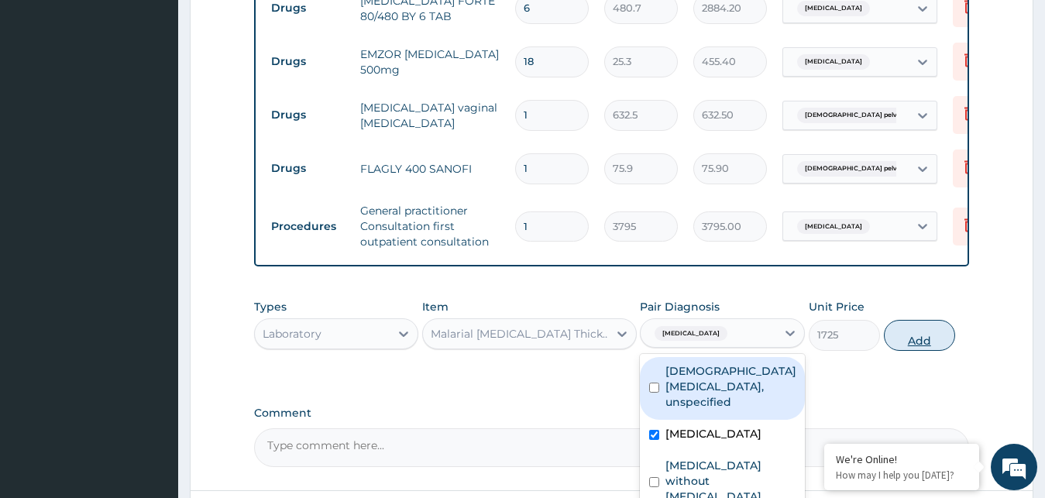
click at [921, 320] on button "Add" at bounding box center [919, 335] width 71 height 31
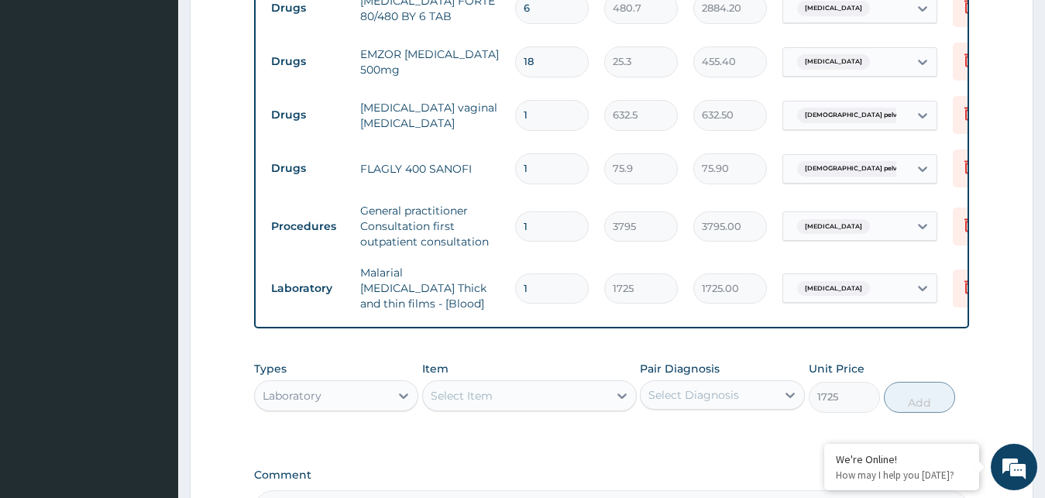
type input "0"
click at [470, 388] on div "Select Item" at bounding box center [462, 395] width 62 height 15
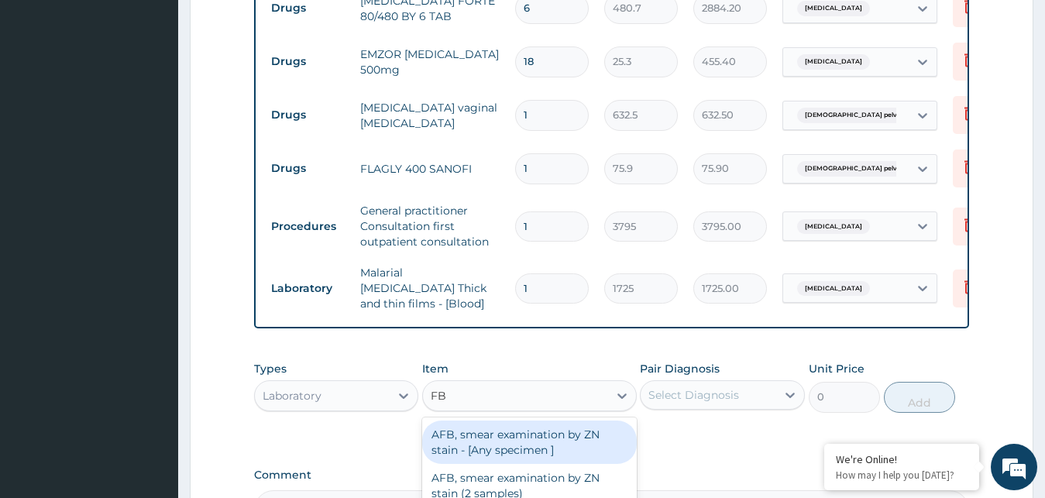
type input "FBC"
click at [483, 425] on div "FBC CBC-[MEDICAL_DATA] (Haemogram) - [Blood]" at bounding box center [529, 442] width 215 height 43
type input "4600"
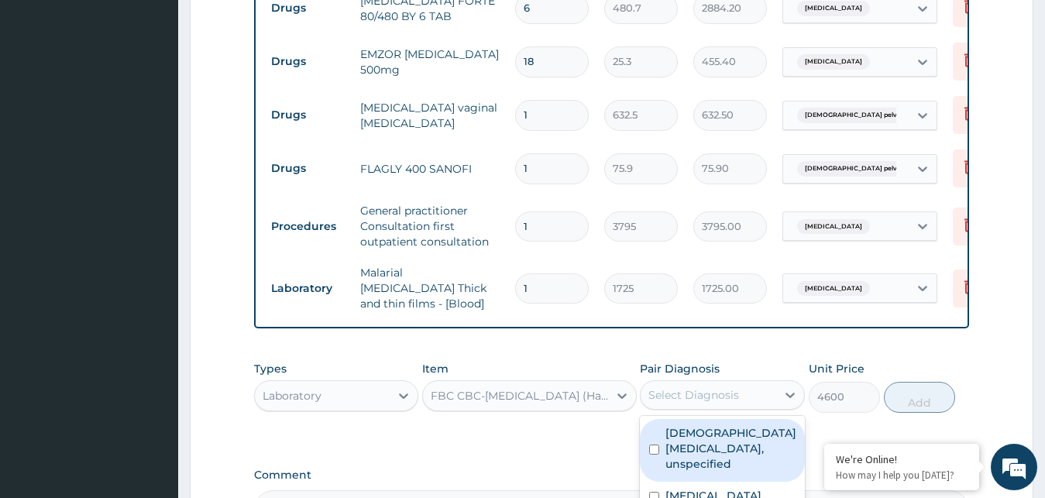
click at [745, 383] on div "Select Diagnosis" at bounding box center [709, 395] width 136 height 25
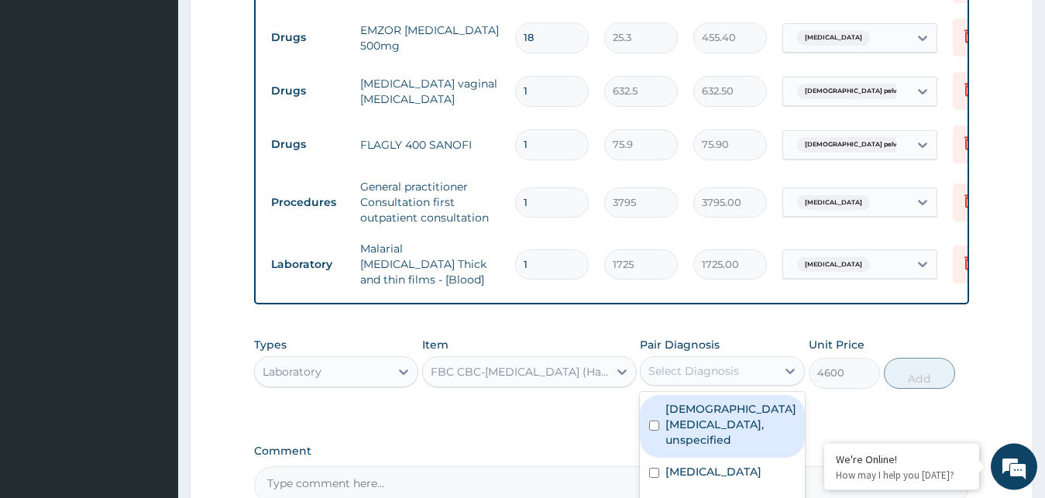
scroll to position [817, 0]
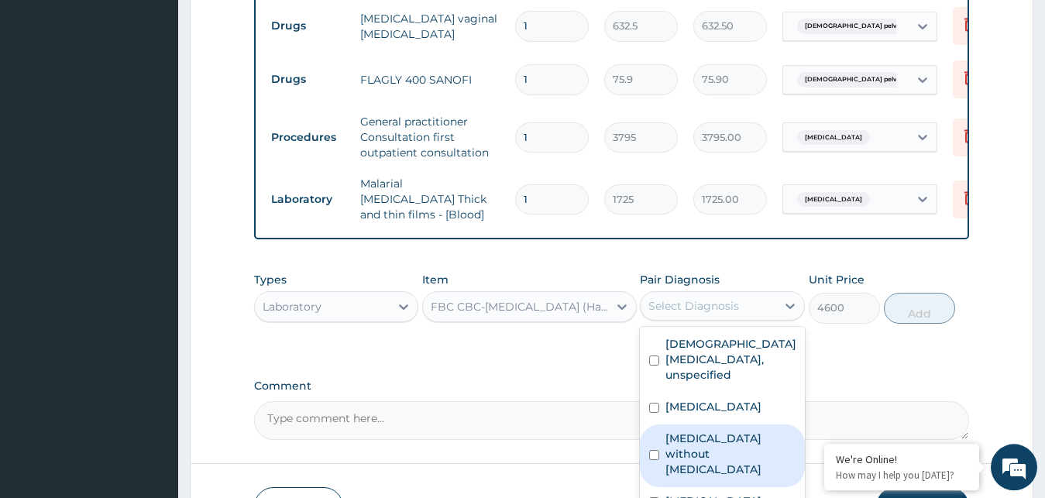
click at [743, 431] on label "[MEDICAL_DATA] without [MEDICAL_DATA]" at bounding box center [731, 454] width 130 height 46
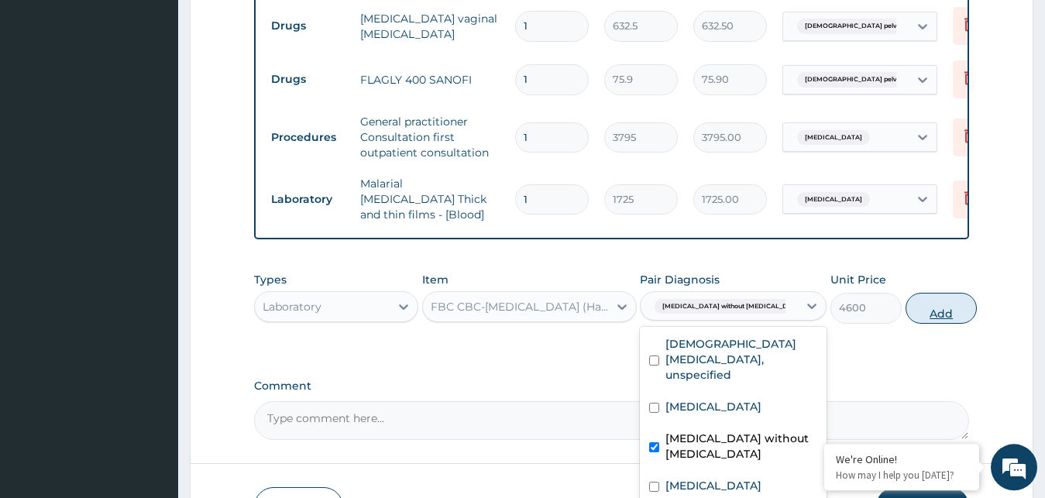
checkbox input "true"
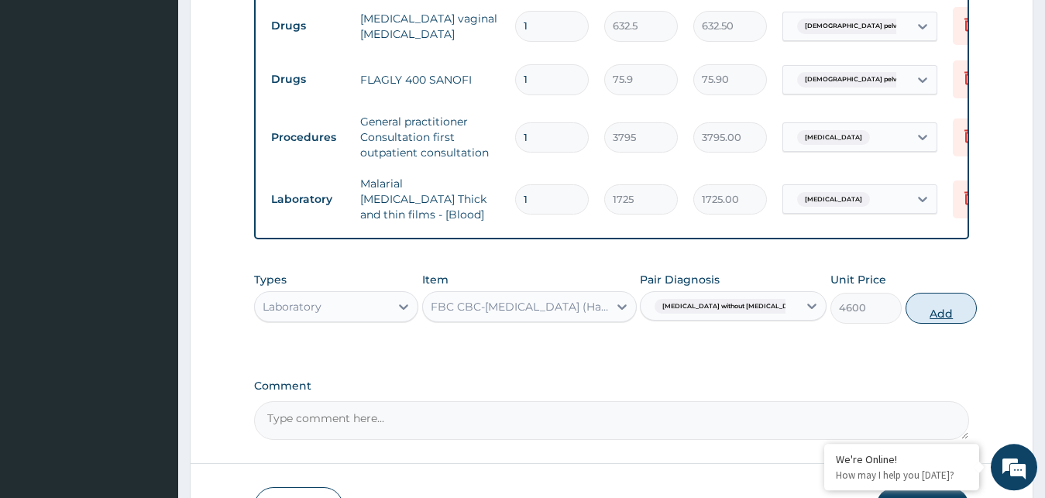
click at [906, 293] on button "Add" at bounding box center [941, 308] width 71 height 31
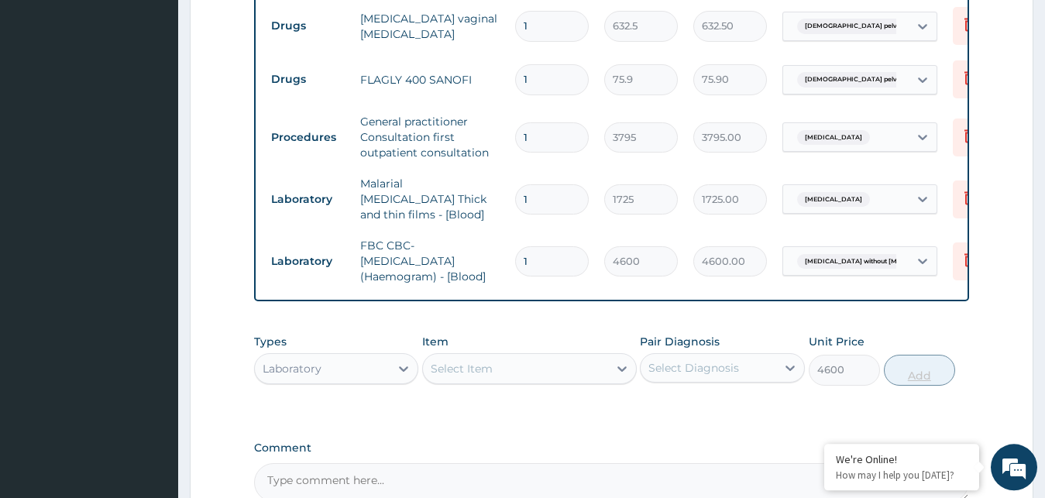
type input "0"
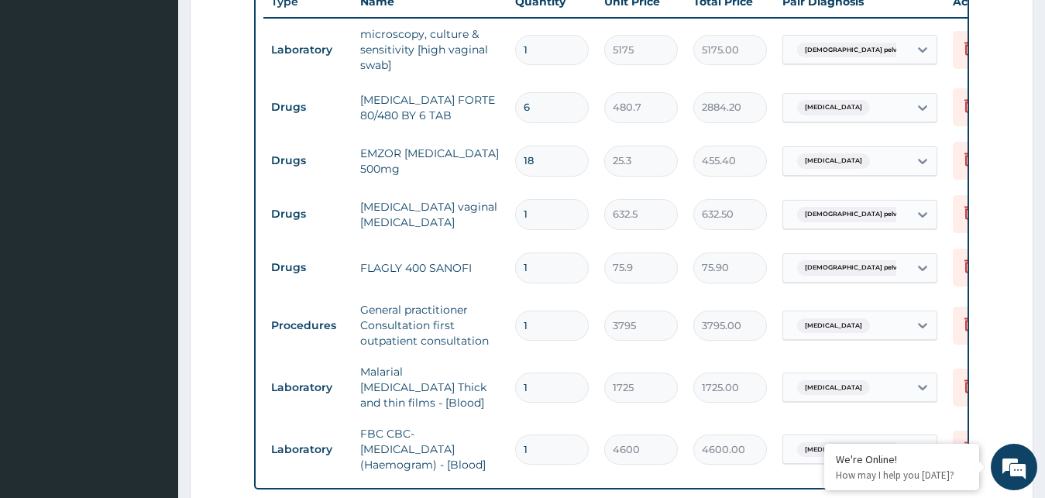
scroll to position [659, 0]
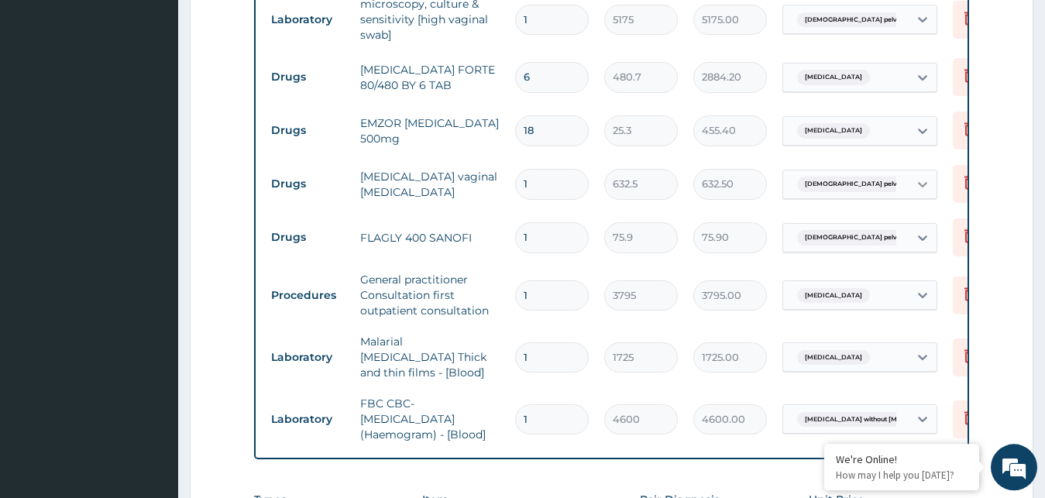
click at [926, 177] on icon at bounding box center [922, 184] width 15 height 15
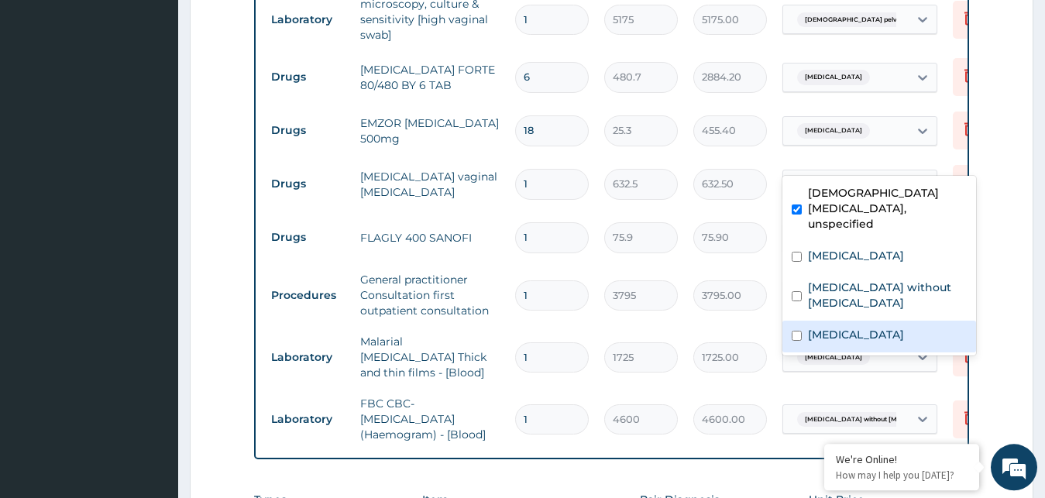
click at [856, 327] on label "[MEDICAL_DATA]" at bounding box center [856, 334] width 96 height 15
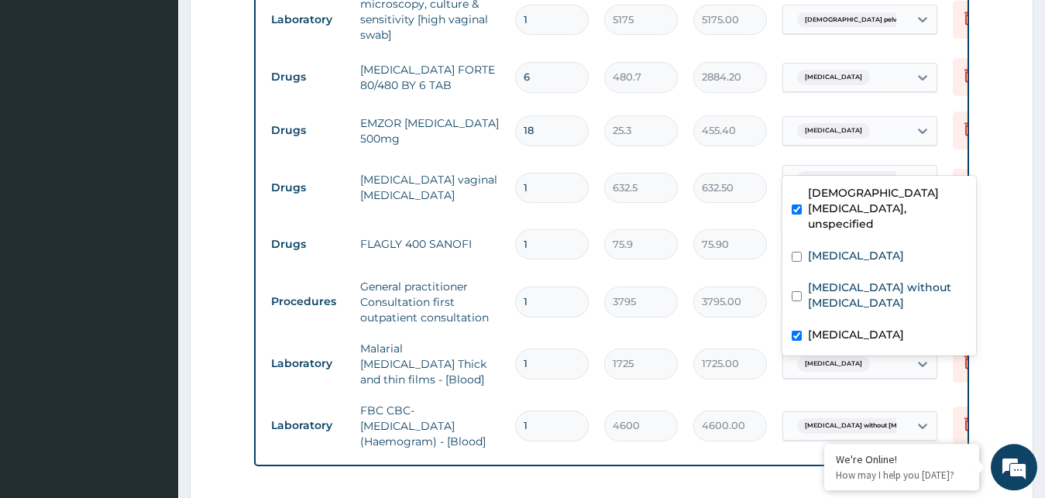
checkbox input "true"
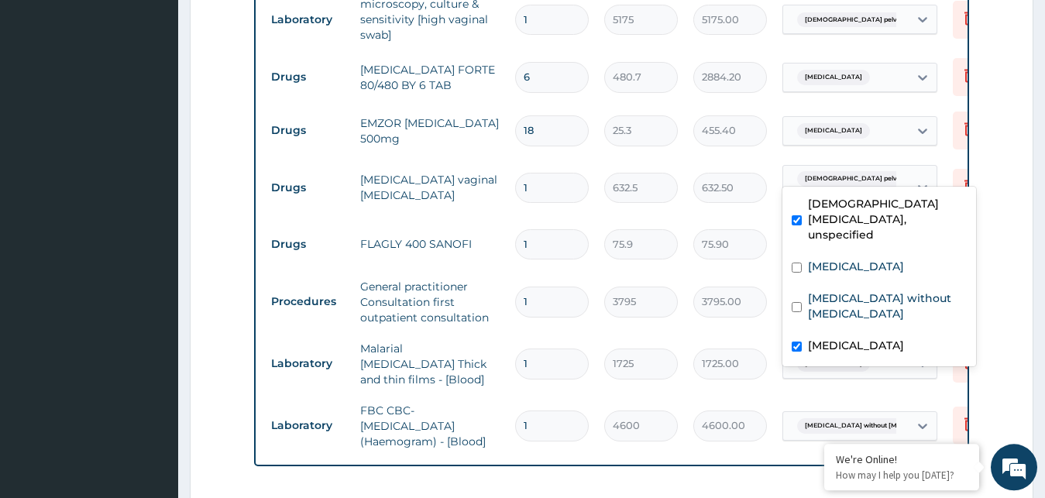
click at [801, 215] on input "checkbox" at bounding box center [797, 220] width 10 height 10
checkbox input "false"
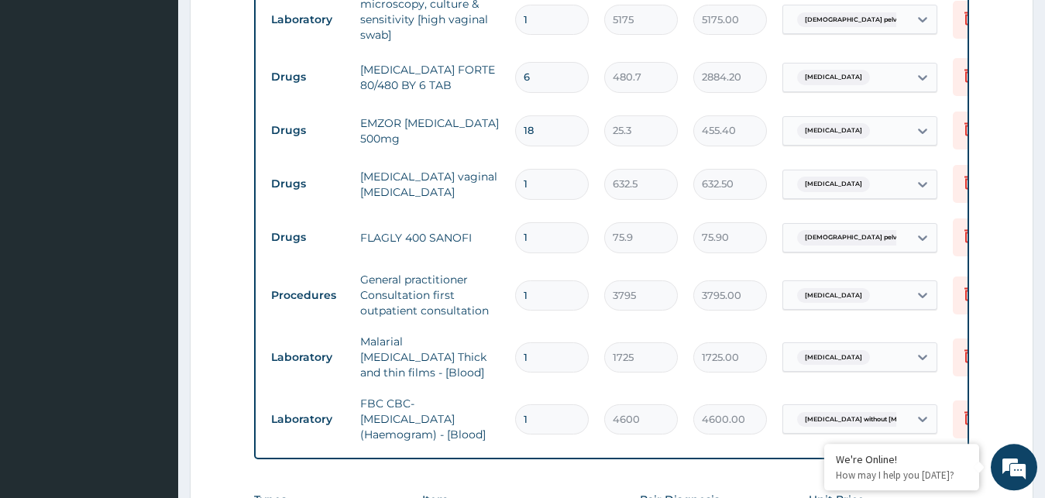
click at [739, 264] on tr "Procedures General practitioner Consultation first outpatient consultation 1 37…" at bounding box center [642, 295] width 759 height 62
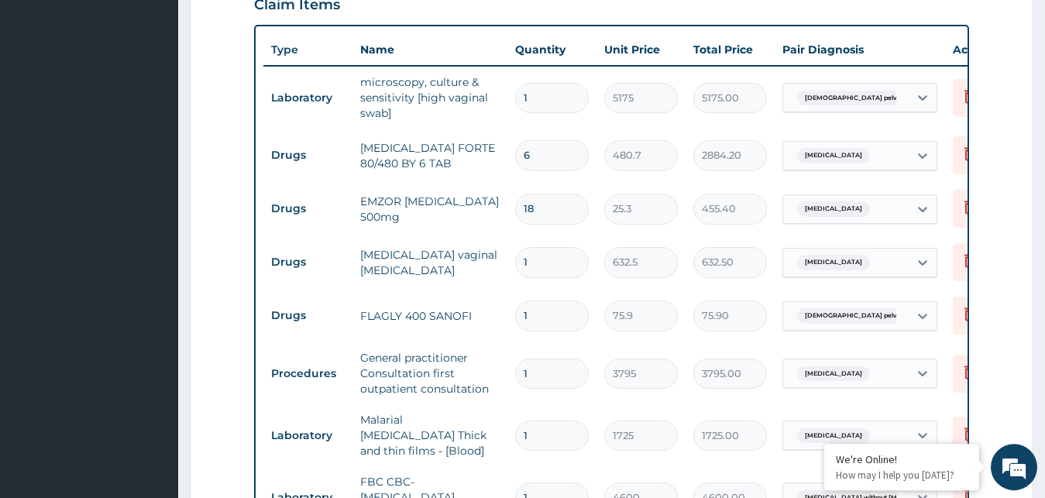
scroll to position [580, 0]
click at [562, 248] on input "1" at bounding box center [552, 263] width 74 height 30
type input "0.00"
type input "6"
type input "3795.00"
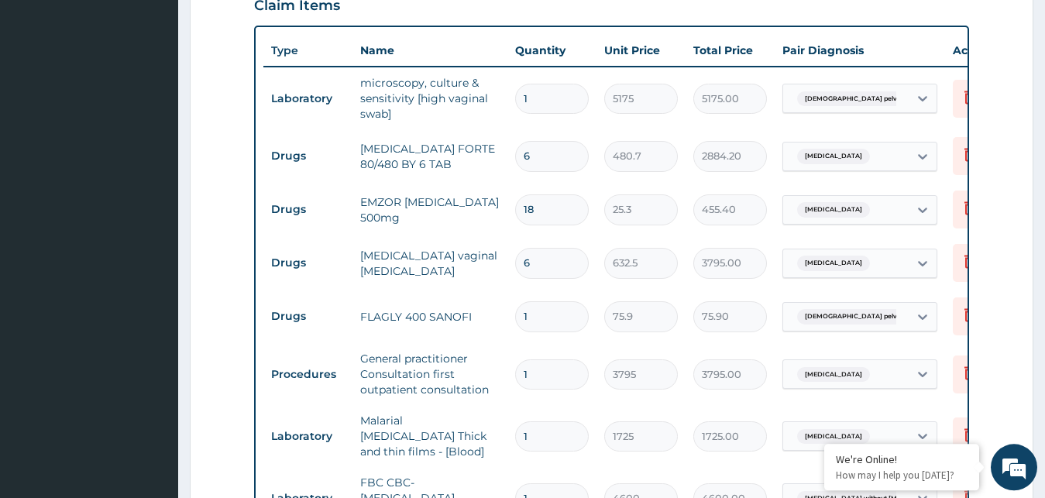
type input "6"
click at [565, 301] on input "1" at bounding box center [552, 316] width 74 height 30
type input "0.00"
type input "1"
type input "75.90"
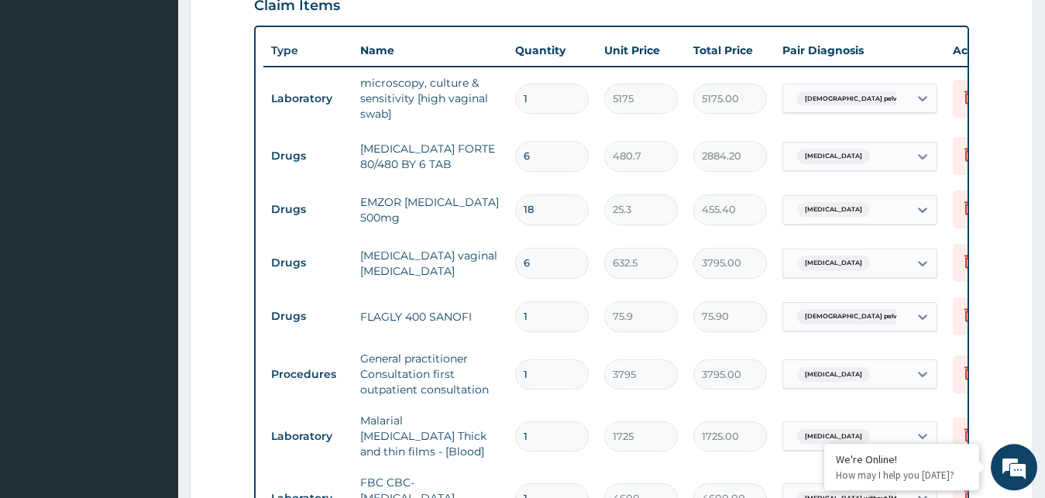
type input "15"
type input "1138.50"
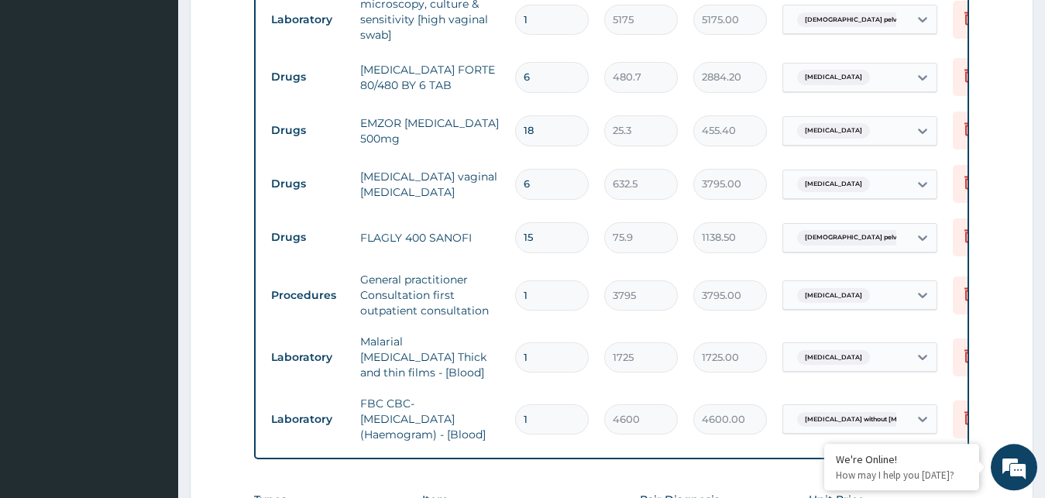
type input "15"
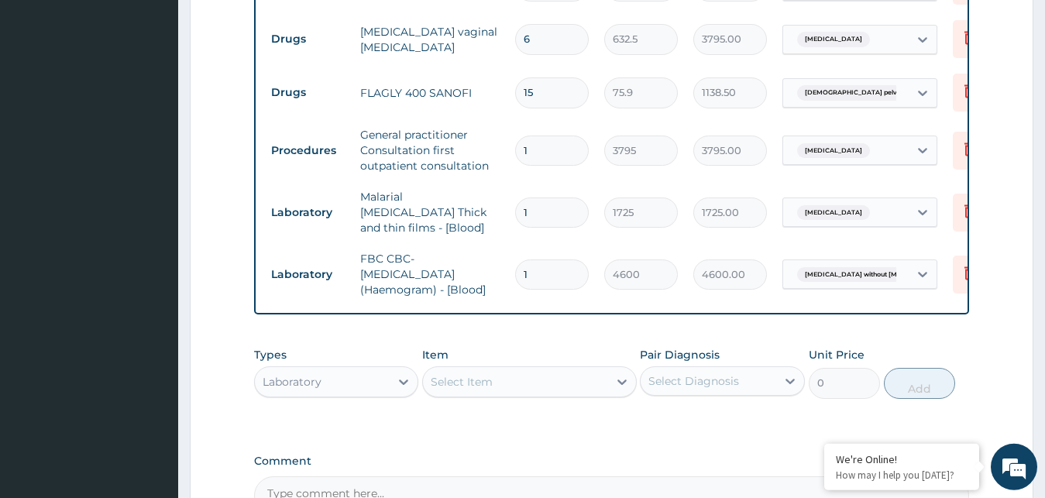
scroll to position [959, 0]
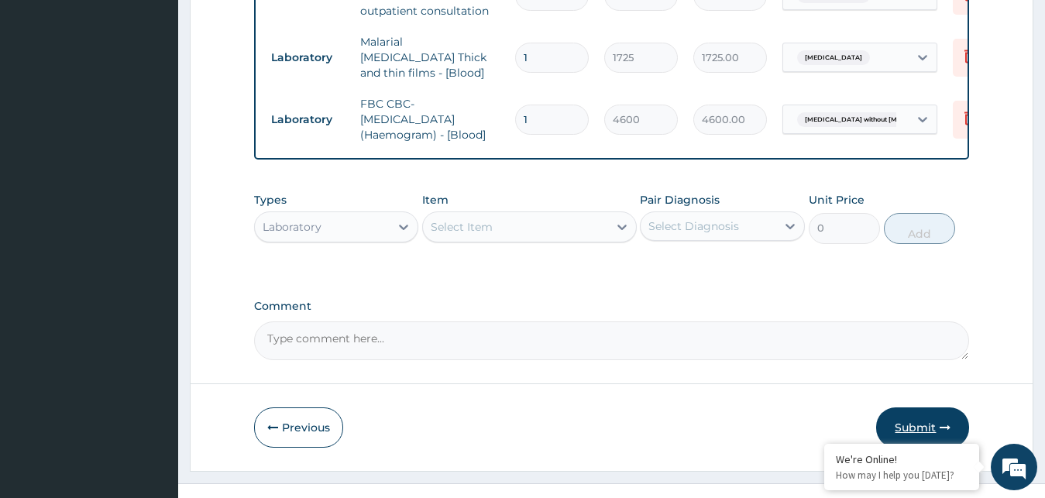
click at [918, 408] on button "Submit" at bounding box center [922, 428] width 93 height 40
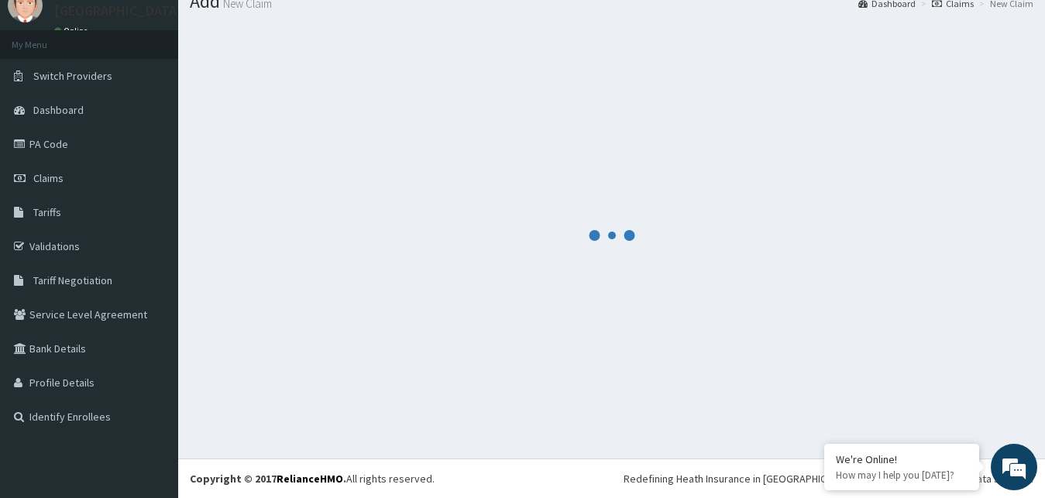
scroll to position [59, 0]
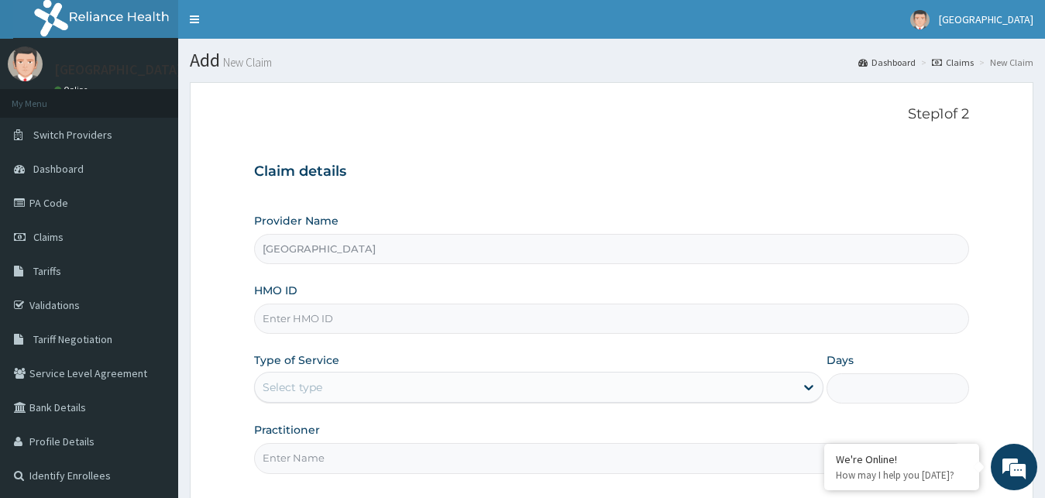
click at [360, 324] on input "HMO ID" at bounding box center [612, 319] width 716 height 30
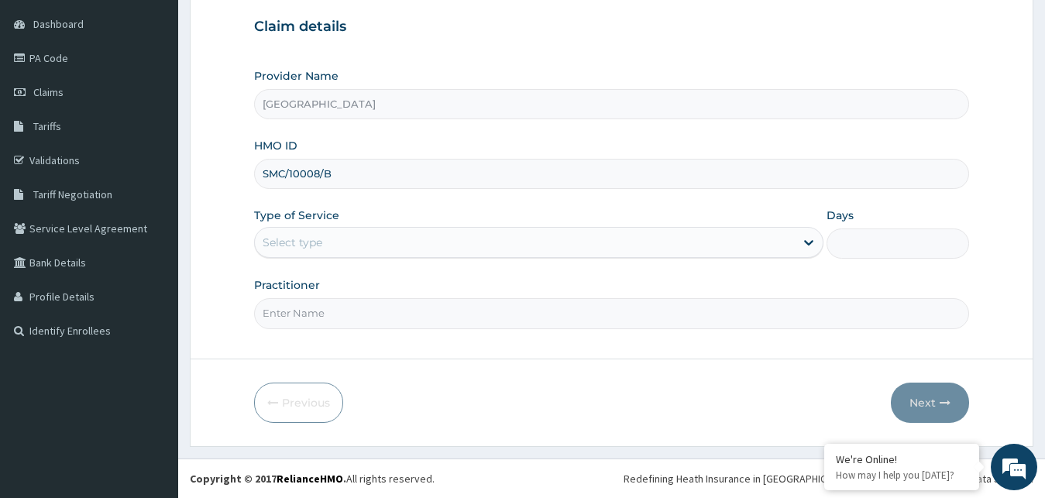
type input "SMC/10008/B"
click at [322, 251] on div "Select type" at bounding box center [525, 242] width 541 height 25
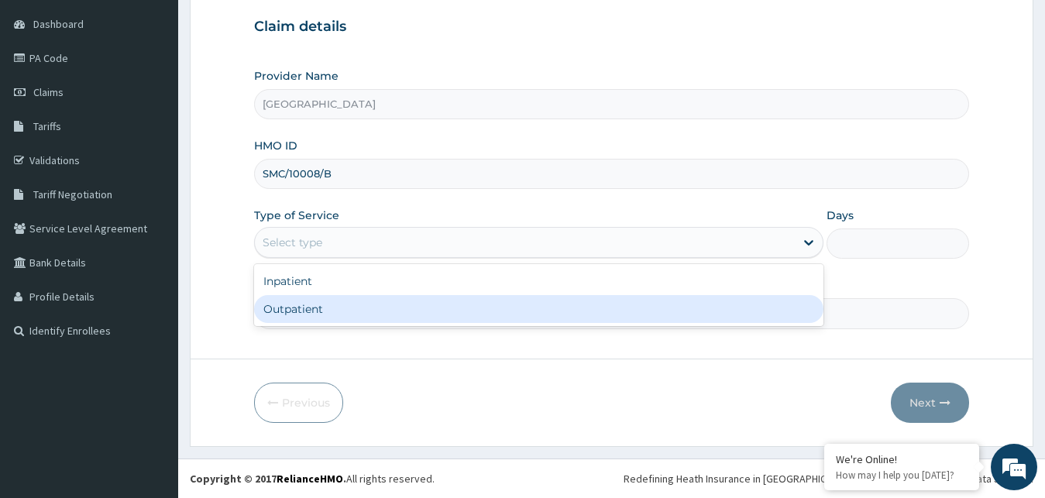
click at [302, 315] on div "Outpatient" at bounding box center [539, 309] width 570 height 28
type input "1"
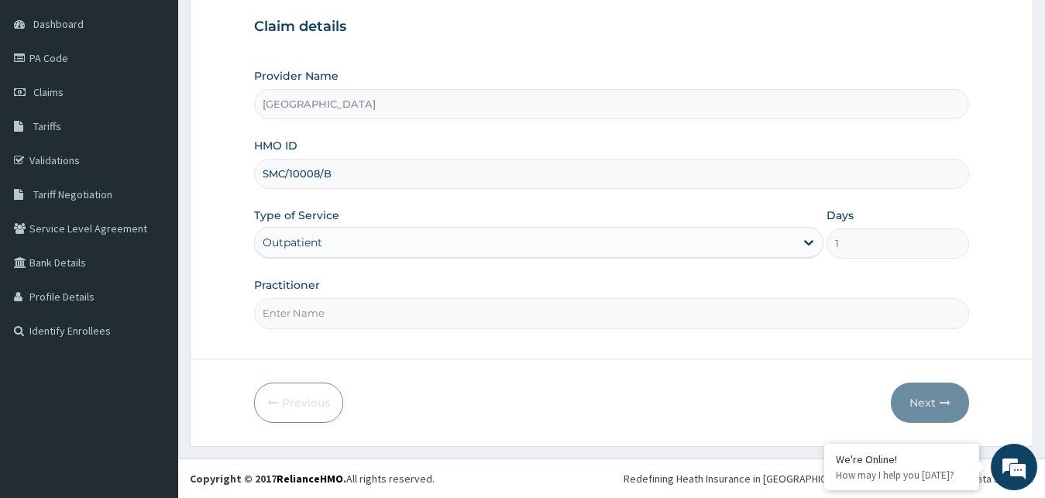
click at [326, 310] on input "Practitioner" at bounding box center [612, 313] width 716 height 30
type input "GOPD"
click at [938, 403] on button "Next" at bounding box center [930, 403] width 78 height 40
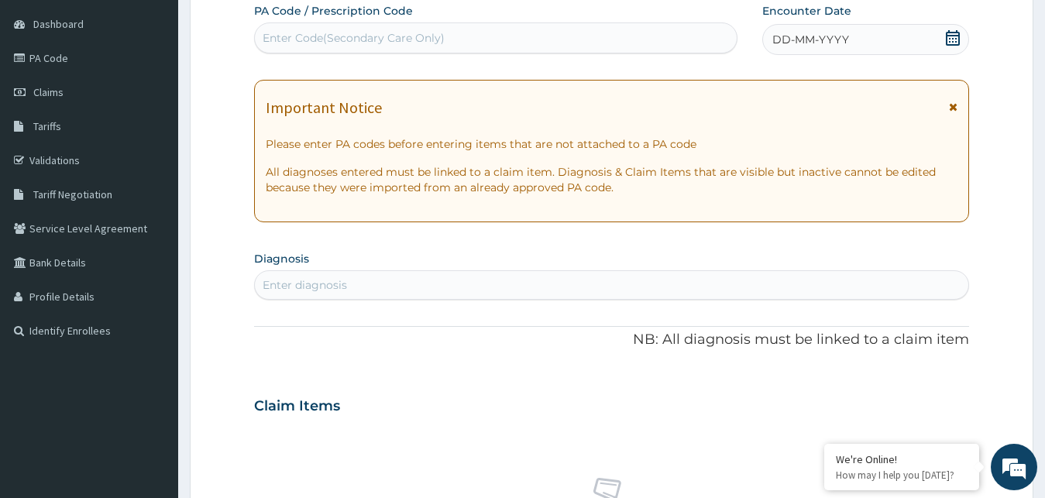
click at [951, 38] on icon at bounding box center [953, 37] width 14 height 15
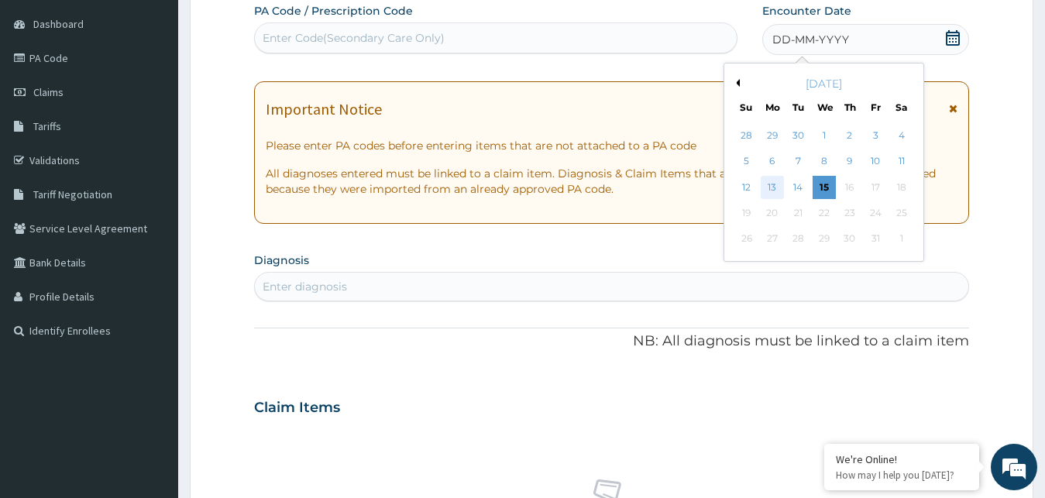
click at [770, 188] on div "13" at bounding box center [772, 187] width 23 height 23
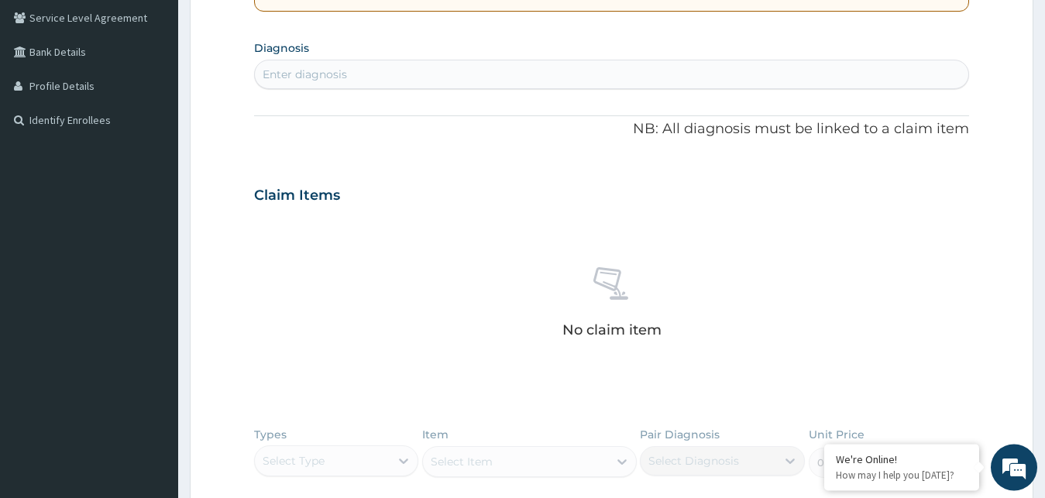
scroll to position [382, 0]
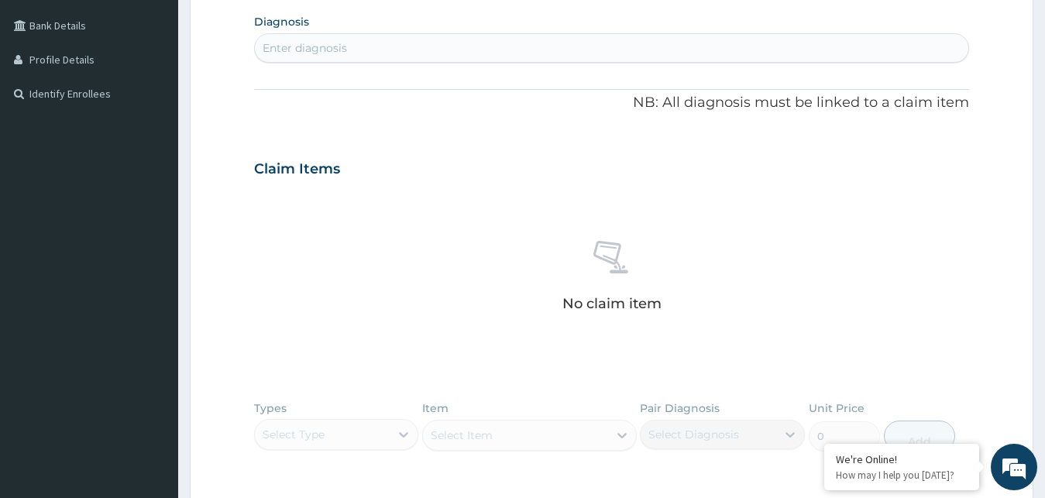
click at [384, 53] on div "Enter diagnosis" at bounding box center [612, 48] width 714 height 25
click at [308, 53] on div "Enter diagnosis" at bounding box center [305, 47] width 84 height 15
type input "MALARIA"
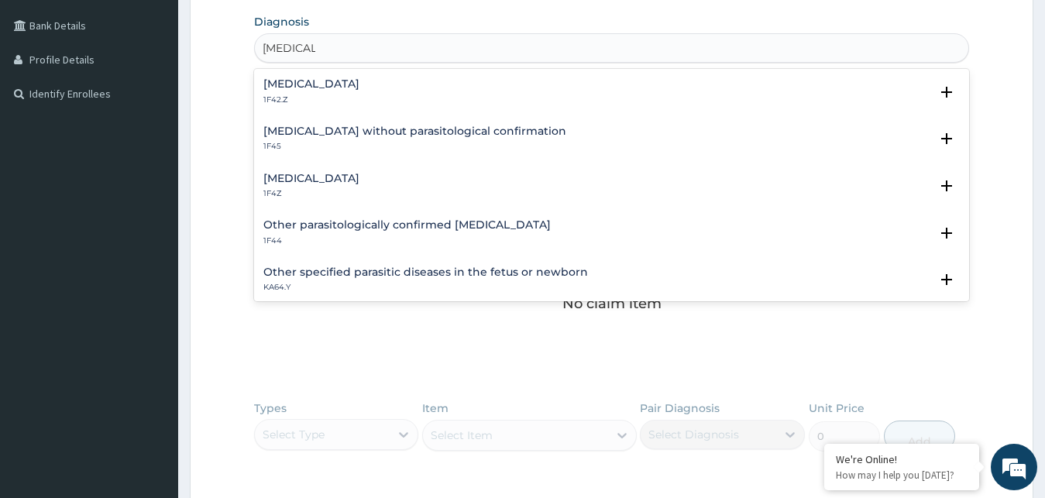
click at [296, 177] on h4 "Malaria, unspecified" at bounding box center [311, 179] width 96 height 12
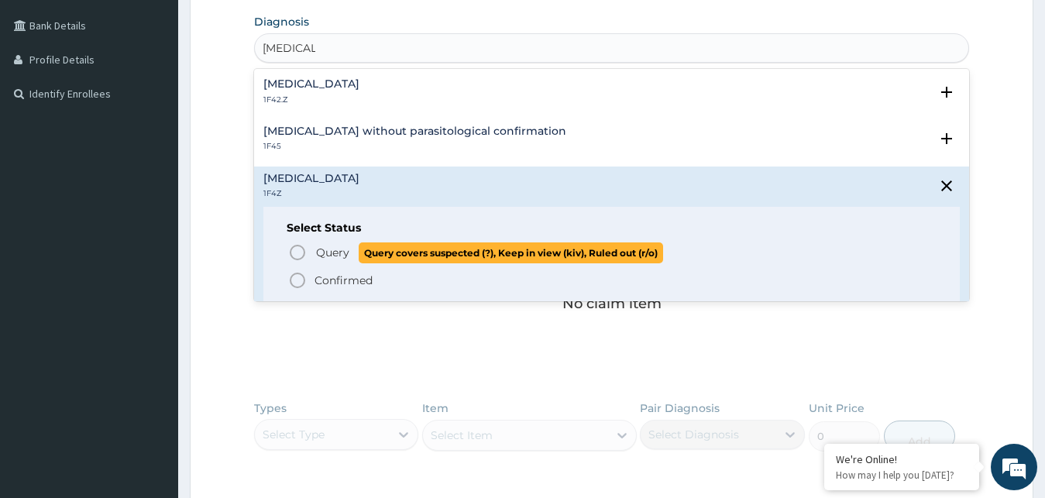
click at [316, 253] on span "Query" at bounding box center [332, 252] width 33 height 15
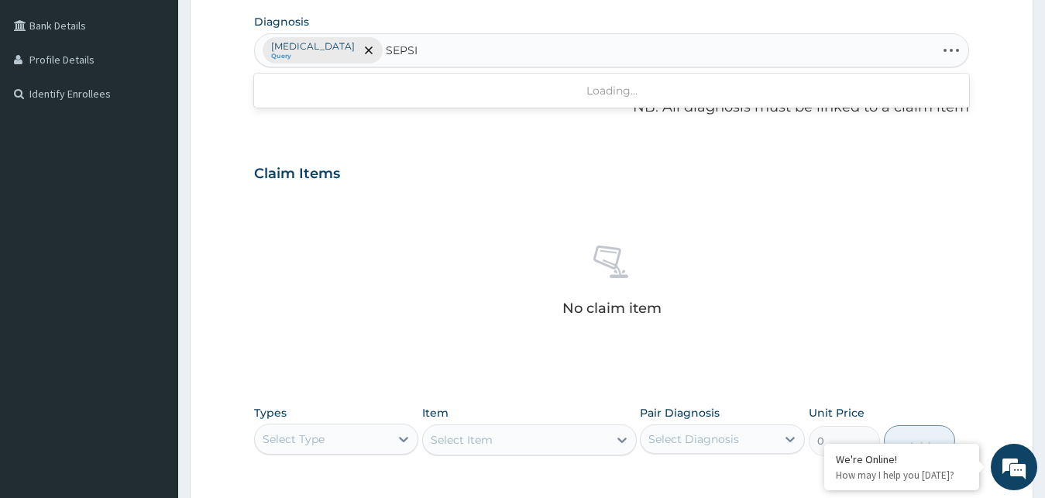
type input "SEPSIS"
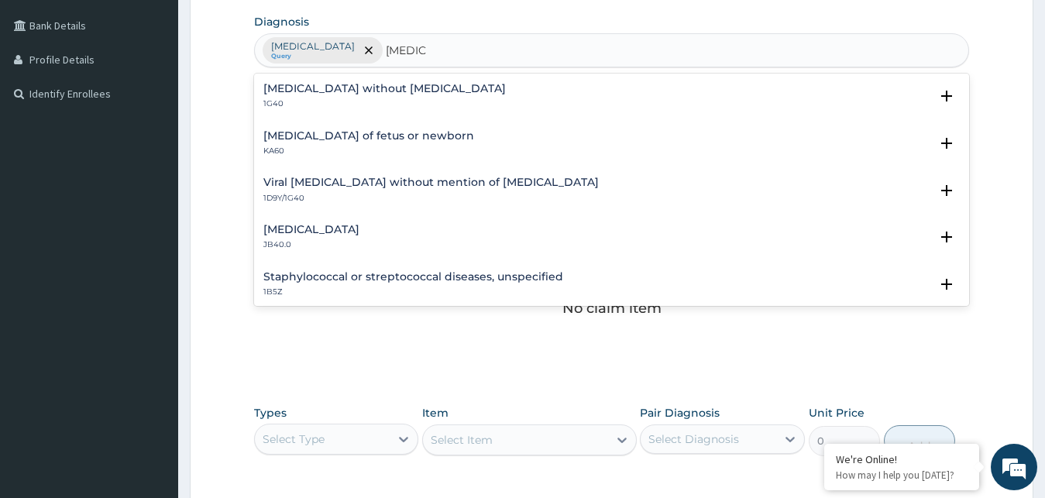
click at [394, 94] on h4 "[MEDICAL_DATA] without [MEDICAL_DATA]" at bounding box center [384, 89] width 243 height 12
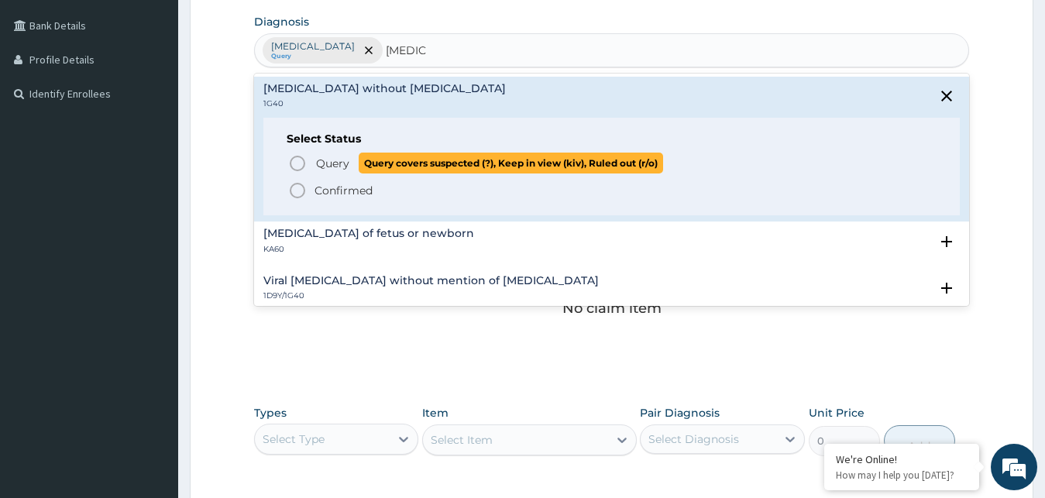
click at [298, 161] on icon "status option query" at bounding box center [297, 163] width 19 height 19
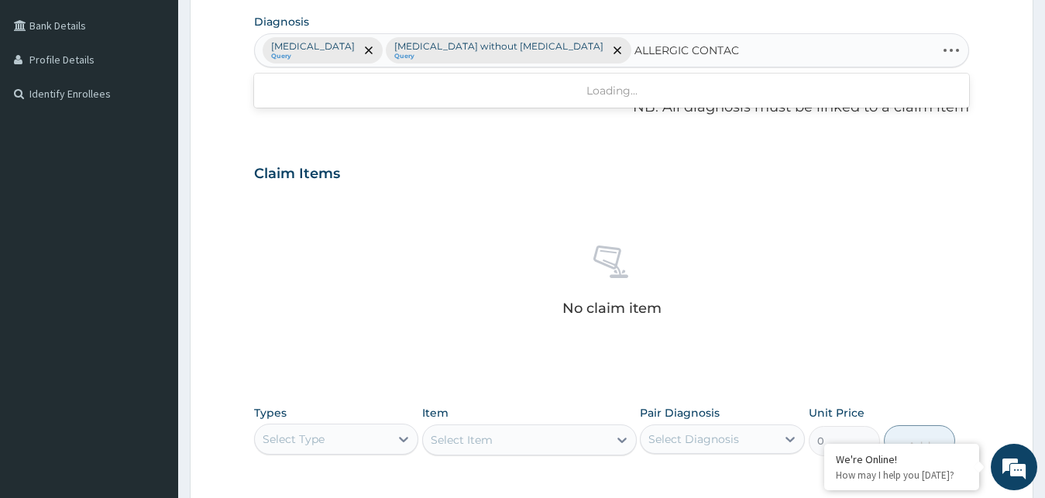
type input "ALLERGIC CONTACT"
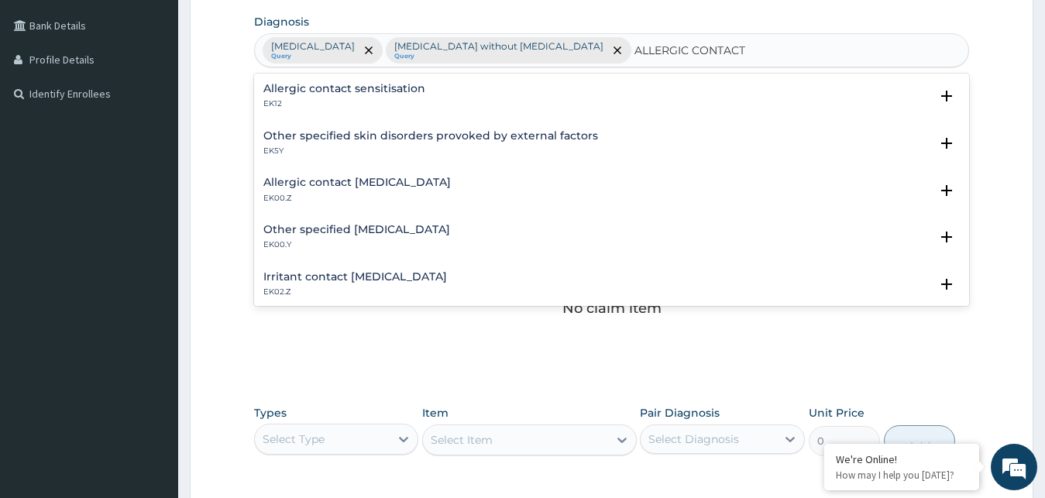
click at [432, 191] on div "Allergic contact dermatitis, unspecified EK00.Z" at bounding box center [357, 190] width 188 height 27
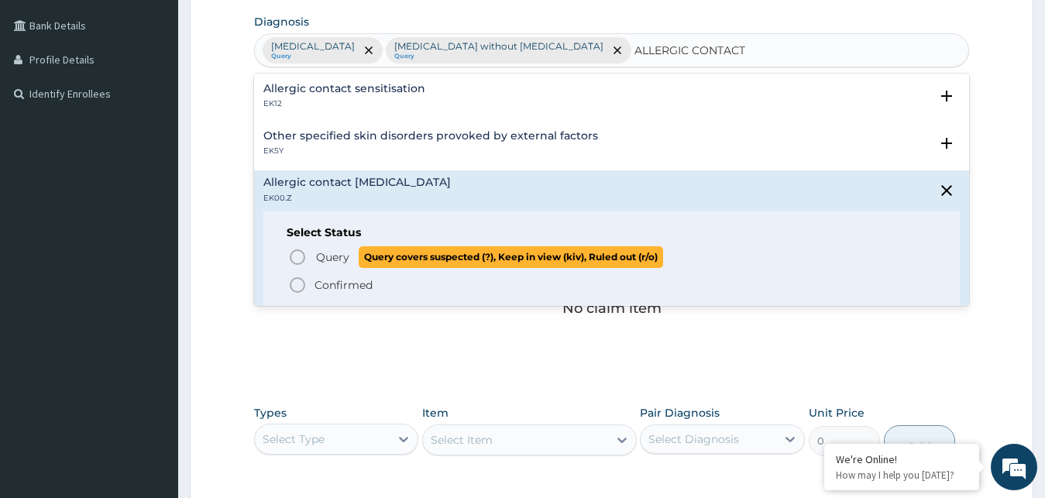
click at [342, 257] on span "Query" at bounding box center [332, 257] width 33 height 15
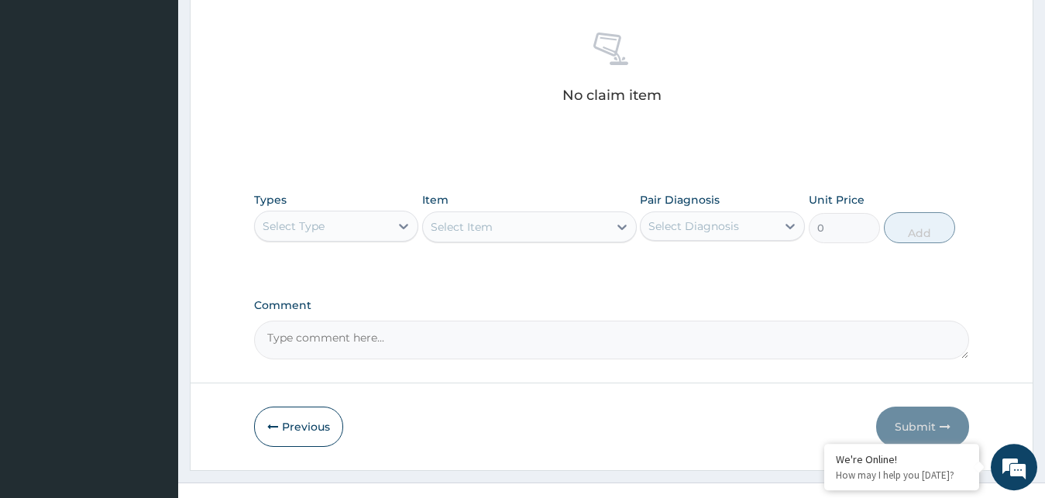
scroll to position [619, 0]
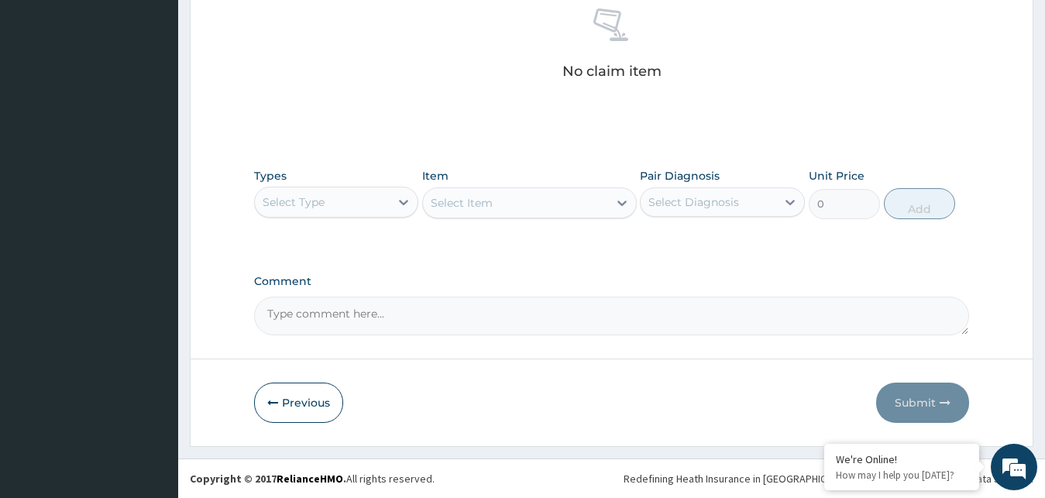
click at [321, 204] on div "Select Type" at bounding box center [294, 202] width 62 height 15
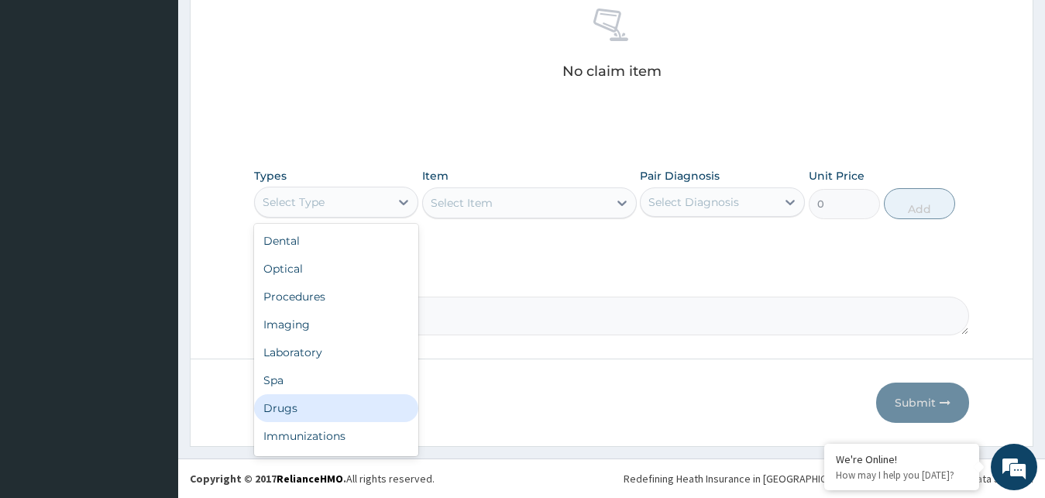
click at [305, 405] on div "Drugs" at bounding box center [336, 408] width 165 height 28
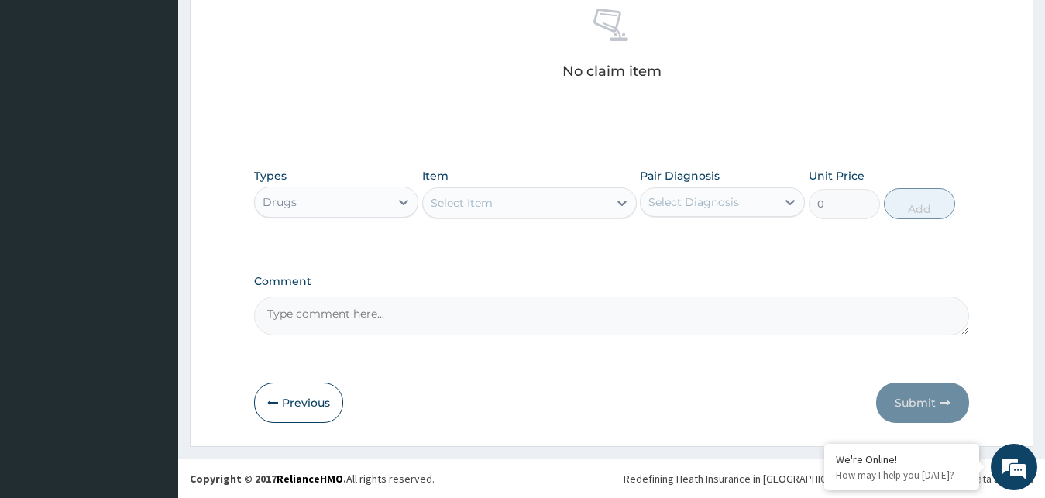
click at [573, 201] on div "Select Item" at bounding box center [515, 203] width 185 height 25
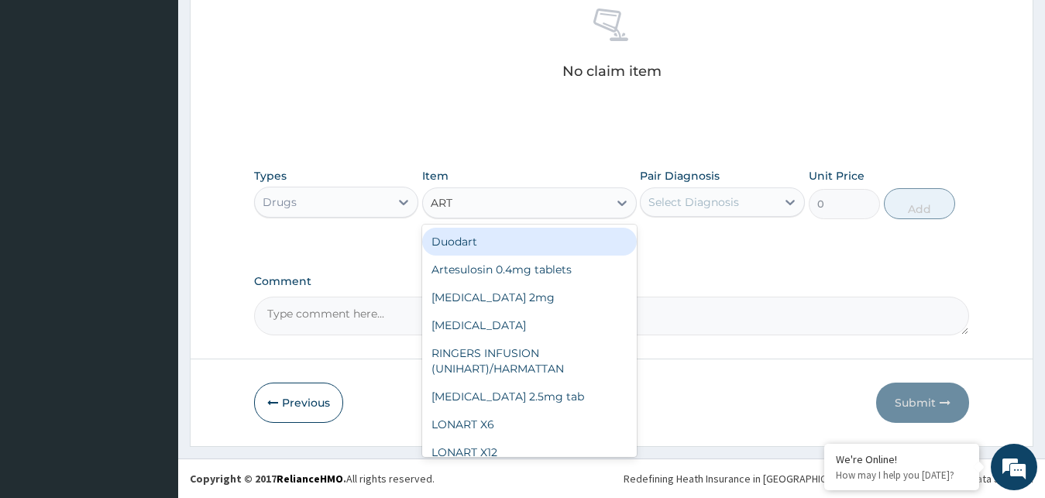
type input "ARTE"
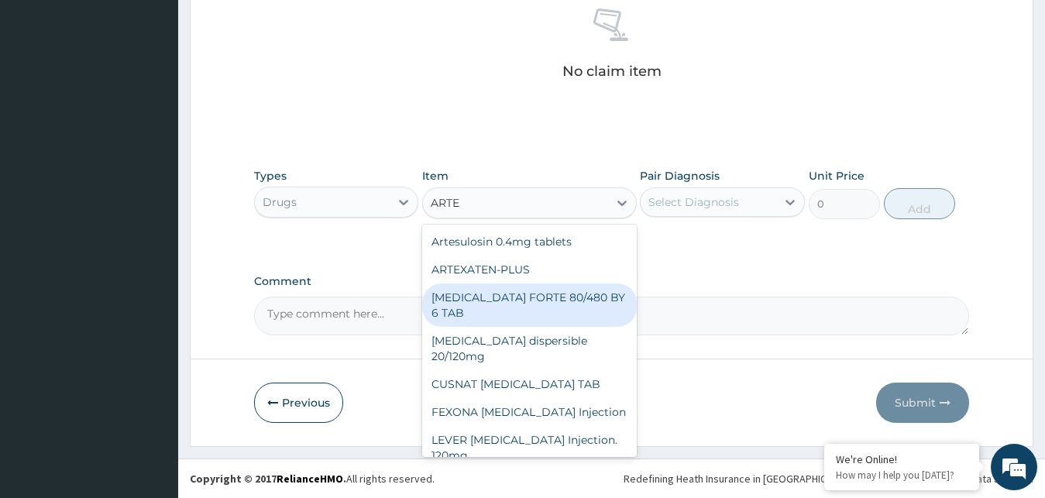
click at [545, 309] on div "[MEDICAL_DATA] FORTE 80/480 BY 6 TAB" at bounding box center [529, 305] width 215 height 43
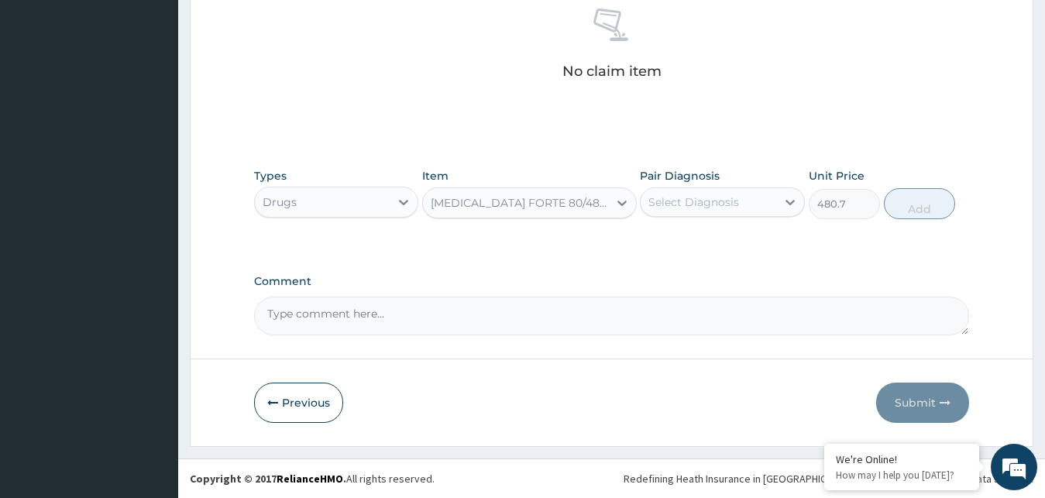
type input "480.7"
click at [772, 205] on div "Select Diagnosis" at bounding box center [709, 202] width 136 height 25
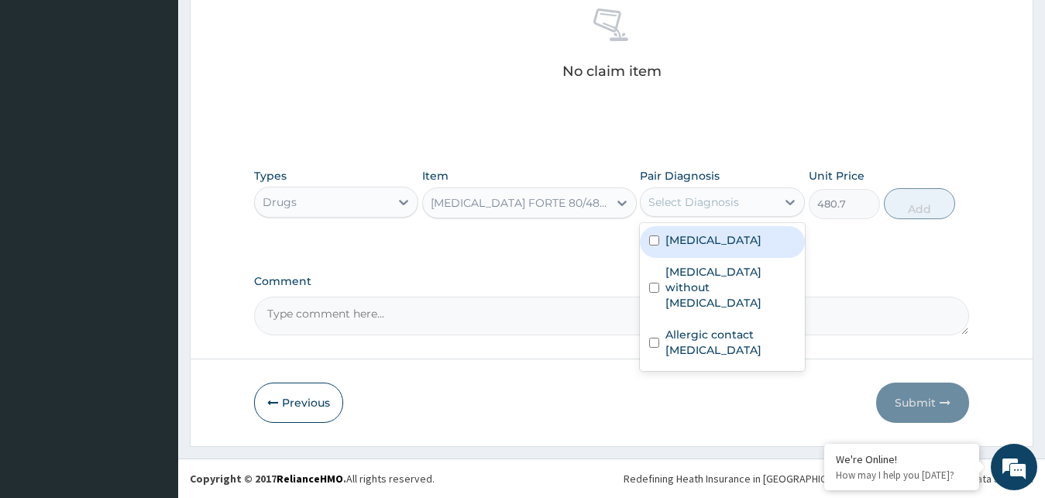
click at [711, 239] on label "Malaria, unspecified" at bounding box center [714, 239] width 96 height 15
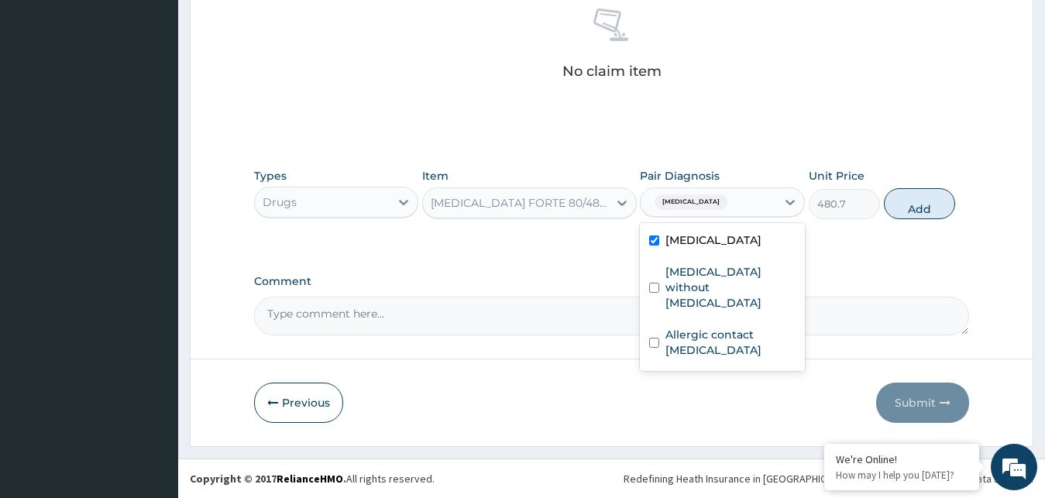
checkbox input "true"
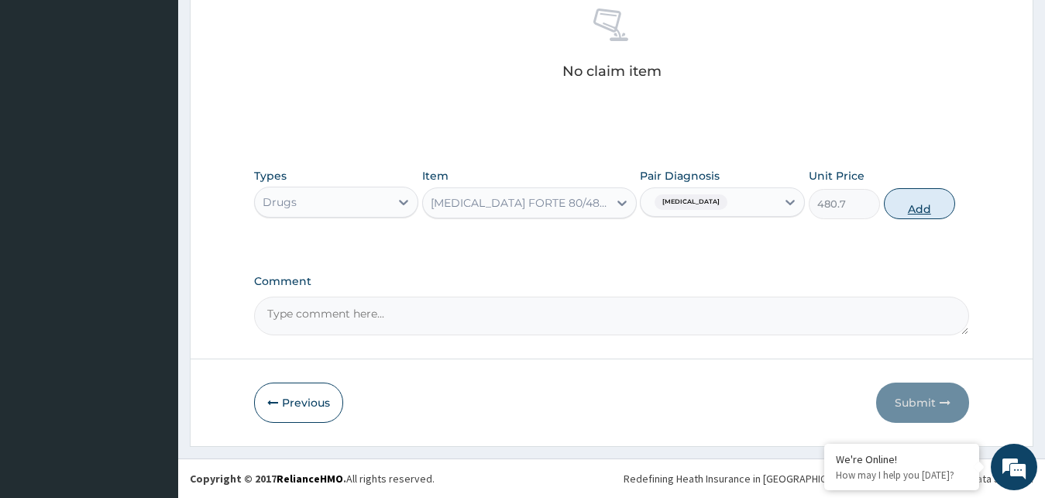
click at [931, 204] on button "Add" at bounding box center [919, 203] width 71 height 31
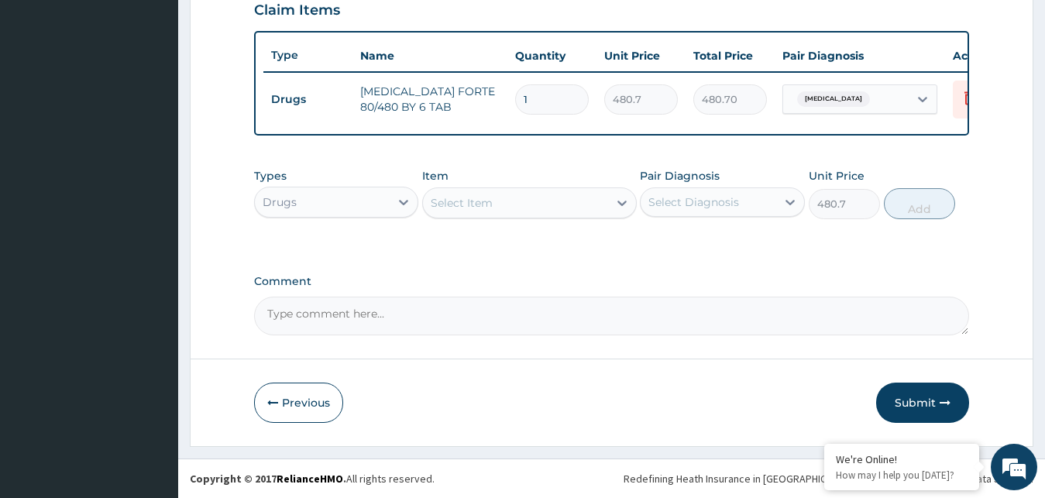
type input "0"
click at [507, 206] on div "Select Item" at bounding box center [515, 203] width 185 height 25
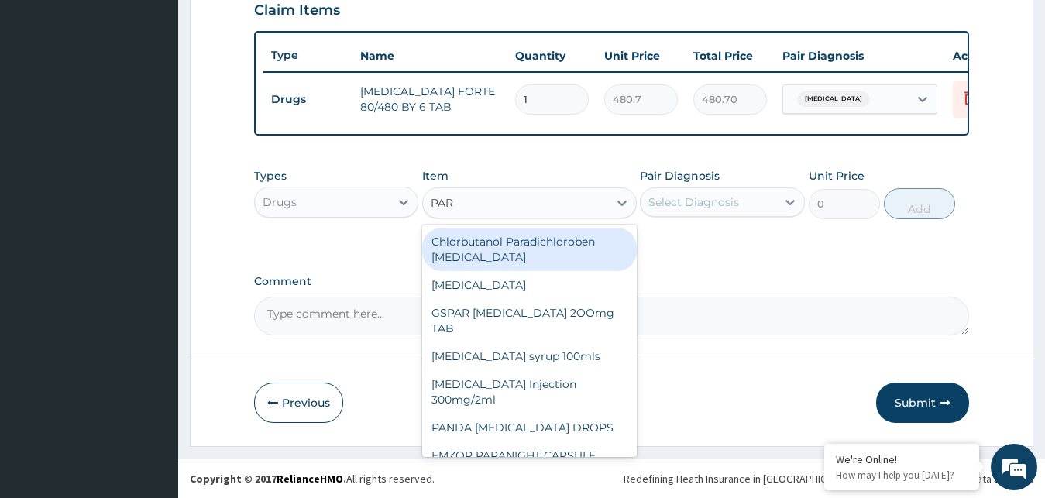
type input "PARA"
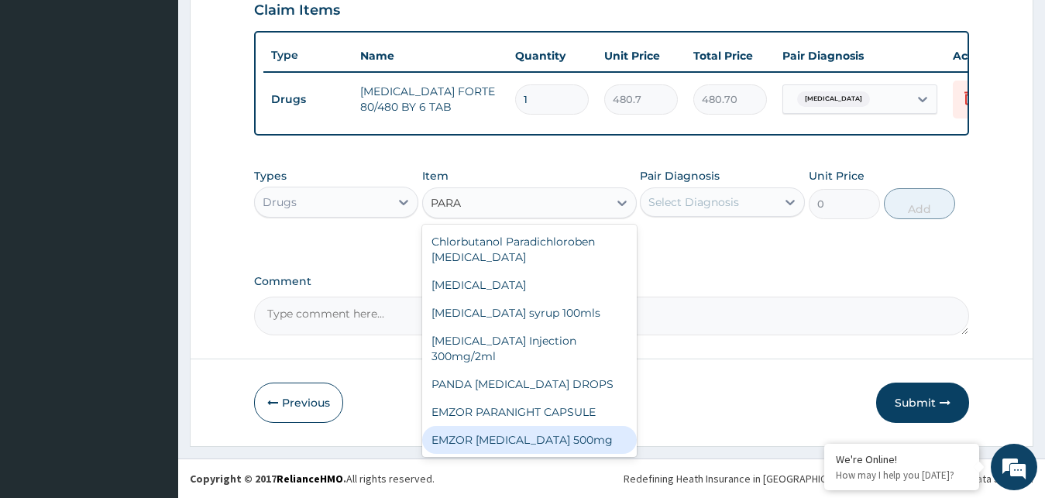
click at [496, 448] on div "EMZOR [MEDICAL_DATA] 500mg" at bounding box center [529, 440] width 215 height 28
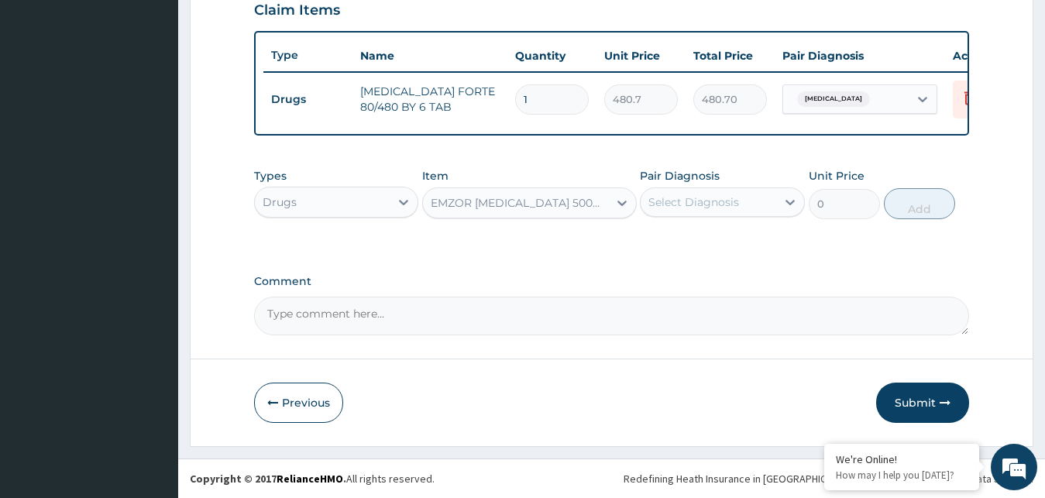
type input "25.3"
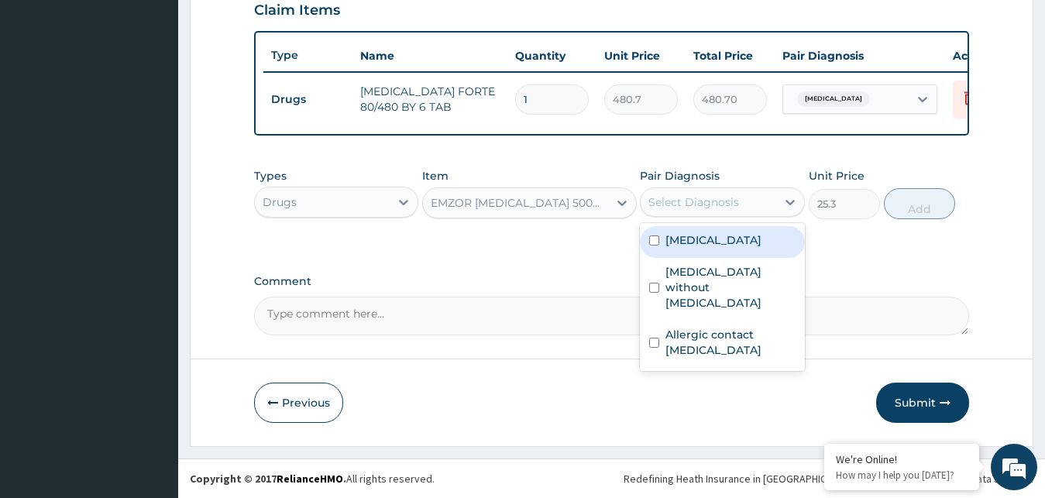
click at [720, 189] on div "Select Diagnosis" at bounding box center [722, 202] width 165 height 29
click at [700, 243] on label "Malaria, unspecified" at bounding box center [714, 239] width 96 height 15
checkbox input "true"
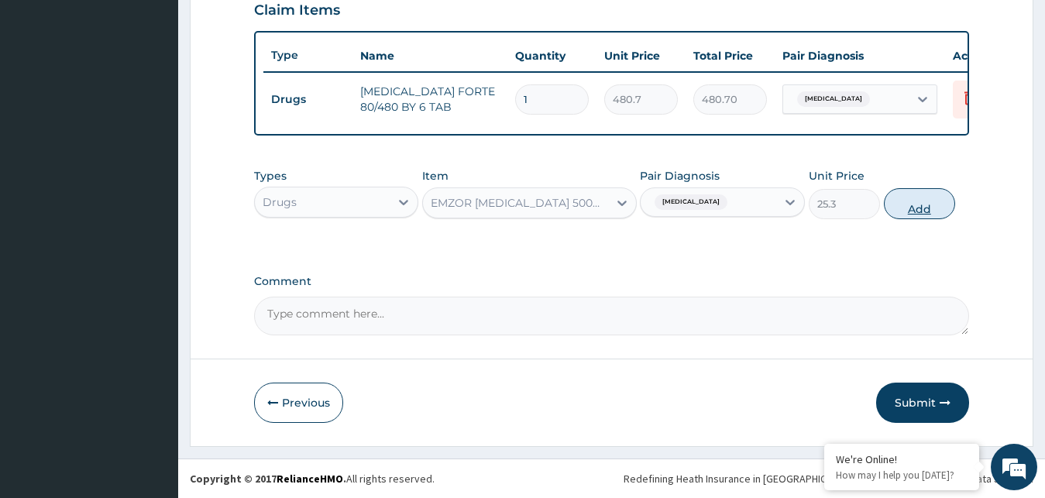
click at [935, 204] on button "Add" at bounding box center [919, 203] width 71 height 31
type input "0"
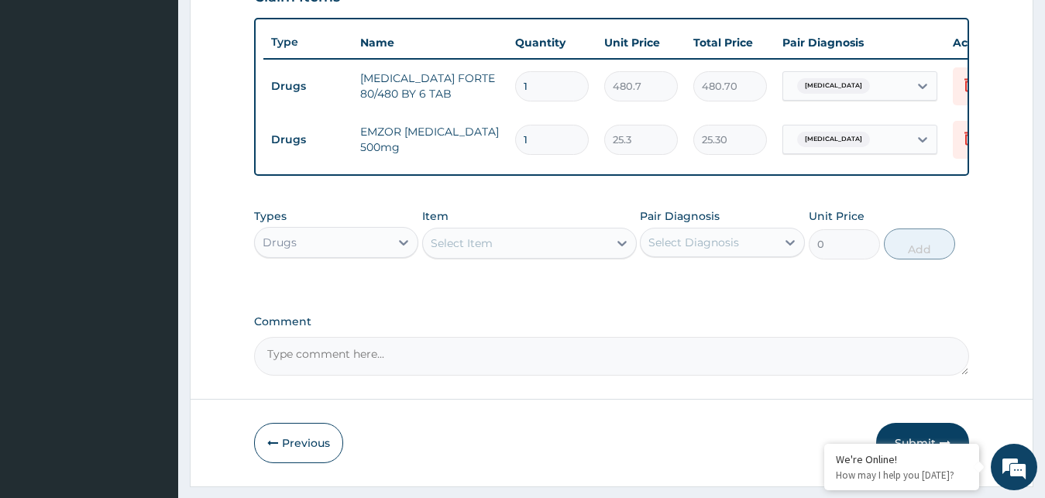
click at [467, 256] on div "Select Item" at bounding box center [515, 243] width 185 height 25
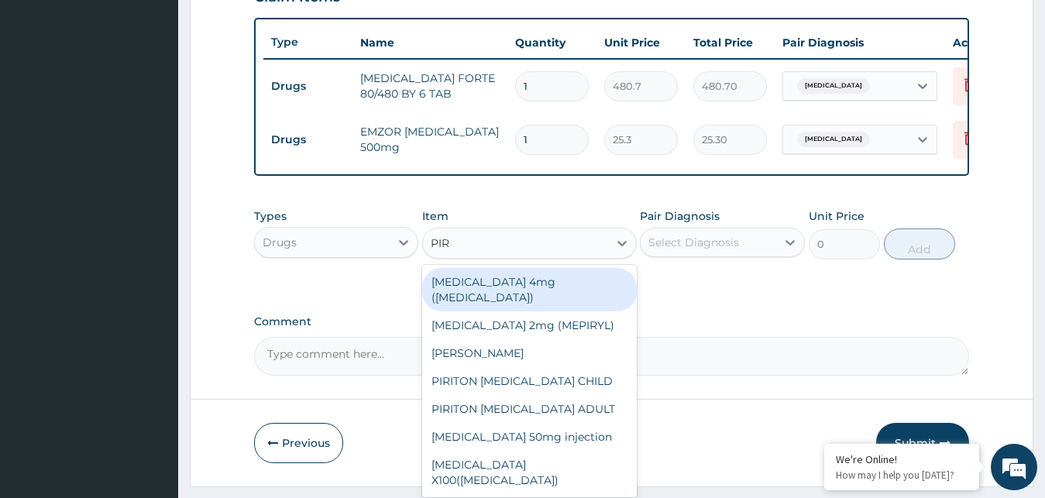
type input "PIRI"
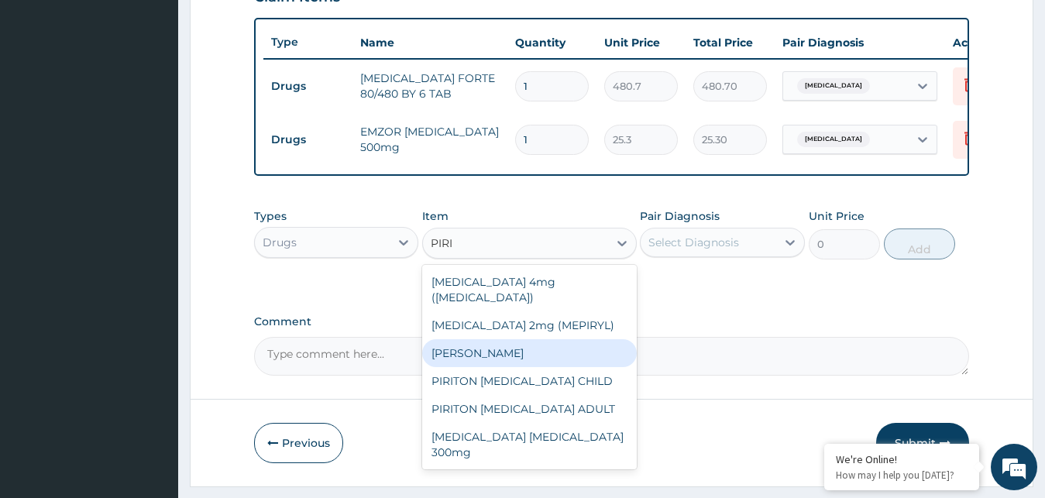
click at [518, 356] on div "PIRITON TAB EVANS" at bounding box center [529, 353] width 215 height 28
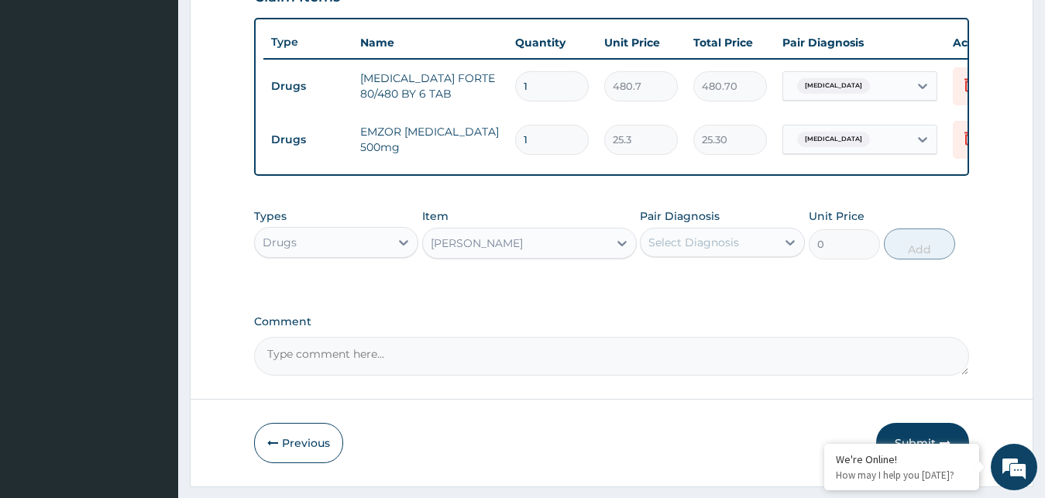
type input "25.3"
click at [710, 250] on div "Select Diagnosis" at bounding box center [694, 242] width 91 height 15
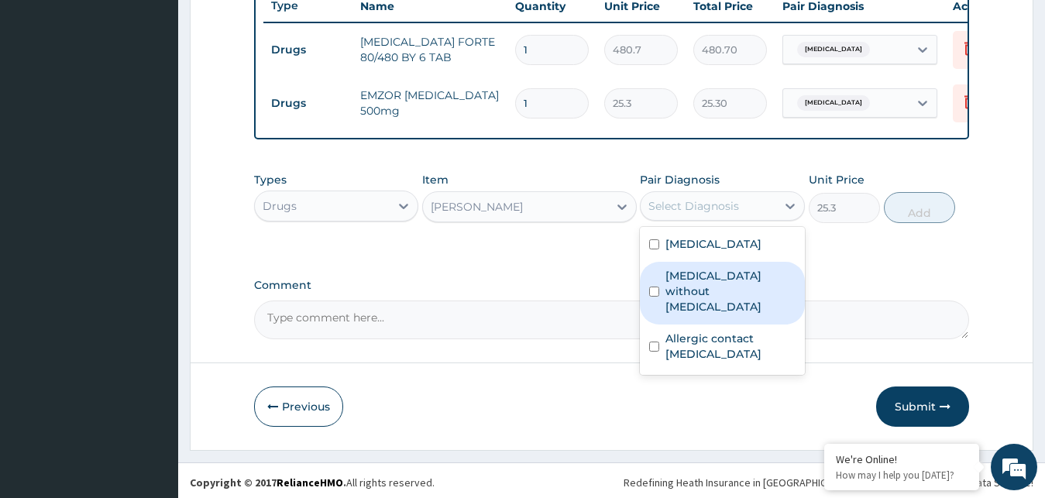
scroll to position [612, 0]
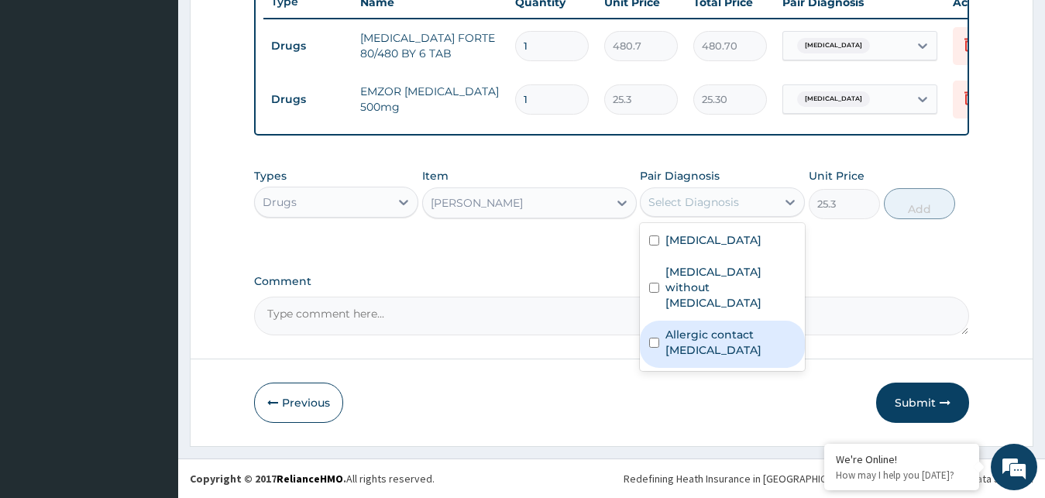
click at [768, 342] on label "Allergic contact dermatitis, unspecified" at bounding box center [731, 342] width 130 height 31
checkbox input "true"
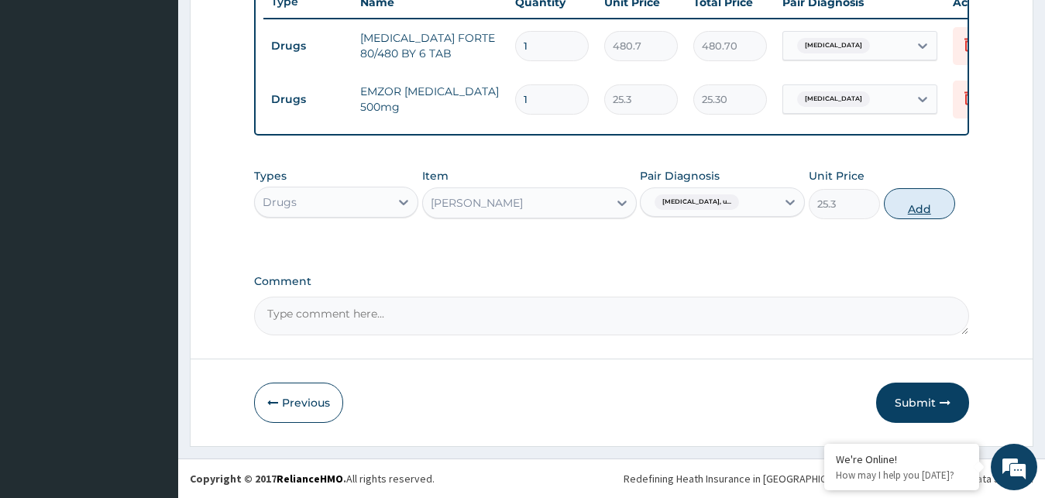
click at [912, 212] on button "Add" at bounding box center [919, 203] width 71 height 31
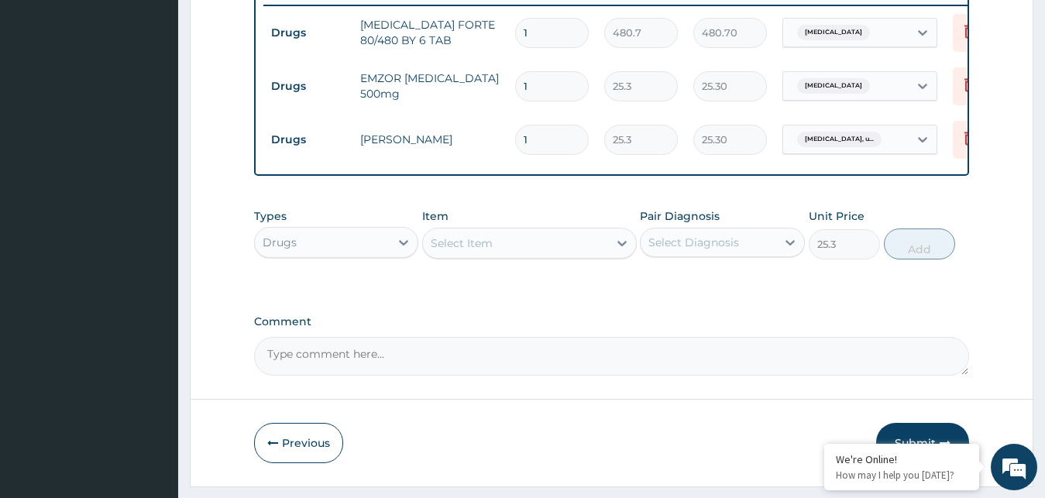
type input "0"
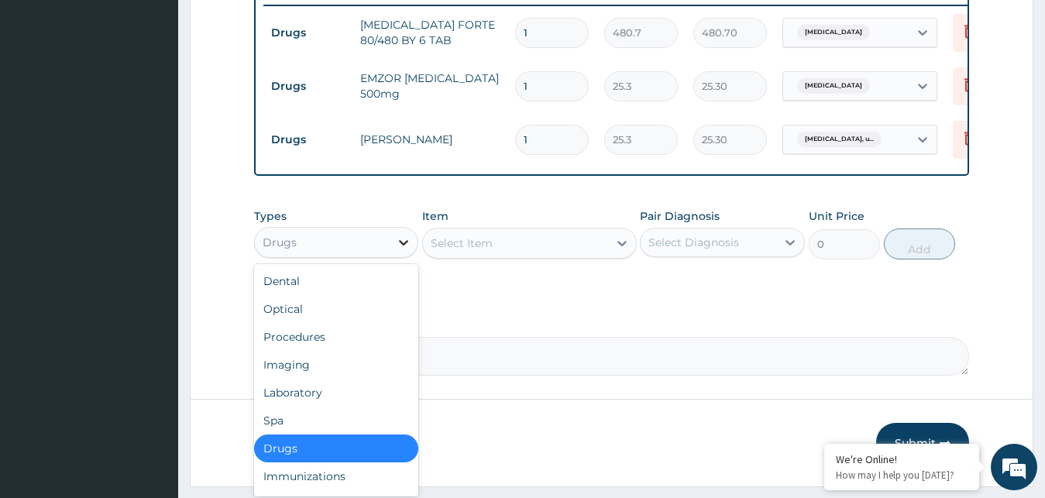
click at [395, 248] on div at bounding box center [404, 243] width 28 height 28
click at [303, 405] on div "Laboratory" at bounding box center [336, 393] width 165 height 28
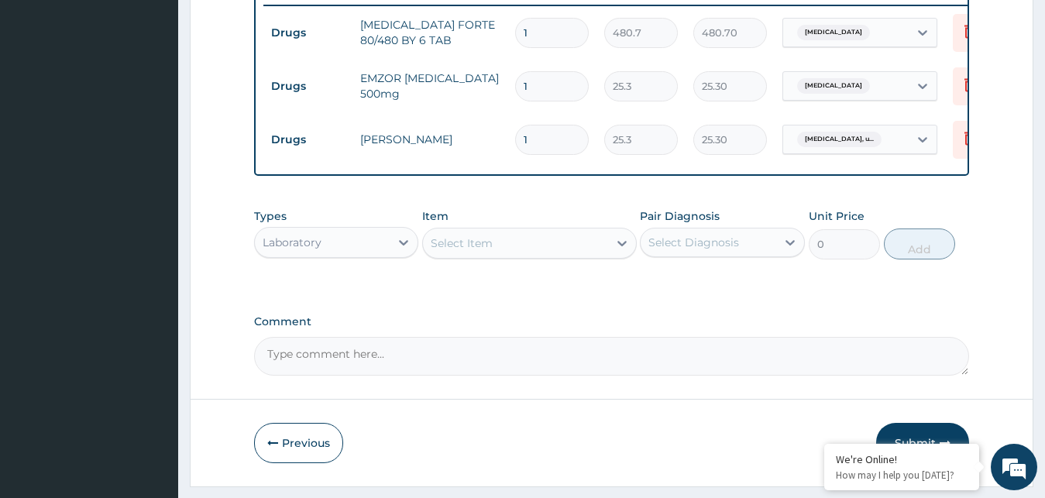
click at [494, 246] on div "Select Item" at bounding box center [515, 243] width 185 height 25
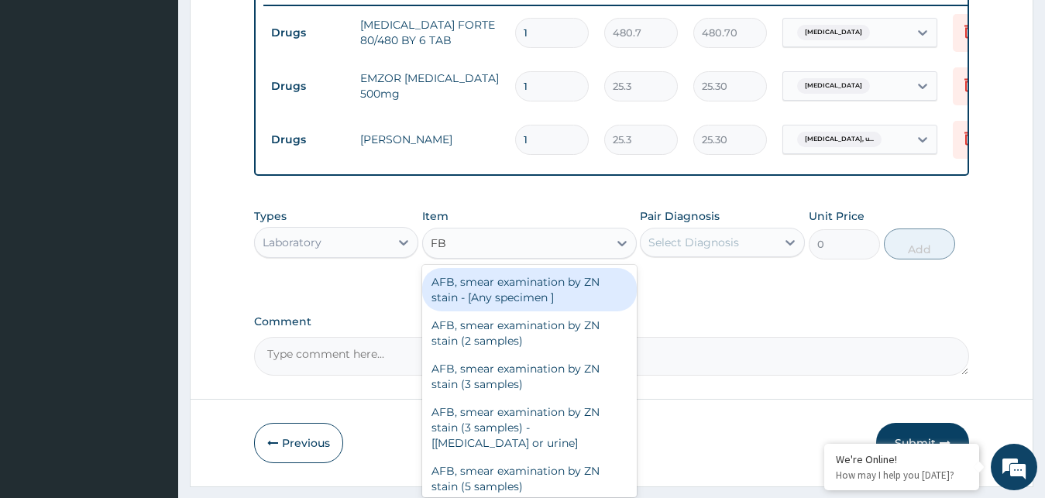
type input "FBC"
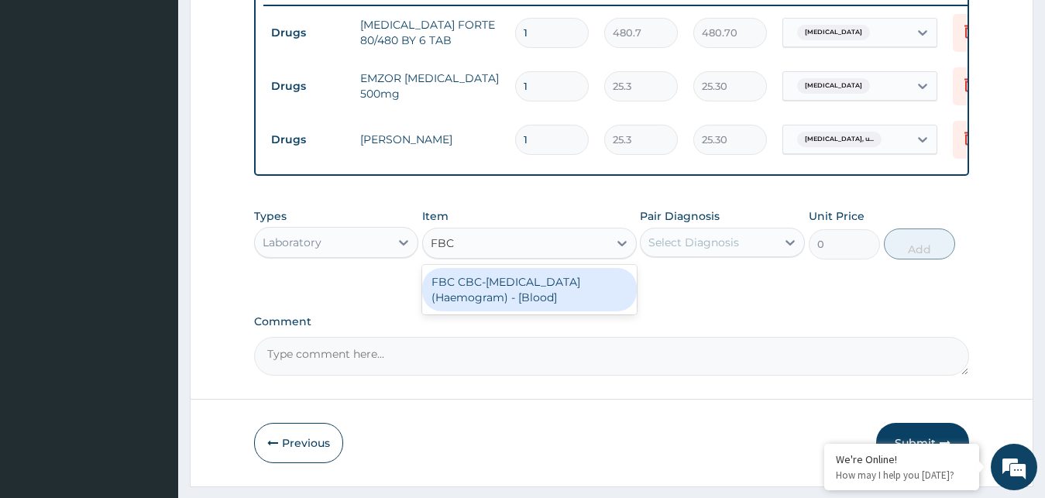
click at [524, 308] on div "FBC CBC-[MEDICAL_DATA] (Haemogram) - [Blood]" at bounding box center [529, 289] width 215 height 43
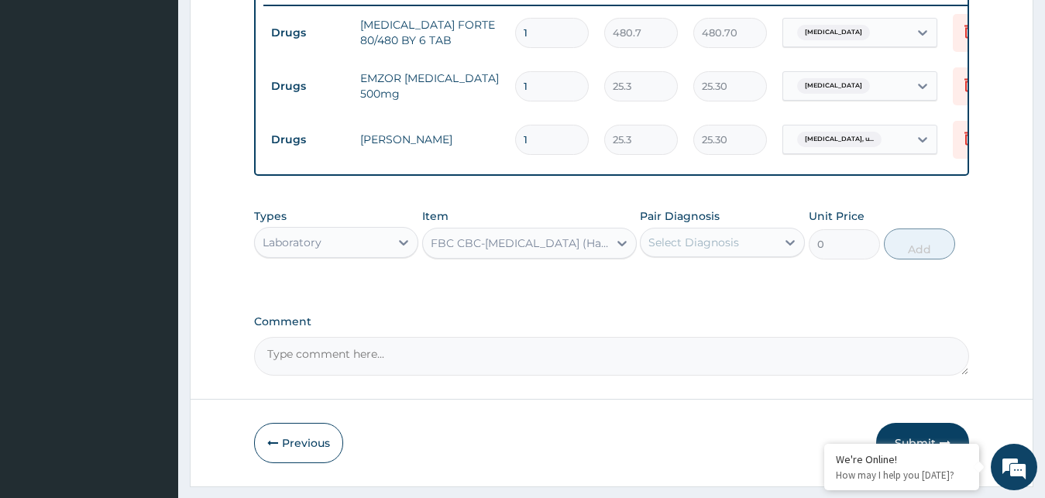
type input "4600"
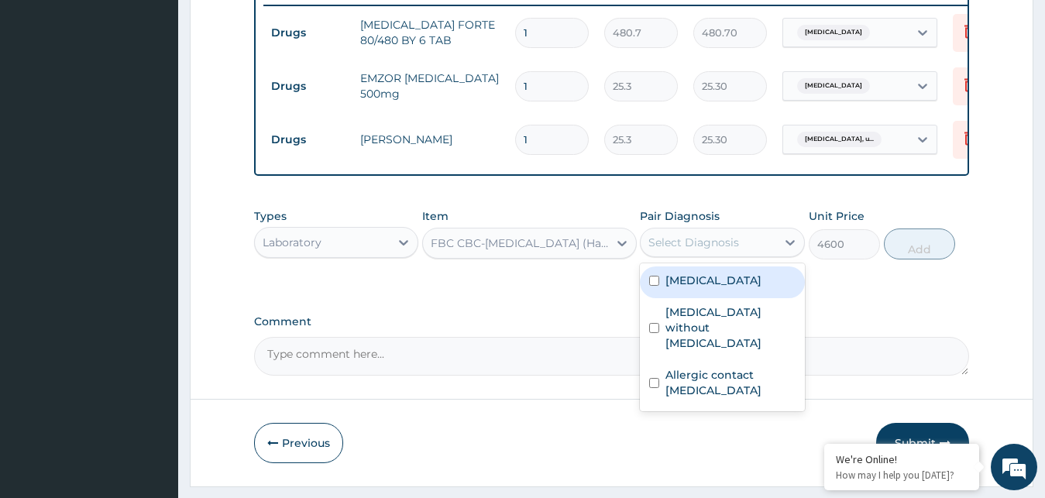
click at [697, 250] on div "Select Diagnosis" at bounding box center [694, 242] width 91 height 15
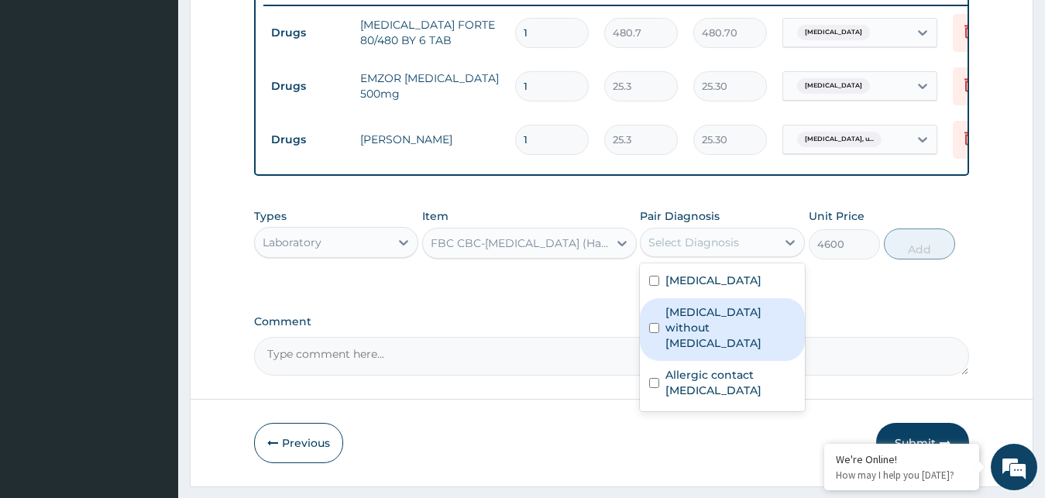
click at [711, 324] on label "[MEDICAL_DATA] without [MEDICAL_DATA]" at bounding box center [731, 328] width 130 height 46
checkbox input "true"
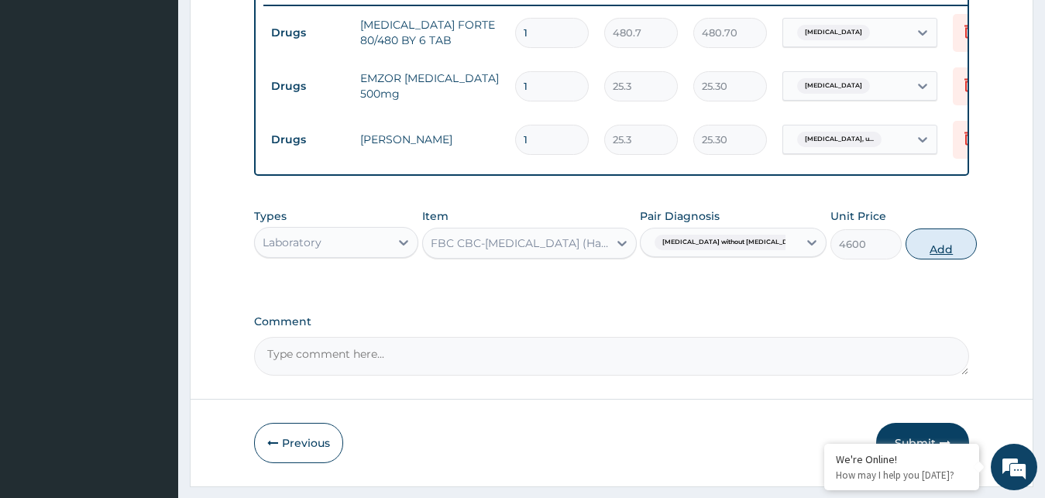
click at [919, 254] on button "Add" at bounding box center [941, 244] width 71 height 31
type input "0"
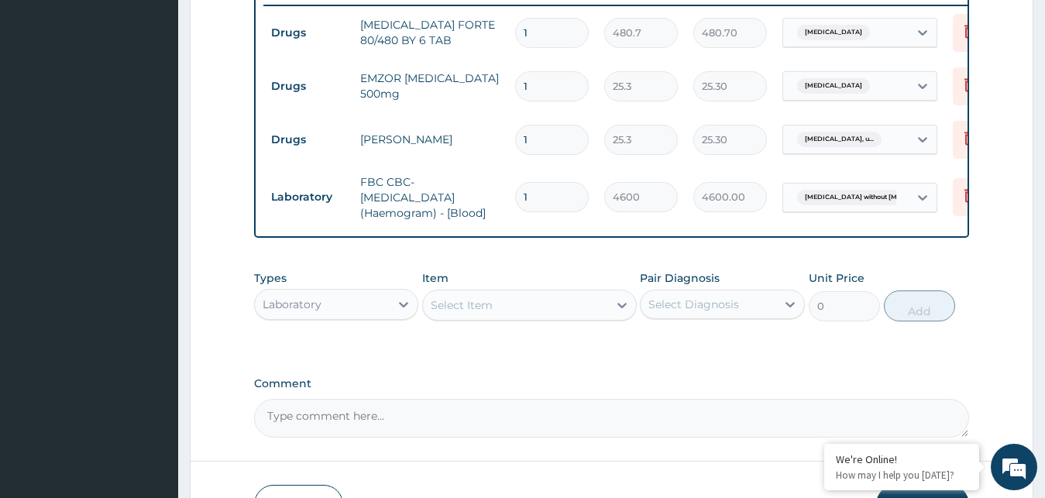
click at [533, 317] on div "Select Item" at bounding box center [515, 305] width 185 height 25
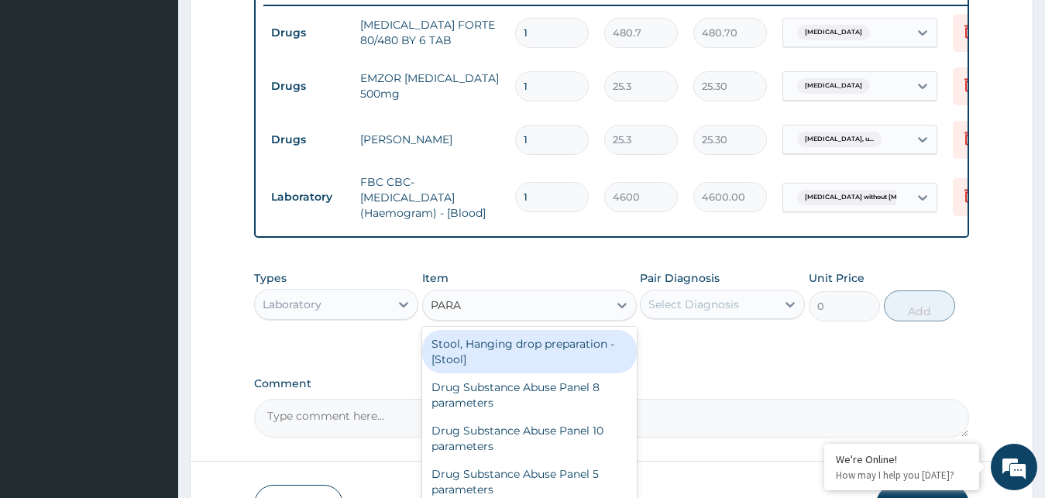
type input "PARAS"
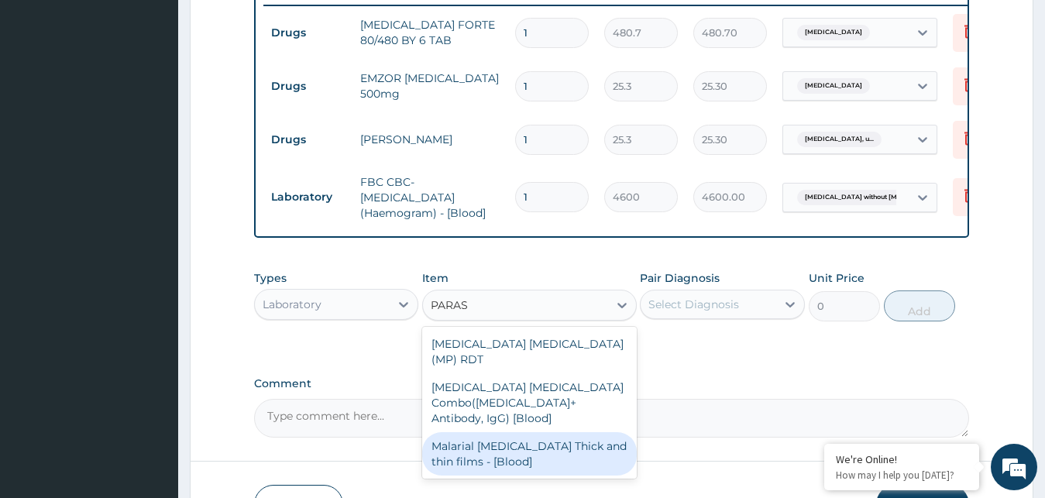
click at [504, 432] on div "Malarial [MEDICAL_DATA] Thick and thin films - [Blood]" at bounding box center [529, 453] width 215 height 43
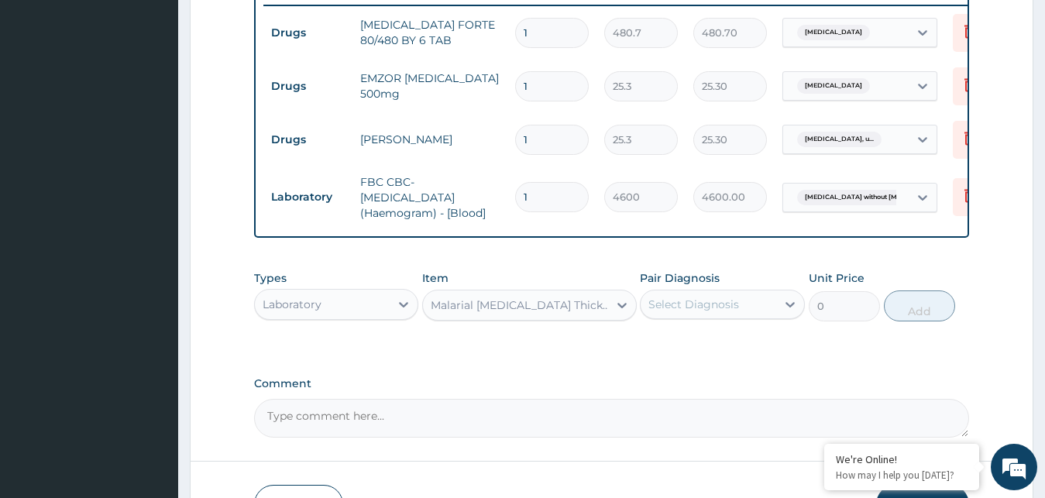
type input "1725"
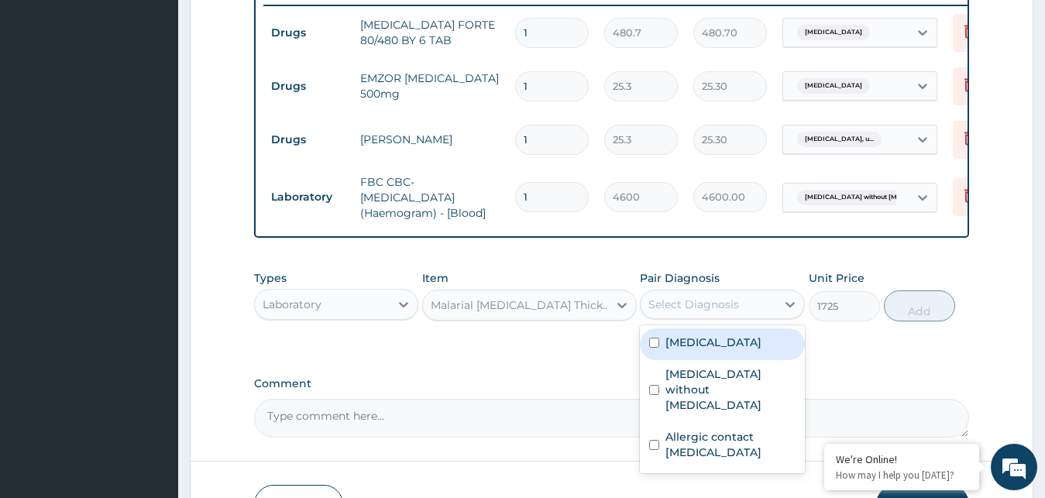
click at [768, 312] on div "Select Diagnosis" at bounding box center [709, 304] width 136 height 25
click at [728, 360] on div "Malaria, unspecified" at bounding box center [722, 345] width 165 height 32
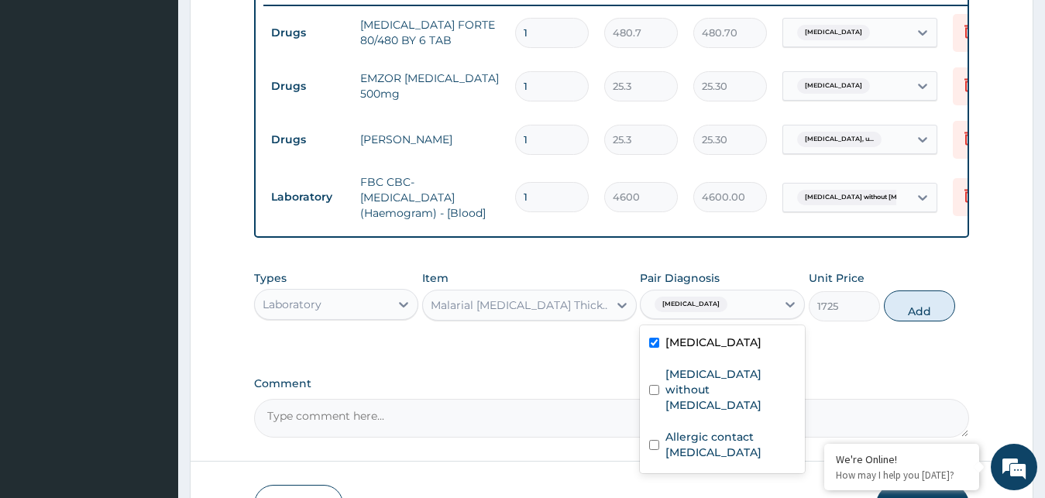
checkbox input "true"
click at [914, 322] on button "Add" at bounding box center [919, 306] width 71 height 31
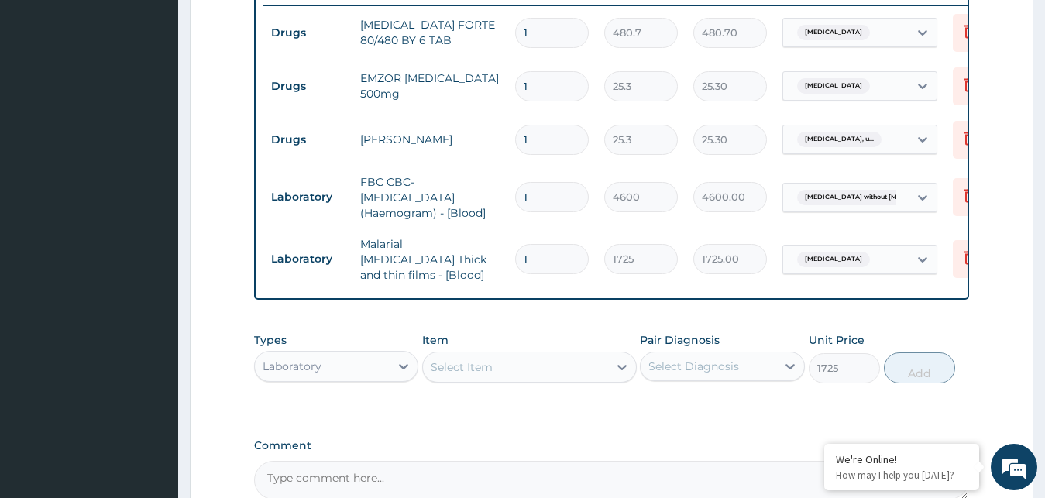
type input "0"
click at [563, 150] on input "1" at bounding box center [552, 140] width 74 height 30
type input "10"
type input "253.00"
type input "10"
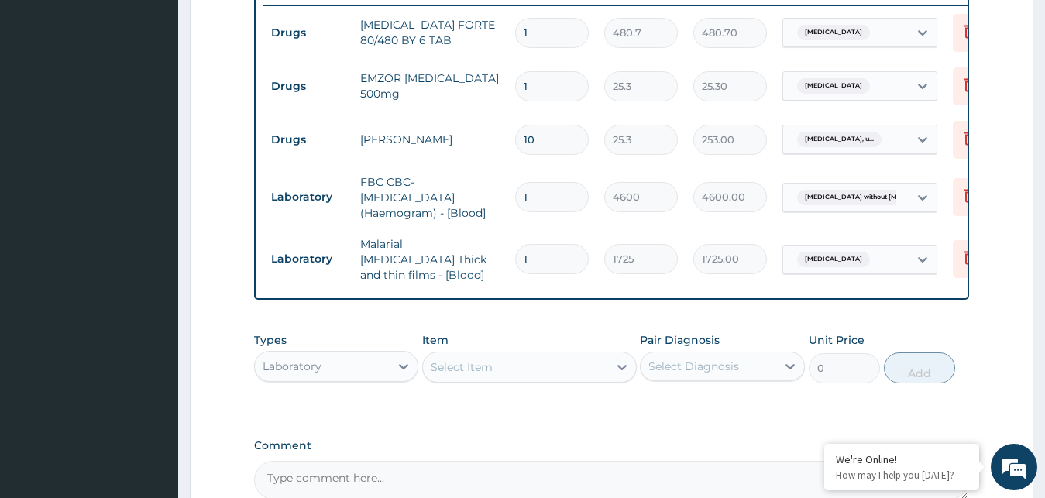
click at [548, 91] on input "1" at bounding box center [552, 86] width 74 height 30
type input "18"
type input "455.40"
type input "18"
click at [540, 29] on input "1" at bounding box center [552, 33] width 74 height 30
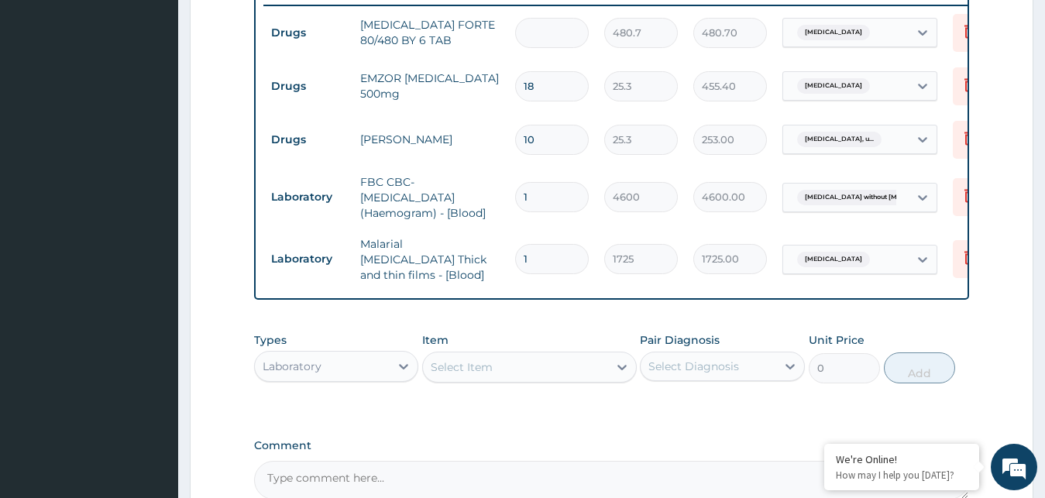
type input "0.00"
type input "6"
type input "2884.20"
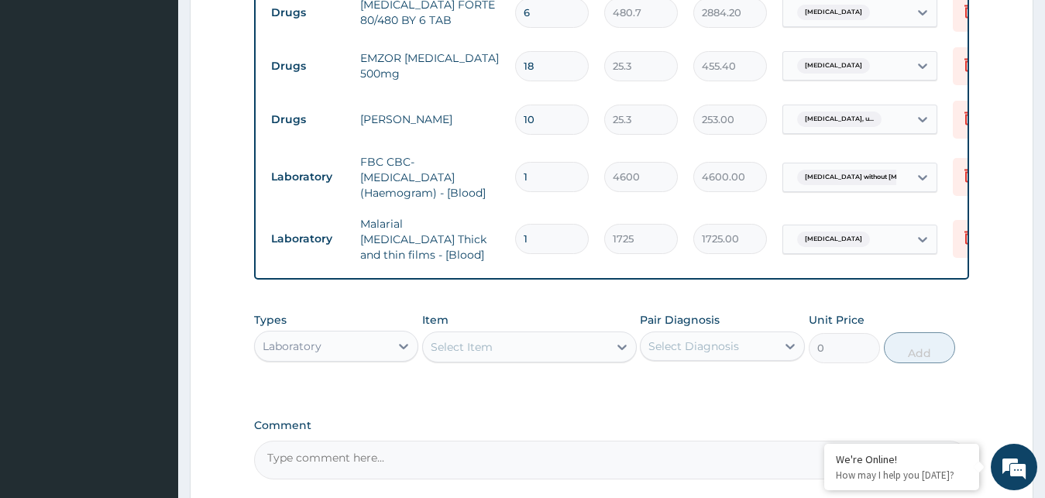
scroll to position [781, 0]
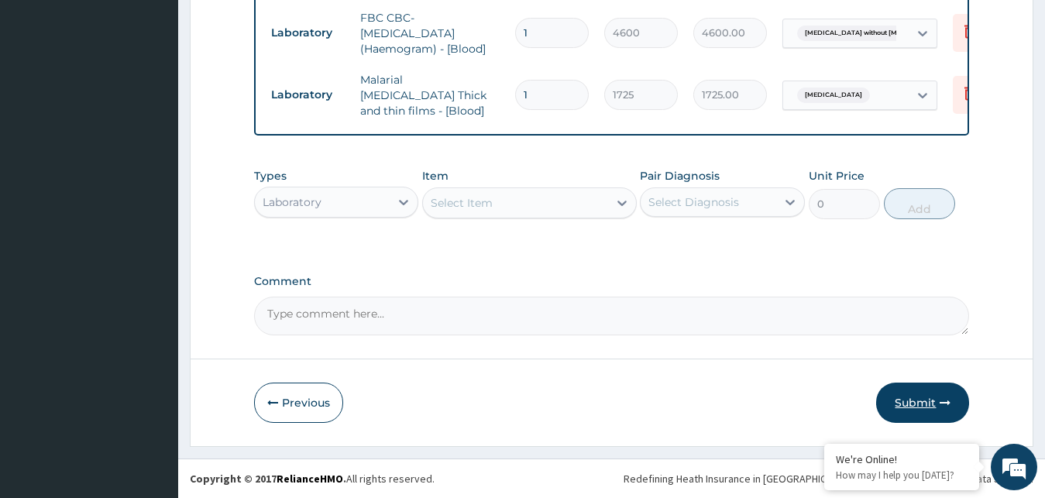
type input "6"
click at [923, 396] on button "Submit" at bounding box center [922, 403] width 93 height 40
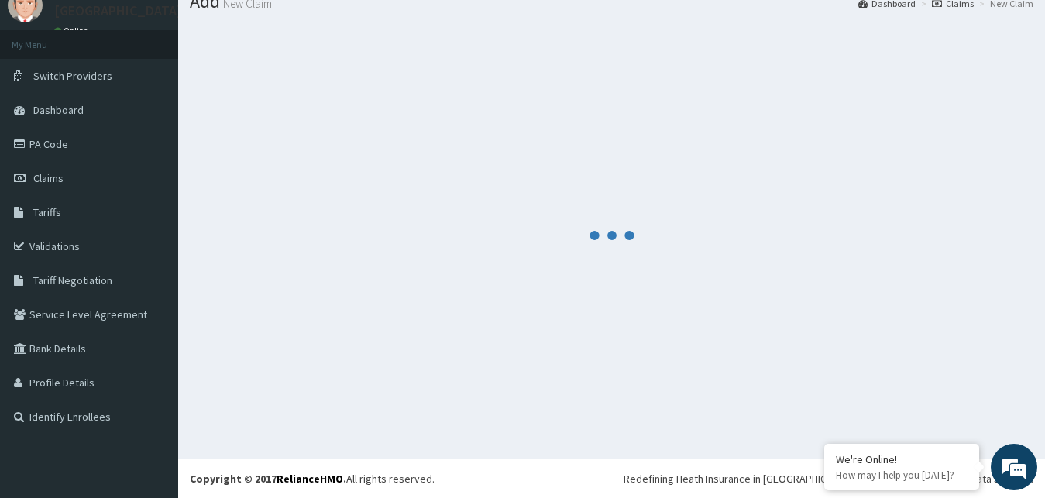
scroll to position [59, 0]
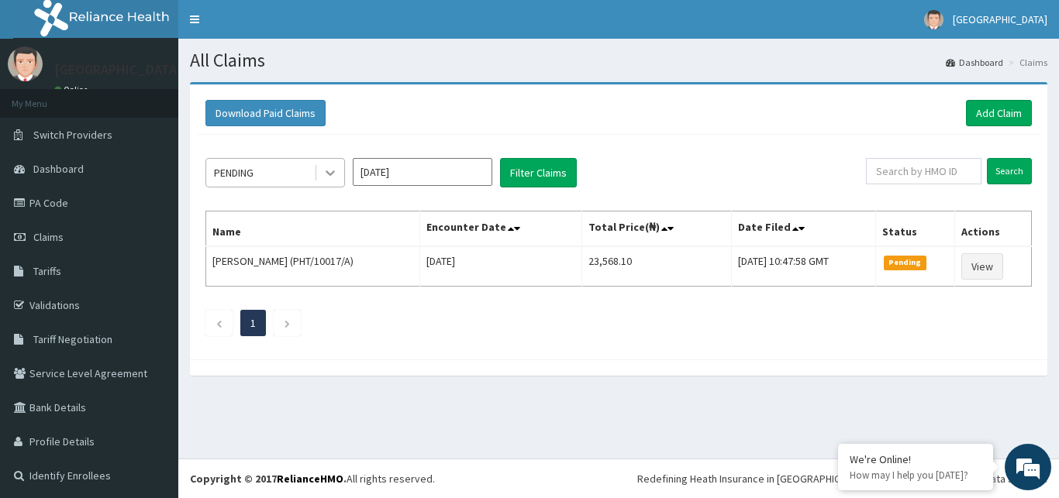
click at [332, 172] on icon at bounding box center [329, 172] width 15 height 15
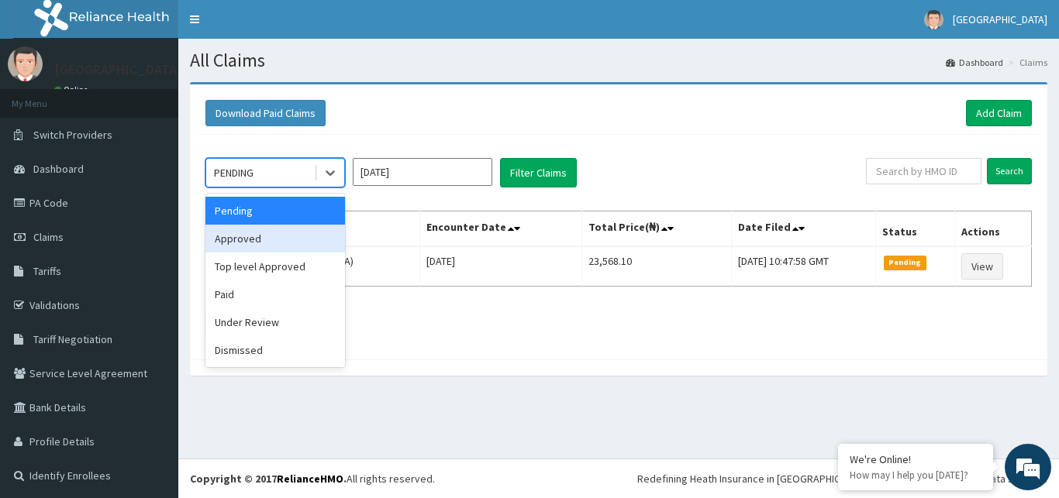
click at [261, 236] on div "Approved" at bounding box center [274, 239] width 139 height 28
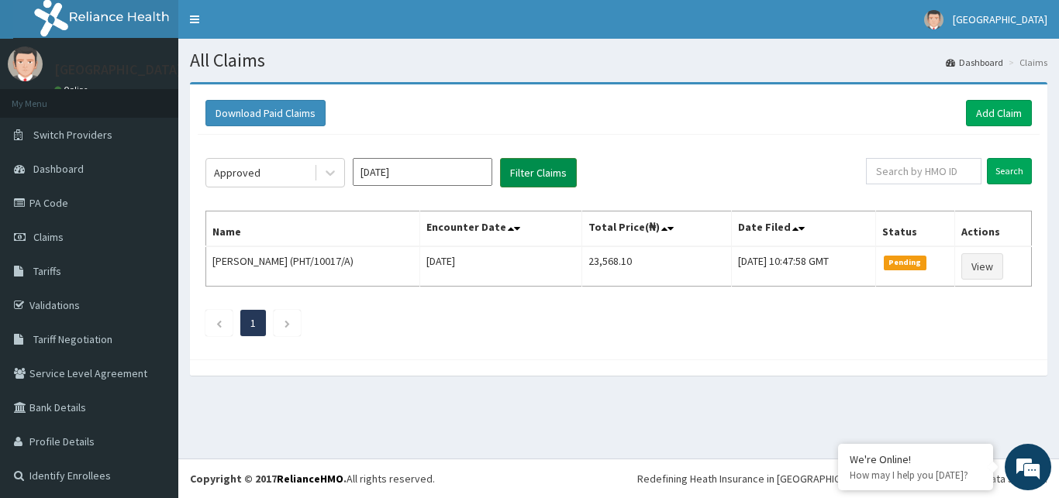
click at [527, 170] on button "Filter Claims" at bounding box center [538, 172] width 77 height 29
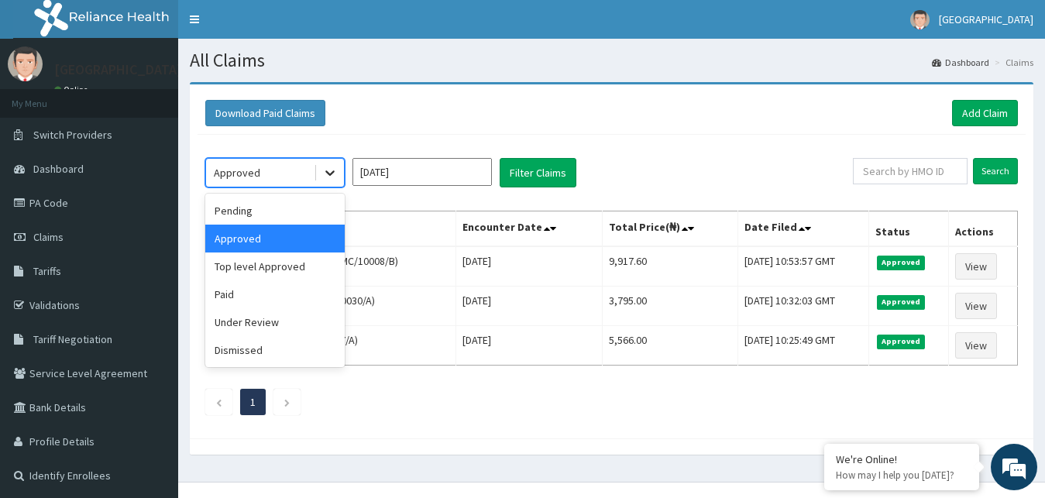
click at [327, 160] on div at bounding box center [330, 173] width 28 height 28
click at [288, 265] on div "Top level Approved" at bounding box center [274, 267] width 139 height 28
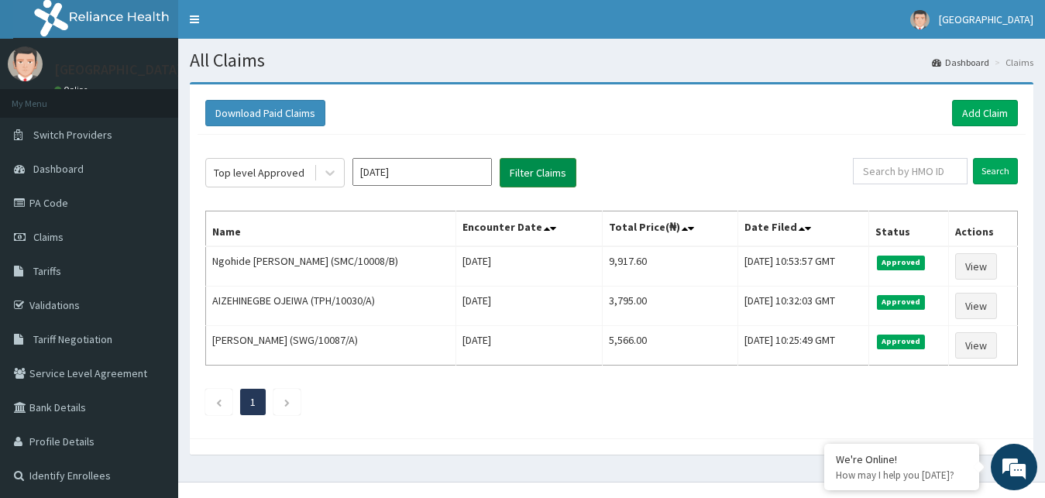
click at [527, 171] on button "Filter Claims" at bounding box center [538, 172] width 77 height 29
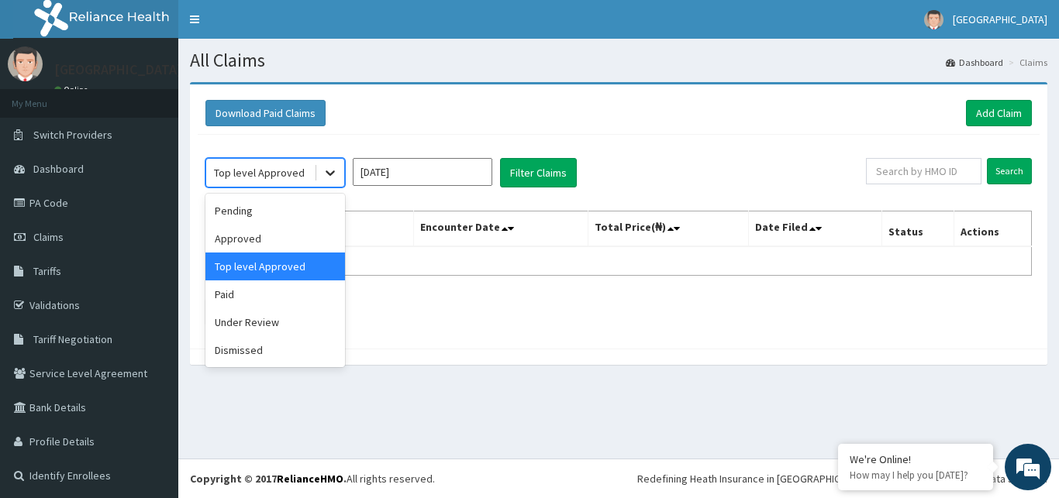
click at [329, 173] on icon at bounding box center [329, 172] width 15 height 15
click at [241, 295] on div "Paid" at bounding box center [274, 295] width 139 height 28
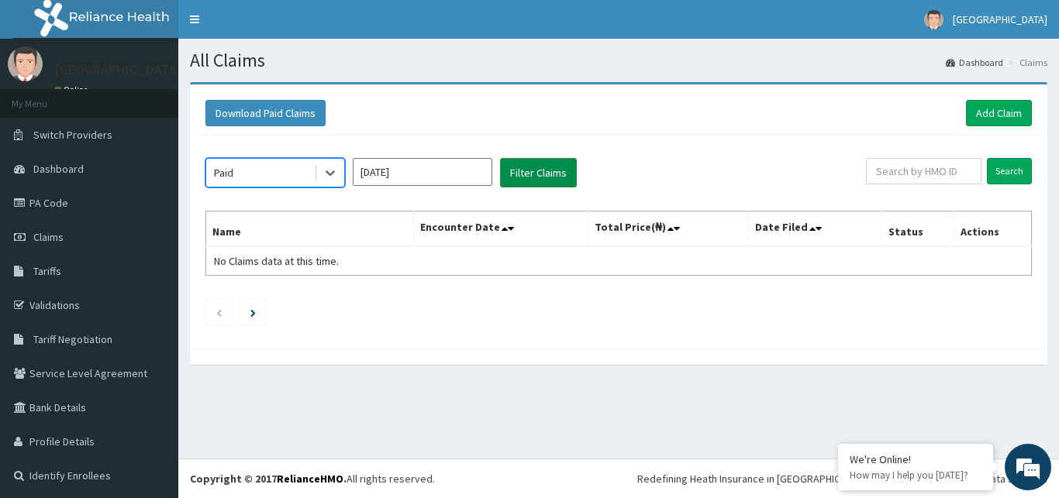
click at [510, 172] on button "Filter Claims" at bounding box center [538, 172] width 77 height 29
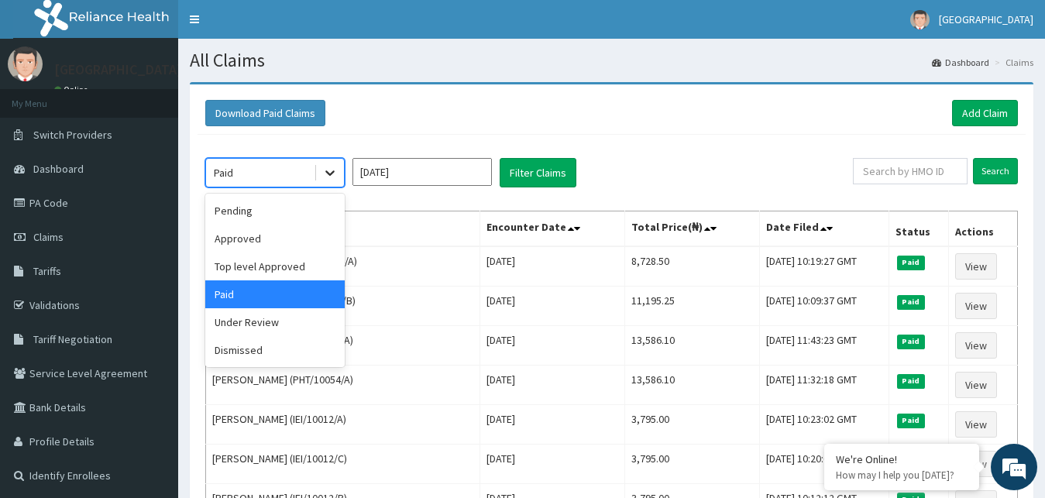
click at [323, 174] on icon at bounding box center [329, 172] width 15 height 15
click at [256, 351] on div "Dismissed" at bounding box center [274, 350] width 139 height 28
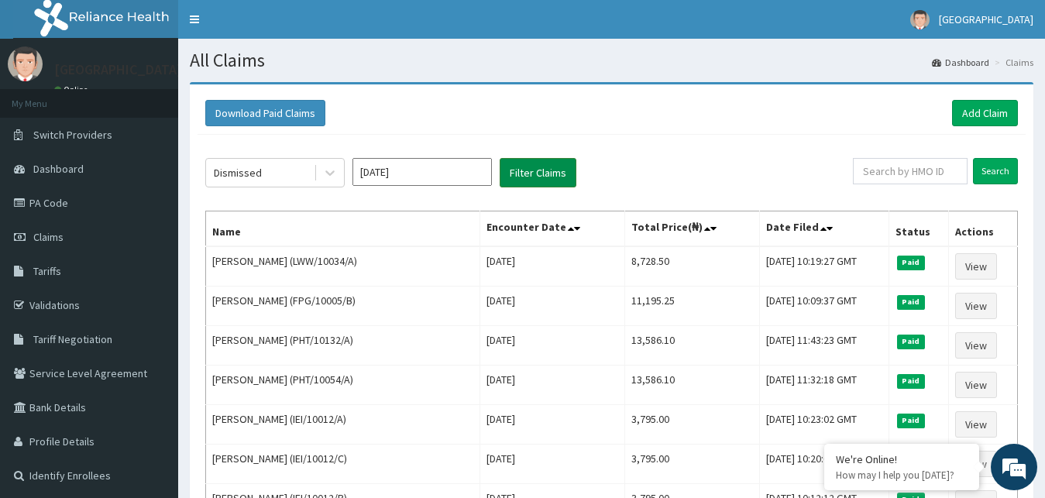
click at [523, 177] on button "Filter Claims" at bounding box center [538, 172] width 77 height 29
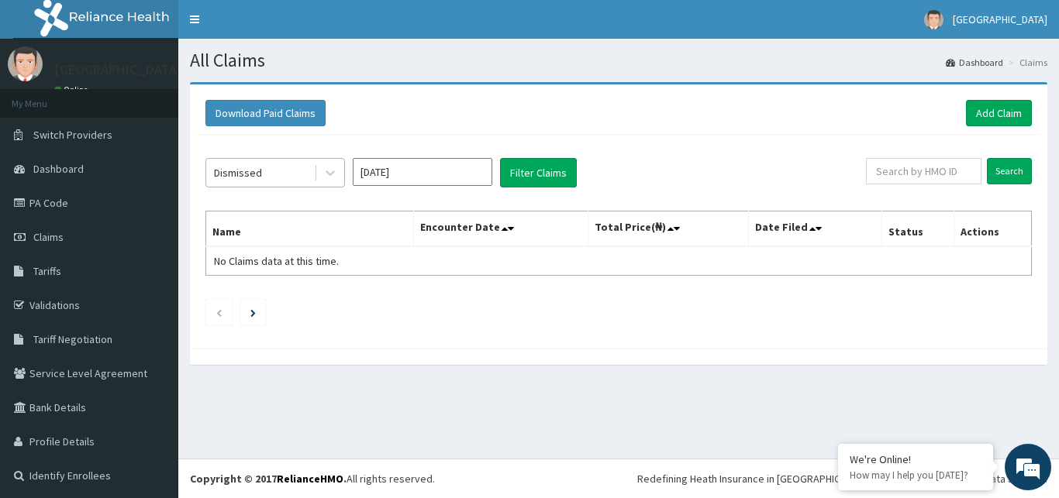
click at [246, 176] on div "Dismissed" at bounding box center [238, 172] width 48 height 15
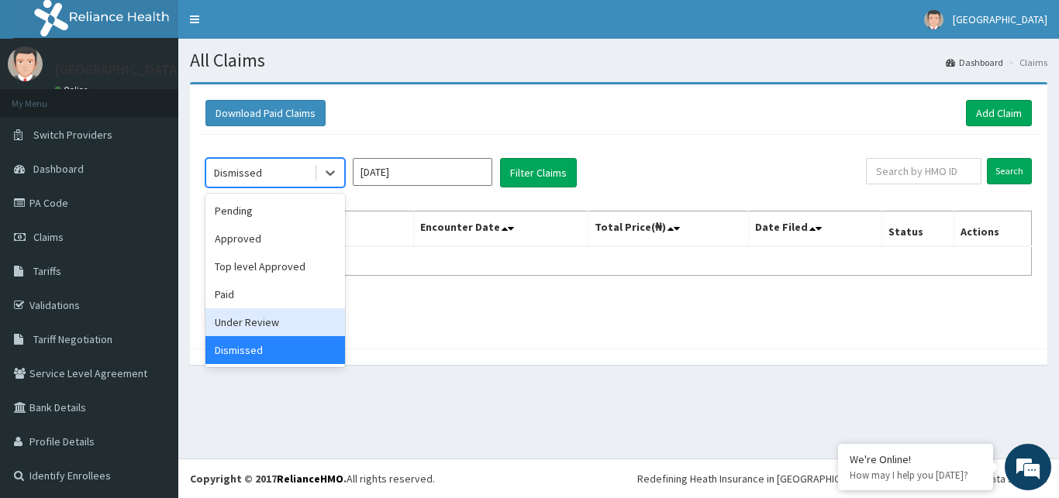
click at [252, 320] on div "Under Review" at bounding box center [274, 322] width 139 height 28
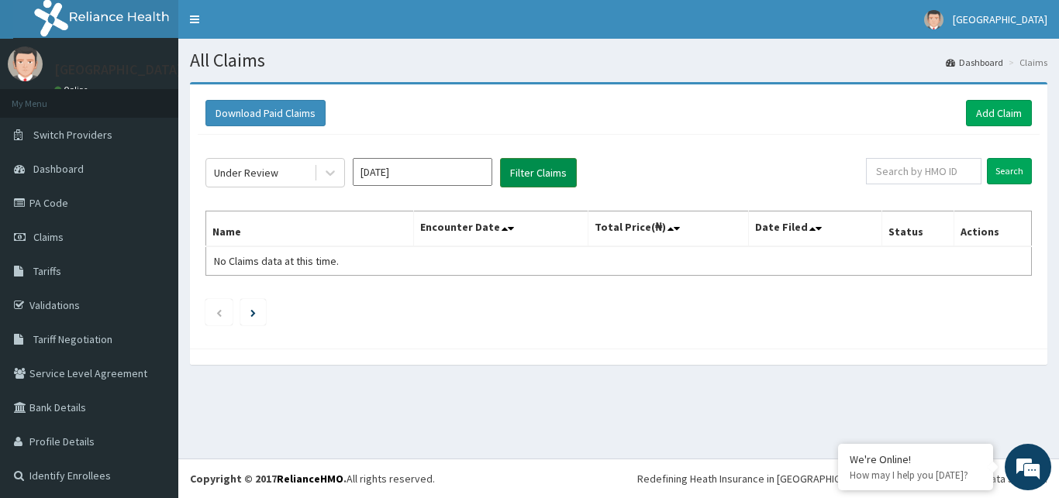
click at [507, 167] on button "Filter Claims" at bounding box center [538, 172] width 77 height 29
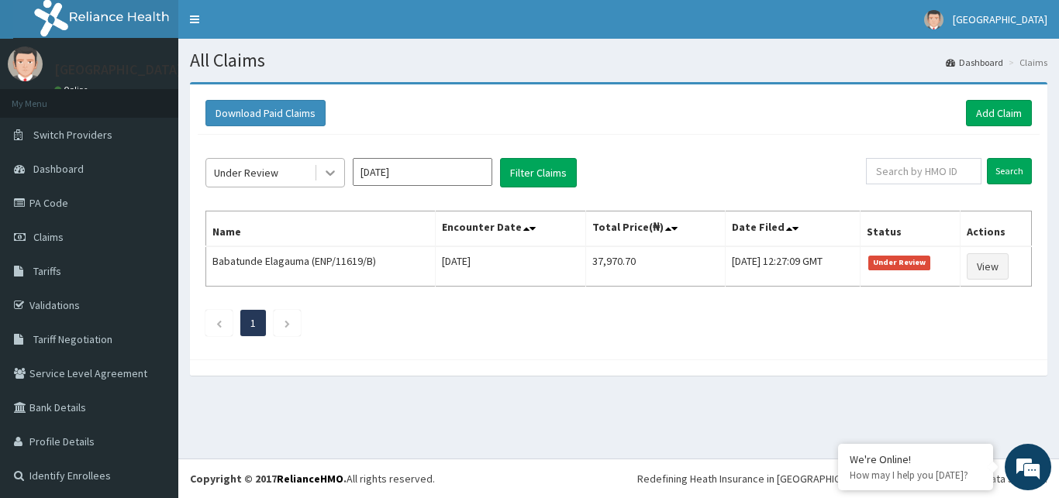
click at [332, 170] on icon at bounding box center [329, 172] width 15 height 15
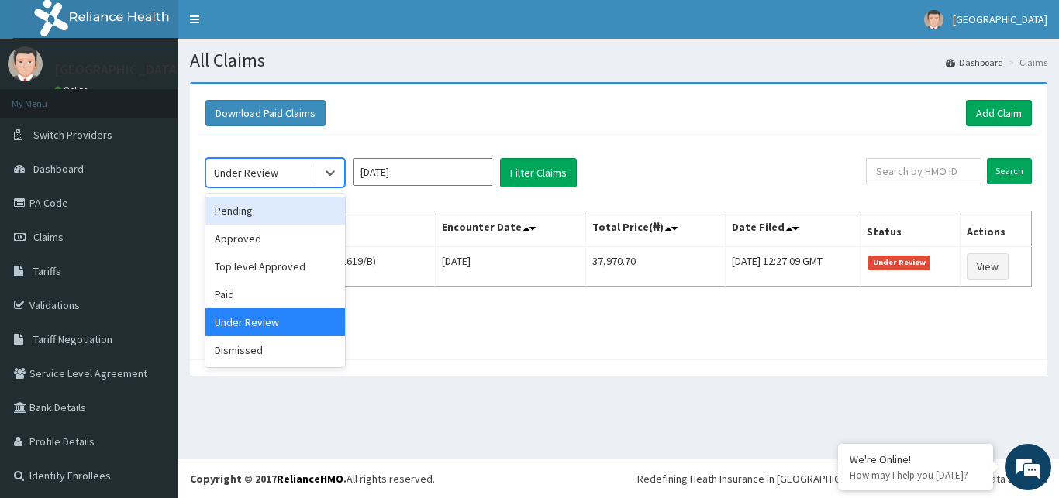
click at [285, 212] on div "Pending" at bounding box center [274, 211] width 139 height 28
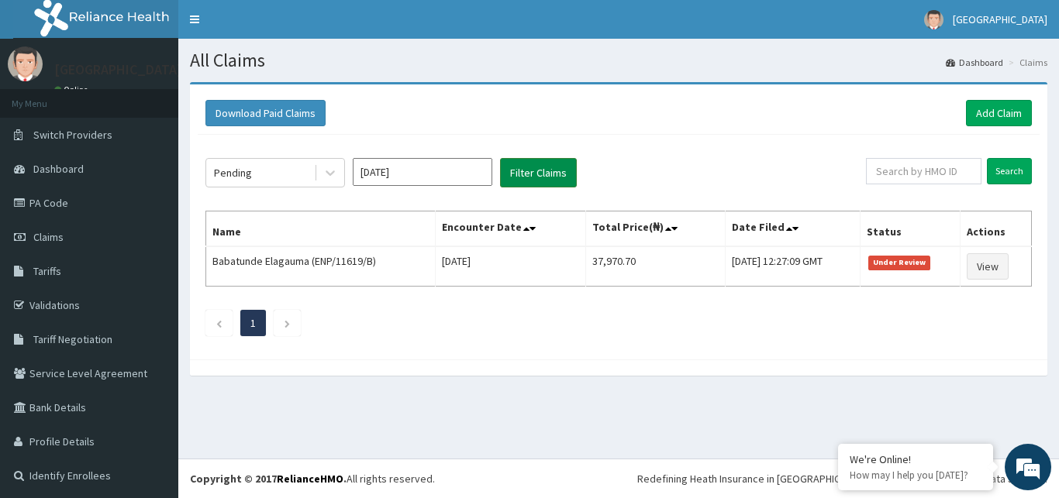
click at [549, 173] on button "Filter Claims" at bounding box center [538, 172] width 77 height 29
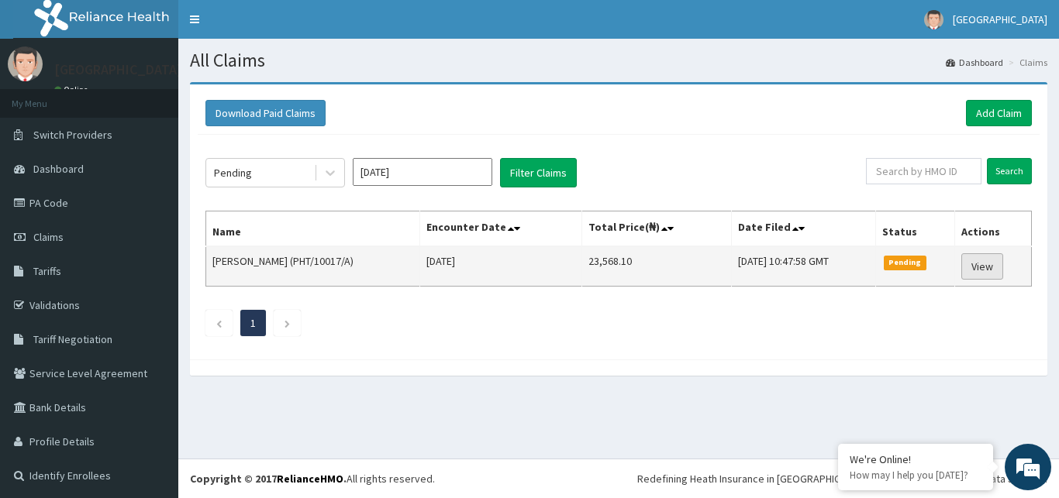
click at [974, 268] on link "View" at bounding box center [982, 266] width 42 height 26
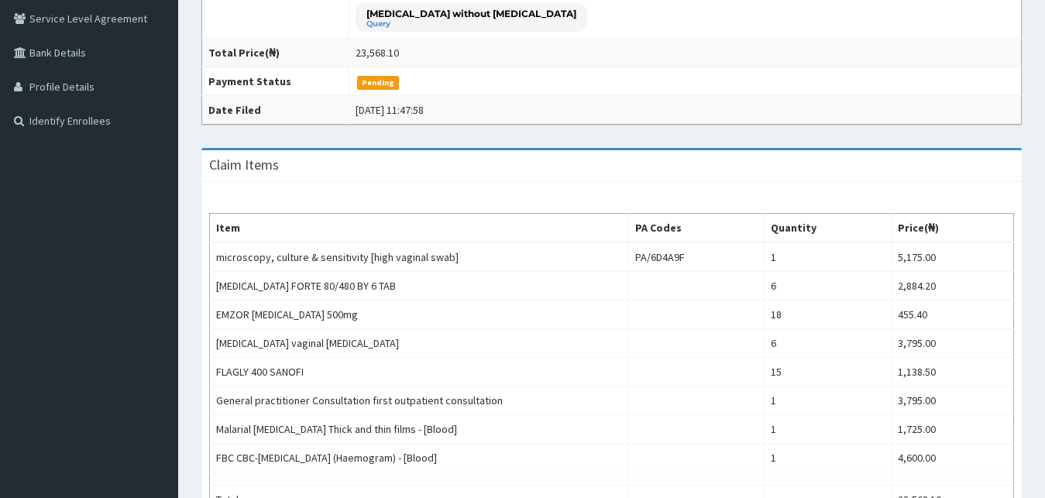
scroll to position [39, 0]
